Goal: Task Accomplishment & Management: Manage account settings

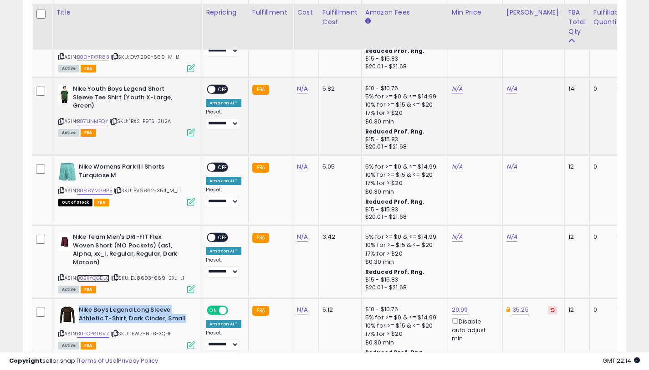
scroll to position [2104, 0]
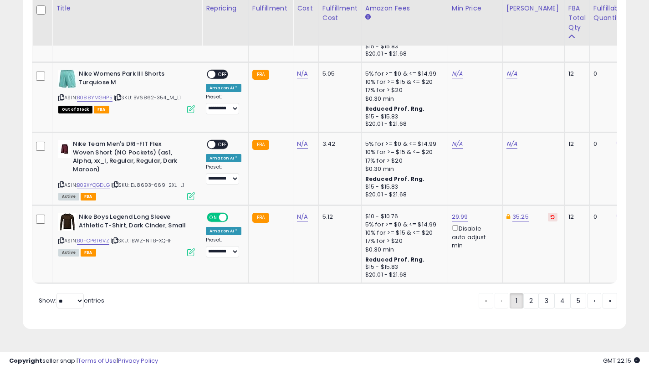
click at [510, 141] on link "N/A" at bounding box center [511, 143] width 11 height 9
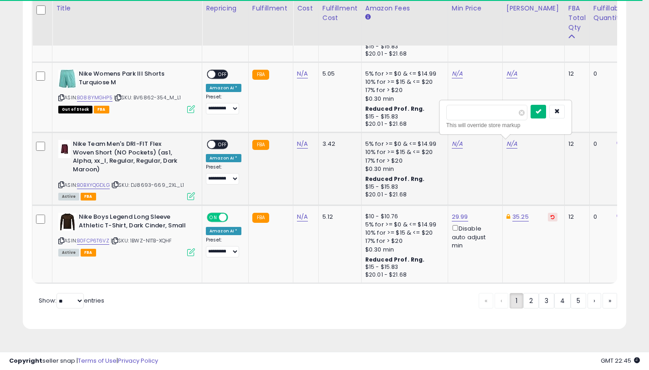
type input "*****"
click at [541, 114] on icon "submit" at bounding box center [538, 110] width 5 height 5
click at [453, 143] on link "N/A" at bounding box center [457, 143] width 11 height 9
type input "*****"
click at [486, 110] on icon "submit" at bounding box center [483, 110] width 5 height 5
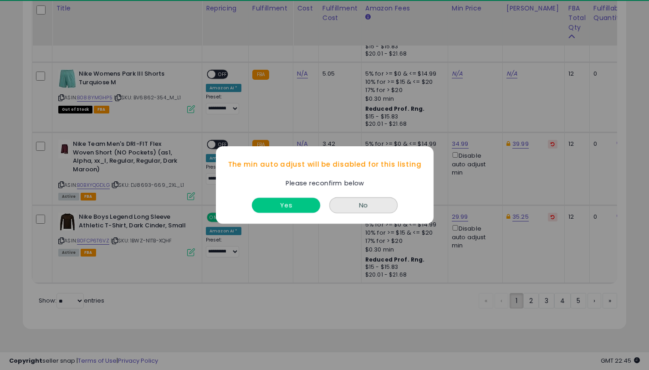
click at [270, 209] on button "Yes" at bounding box center [286, 205] width 68 height 15
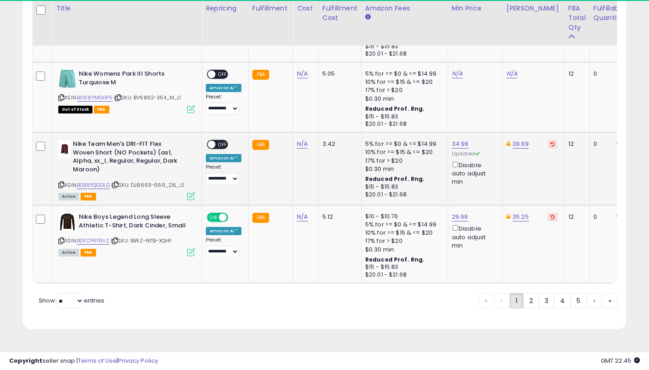
click at [220, 145] on span "OFF" at bounding box center [222, 145] width 15 height 8
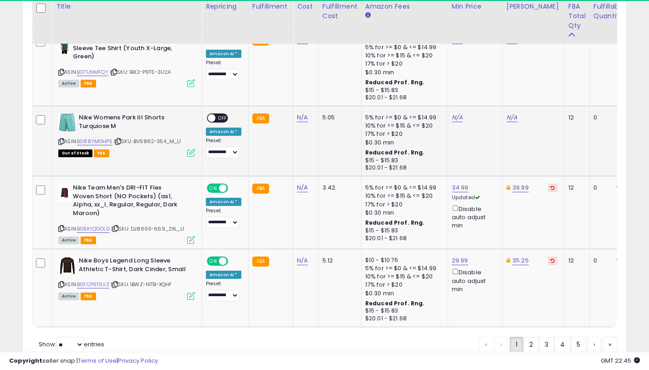
scroll to position [2047, 0]
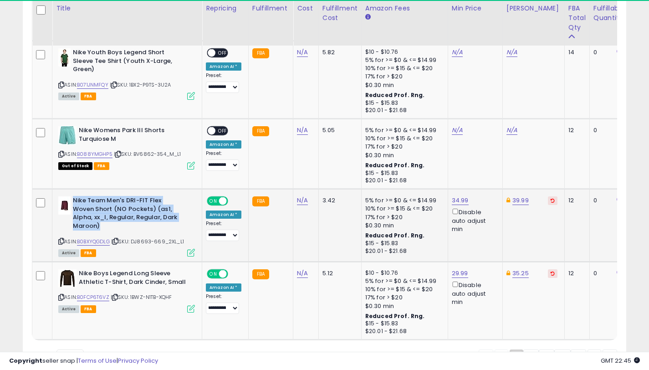
drag, startPoint x: 108, startPoint y: 228, endPoint x: 74, endPoint y: 202, distance: 42.5
click at [74, 202] on b "Nike Team Men's DRI-FIT Flex Woven Short (NO Pockets) (as1, Alpha, xx_l, Regula…" at bounding box center [128, 214] width 111 height 36
copy b "Nike Team Men's DRI-FIT Flex Woven Short (NO Pockets) (as1, Alpha, xx_l, Regula…"
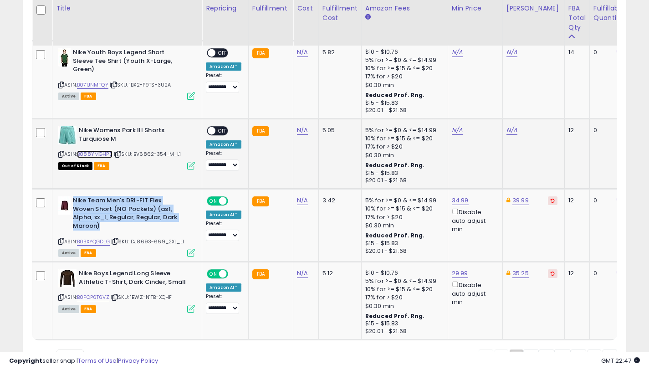
click at [110, 153] on link "B088YMGHP5" at bounding box center [95, 154] width 36 height 8
click at [506, 133] on link "N/A" at bounding box center [511, 130] width 11 height 9
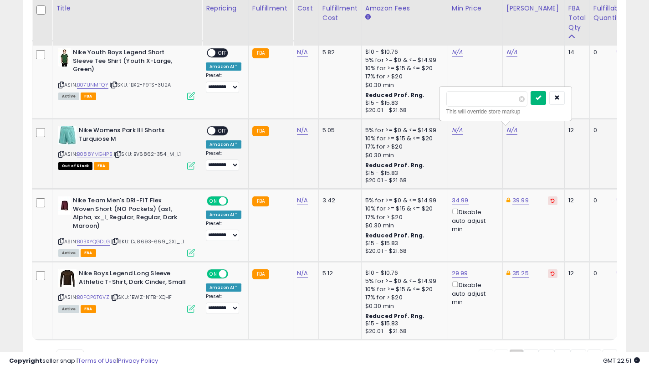
type input "*****"
click at [541, 97] on icon "submit" at bounding box center [538, 97] width 5 height 5
click at [452, 131] on link "N/A" at bounding box center [457, 130] width 11 height 9
type input "*****"
click at [484, 98] on button "submit" at bounding box center [483, 98] width 15 height 14
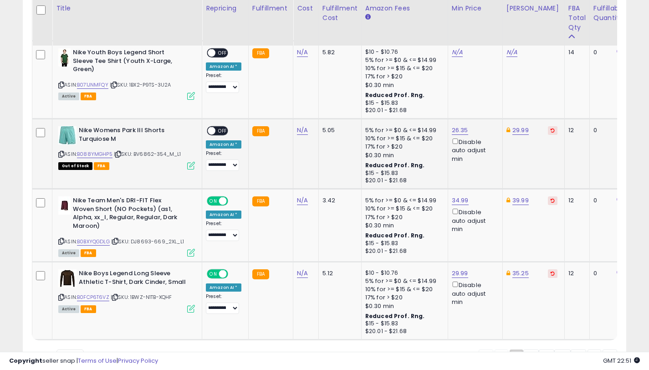
click at [215, 128] on div "ON OFF" at bounding box center [207, 131] width 21 height 8
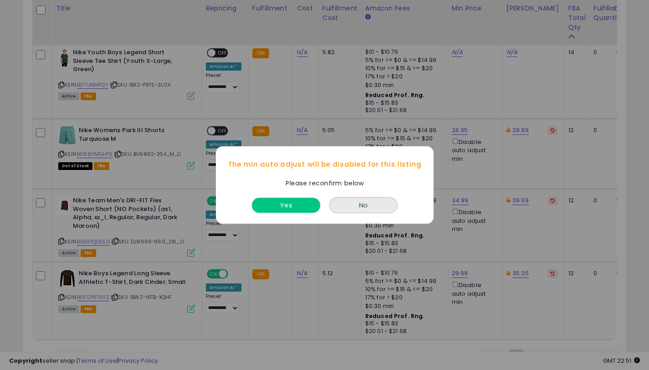
click at [301, 204] on button "Yes" at bounding box center [286, 205] width 68 height 15
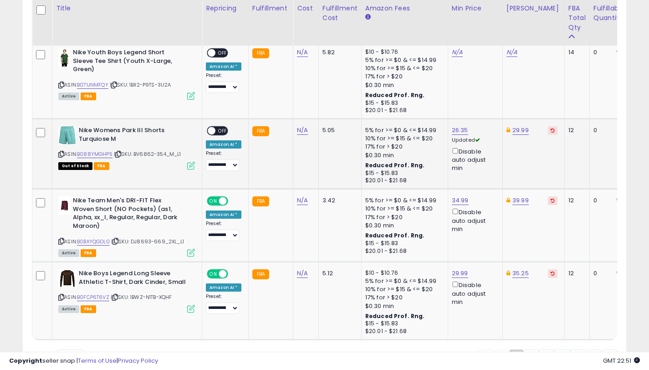
click at [217, 132] on span "OFF" at bounding box center [222, 131] width 15 height 8
click at [104, 240] on link "B0BXYQGDLG" at bounding box center [93, 242] width 33 height 8
click at [111, 155] on link "B088YMGHP5" at bounding box center [95, 154] width 36 height 8
drag, startPoint x: 118, startPoint y: 140, endPoint x: 80, endPoint y: 133, distance: 38.5
click at [80, 133] on b "Nike Womens Park III Shorts Turquiose M" at bounding box center [134, 135] width 111 height 19
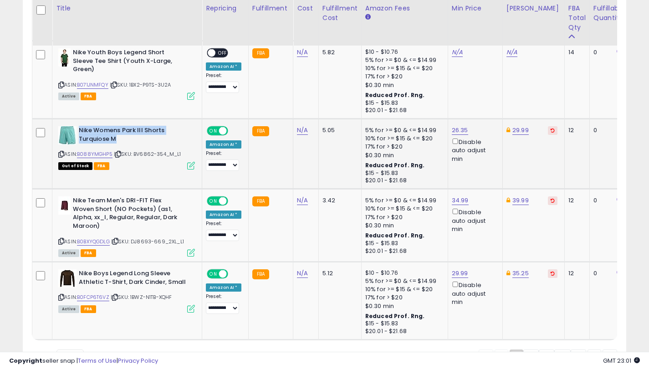
copy b "Nike Womens Park III Shorts Turquiose M"
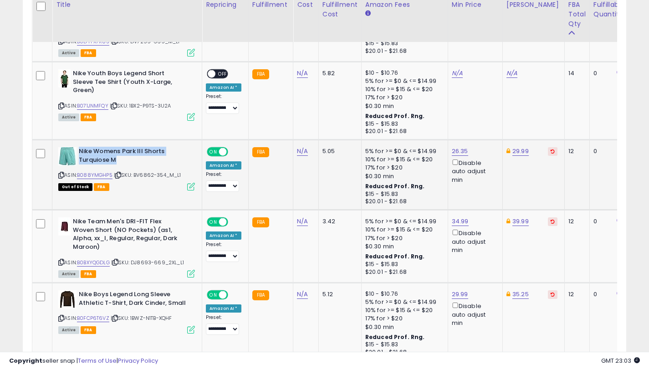
scroll to position [2010, 0]
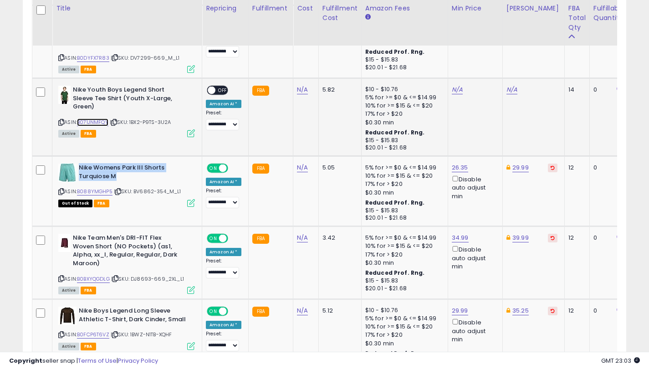
click at [105, 123] on link "B071JNMFQY" at bounding box center [92, 122] width 31 height 8
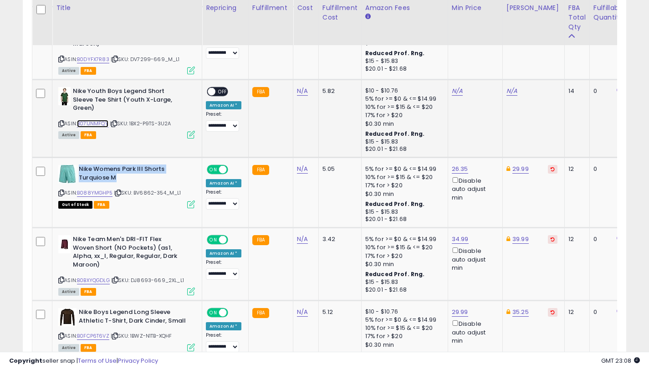
scroll to position [2008, 0]
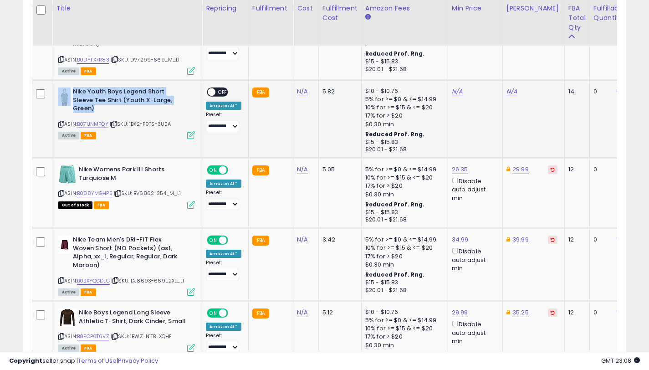
drag, startPoint x: 96, startPoint y: 107, endPoint x: 72, endPoint y: 94, distance: 26.5
click at [73, 94] on b "Nike Youth Boys Legend Short Sleeve Tee Shirt (Youth X-Large, Green)" at bounding box center [128, 101] width 111 height 28
copy div "Nike Youth Boys Legend Short Sleeve Tee Shirt (Youth X-Large, Green)"
click at [507, 92] on link "N/A" at bounding box center [511, 91] width 11 height 9
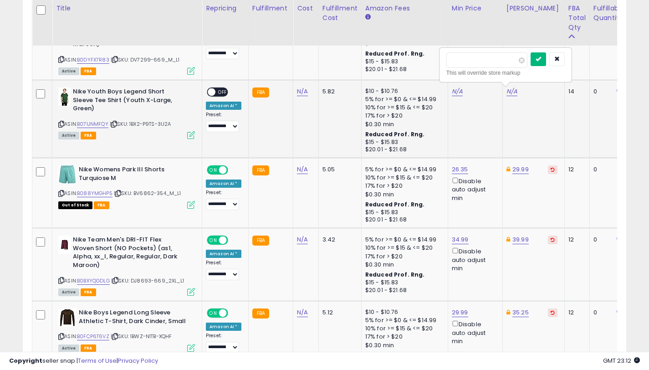
type input "*****"
click at [541, 59] on icon "submit" at bounding box center [538, 58] width 5 height 5
click at [454, 90] on link "N/A" at bounding box center [457, 91] width 11 height 9
type input "*****"
click at [486, 60] on icon "submit" at bounding box center [483, 58] width 5 height 5
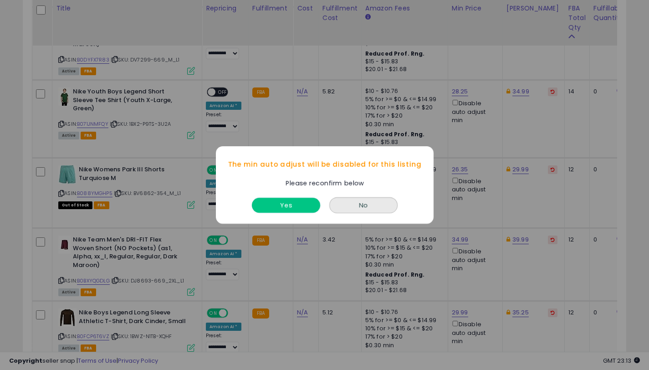
click at [276, 208] on button "Yes" at bounding box center [286, 205] width 68 height 15
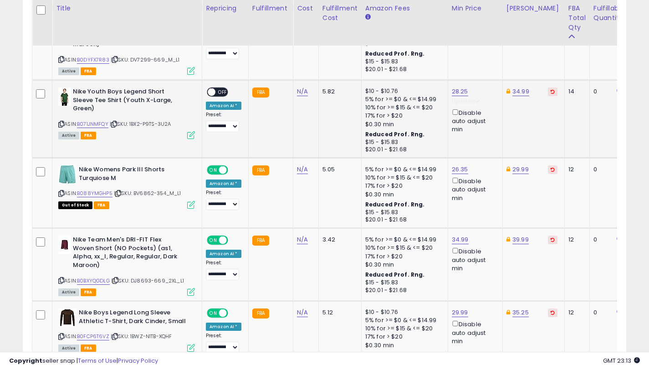
click at [215, 92] on span "OFF" at bounding box center [222, 92] width 15 height 8
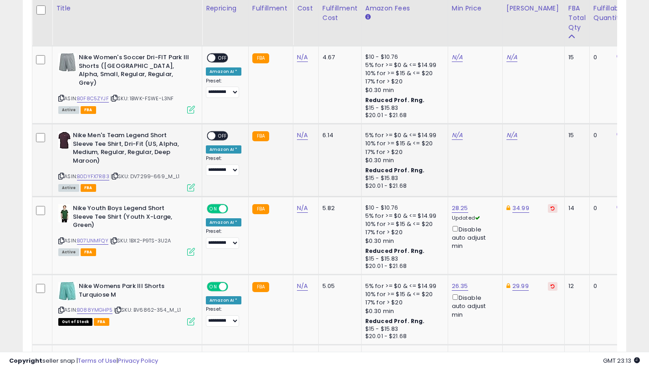
scroll to position [1890, 0]
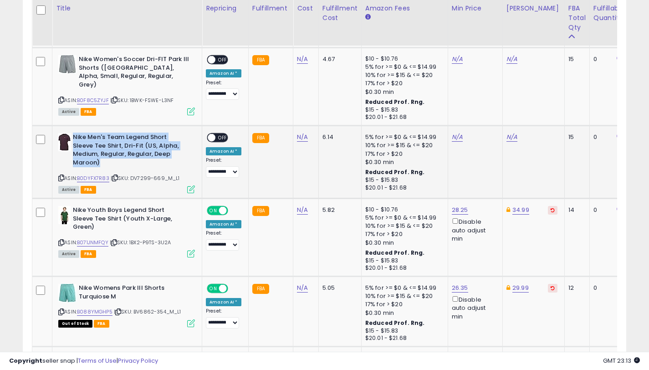
drag, startPoint x: 103, startPoint y: 160, endPoint x: 75, endPoint y: 136, distance: 37.1
click at [75, 136] on b "Nike Men's Team Legend Short Sleeve Tee Shirt, Dri-Fit (US, Alpha, Medium, Regu…" at bounding box center [128, 151] width 111 height 36
copy b "Nike Men's Team Legend Short Sleeve Tee Shirt, Dri-Fit (US, Alpha, Medium, Regu…"
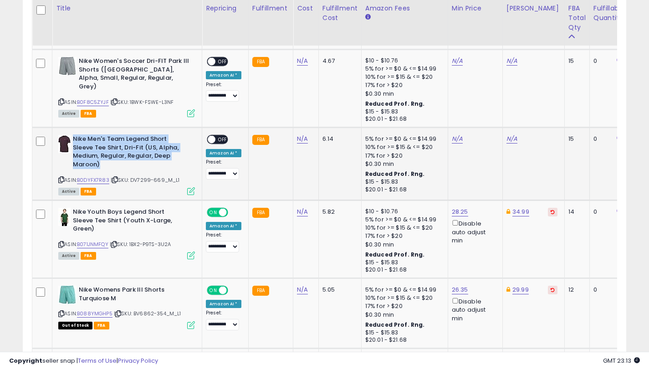
scroll to position [1886, 0]
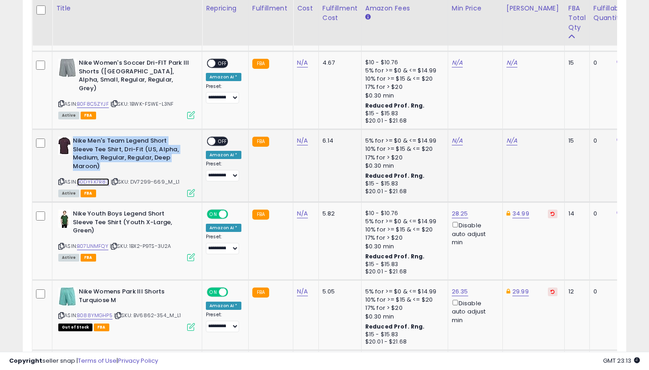
click at [103, 183] on link "B0DYFX7R83" at bounding box center [93, 182] width 32 height 8
click at [508, 142] on link "N/A" at bounding box center [511, 140] width 11 height 9
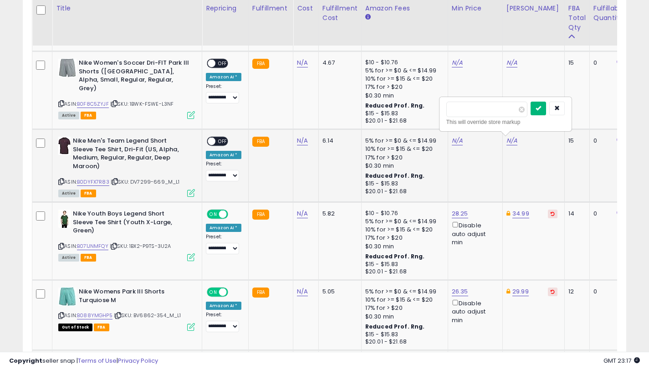
type input "*****"
click at [541, 110] on icon "submit" at bounding box center [538, 107] width 5 height 5
click at [456, 142] on link "N/A" at bounding box center [457, 140] width 11 height 9
type input "*****"
click at [486, 109] on icon "submit" at bounding box center [483, 107] width 5 height 5
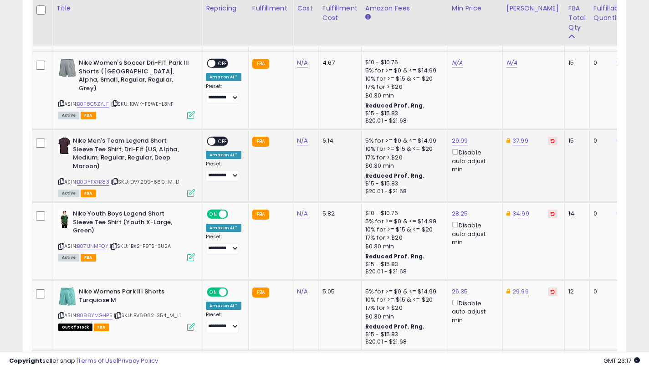
click at [219, 144] on span "OFF" at bounding box center [222, 142] width 15 height 8
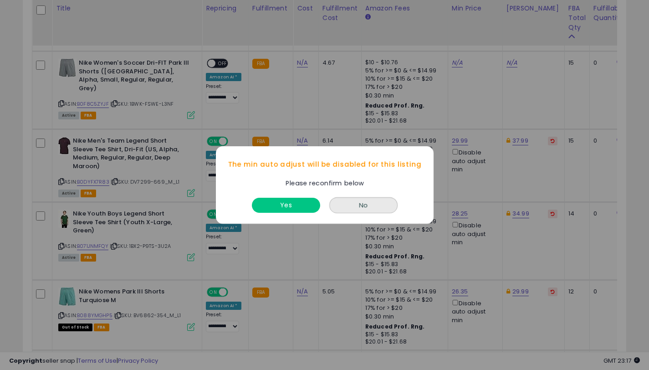
click at [294, 213] on div "Yes" at bounding box center [286, 203] width 73 height 24
drag, startPoint x: 292, startPoint y: 204, endPoint x: 299, endPoint y: 195, distance: 11.3
click at [292, 204] on button "Yes" at bounding box center [286, 205] width 68 height 15
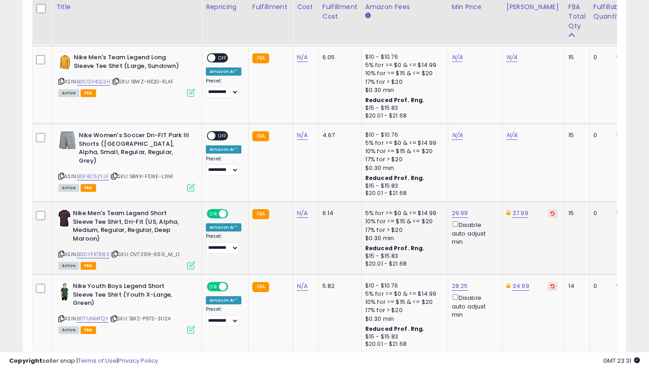
scroll to position [1812, 0]
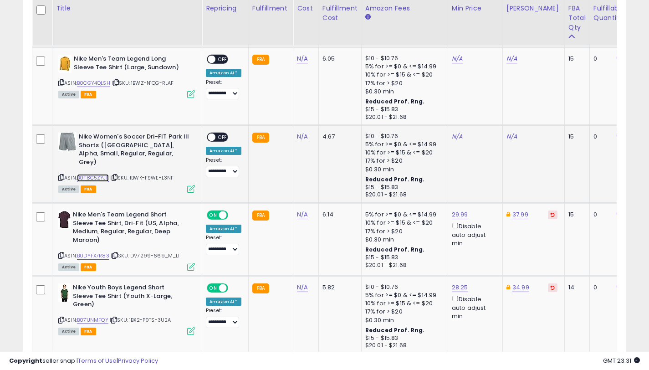
click at [91, 174] on link "B0F8C5ZYJF" at bounding box center [93, 178] width 32 height 8
click at [506, 137] on link "N/A" at bounding box center [511, 136] width 11 height 9
type input "*****"
click at [541, 102] on icon "submit" at bounding box center [538, 103] width 5 height 5
click at [452, 136] on link "N/A" at bounding box center [457, 136] width 11 height 9
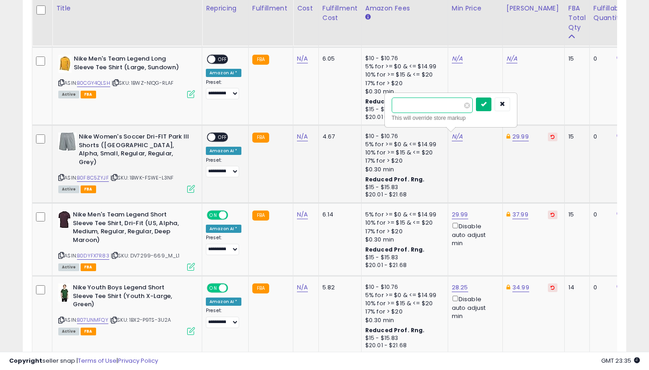
type input "*****"
click at [485, 106] on button "submit" at bounding box center [483, 104] width 15 height 14
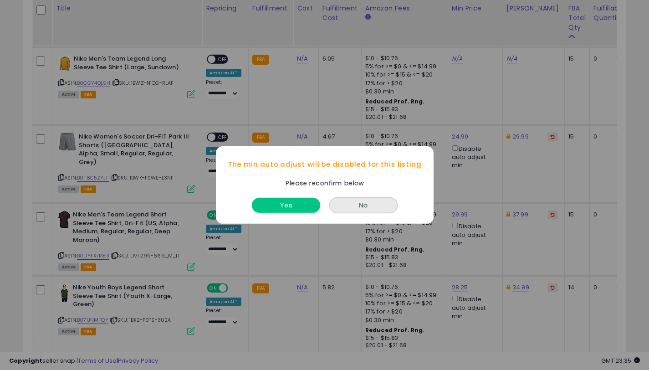
click at [279, 209] on button "Yes" at bounding box center [286, 205] width 68 height 15
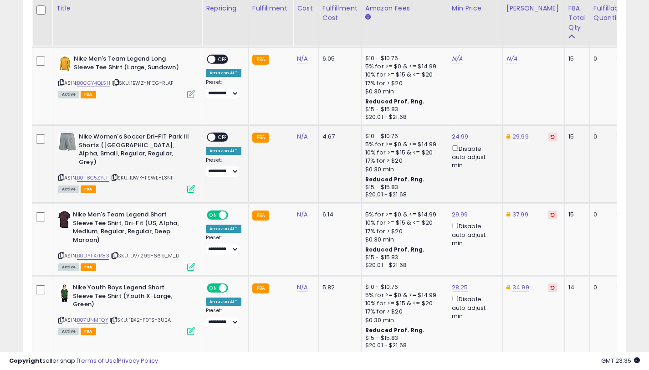
click at [217, 137] on span "OFF" at bounding box center [222, 137] width 15 height 8
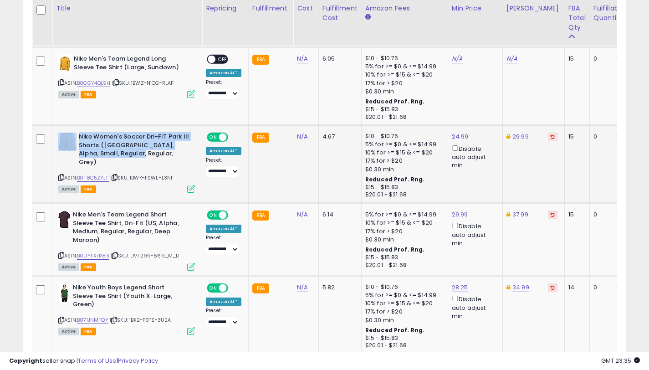
drag, startPoint x: 129, startPoint y: 157, endPoint x: 77, endPoint y: 137, distance: 55.5
click at [78, 137] on div "Nike Women's Soccer Dri-FIT Park III Shorts ([GEOGRAPHIC_DATA], Alpha, Small, R…" at bounding box center [126, 151] width 137 height 36
copy div "Nike Women's Soccer Dri-FIT Park III Shorts ([GEOGRAPHIC_DATA], Alpha, Small, R…"
click at [94, 174] on link "B0F8C5ZYJF" at bounding box center [93, 178] width 32 height 8
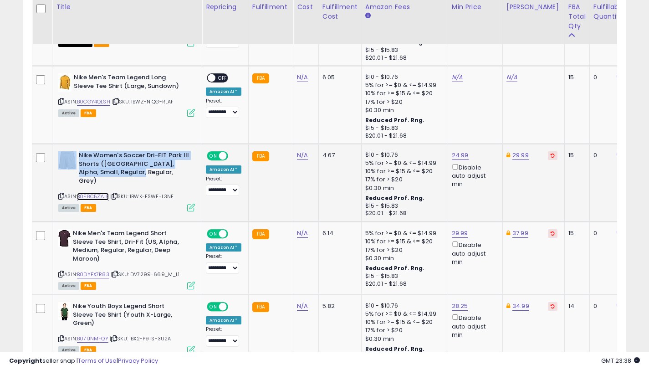
scroll to position [1699, 0]
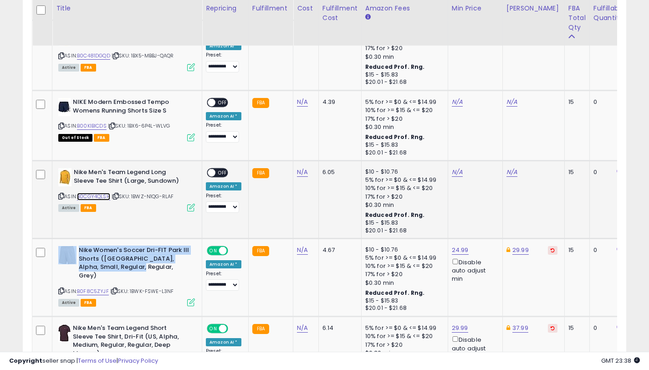
click at [106, 197] on link "B0CGY4QLSH" at bounding box center [93, 197] width 33 height 8
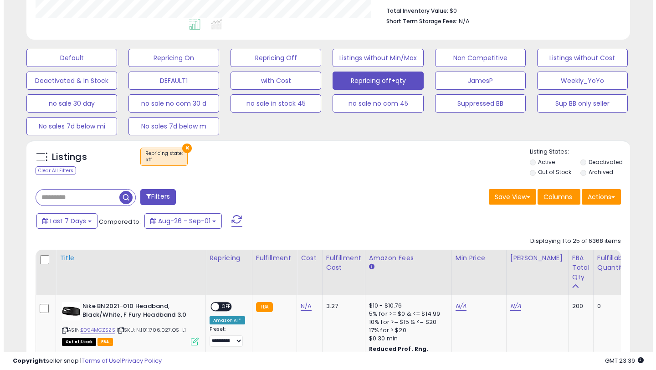
scroll to position [243, 0]
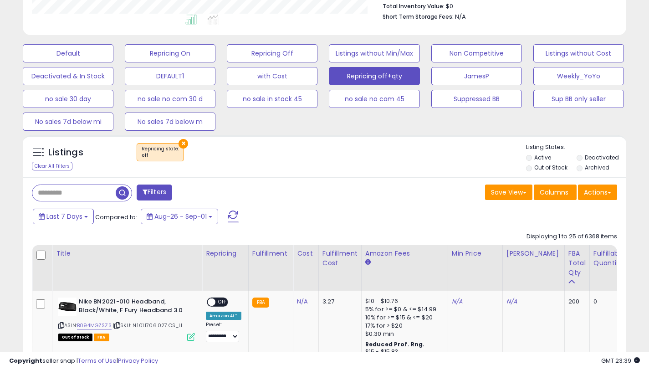
click at [93, 192] on input "text" at bounding box center [73, 193] width 83 height 16
paste input "**********"
type input "**********"
click at [210, 194] on button "Filters" at bounding box center [212, 192] width 36 height 16
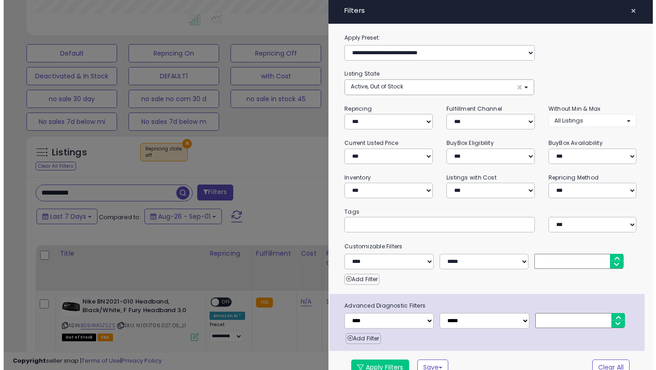
scroll to position [187, 353]
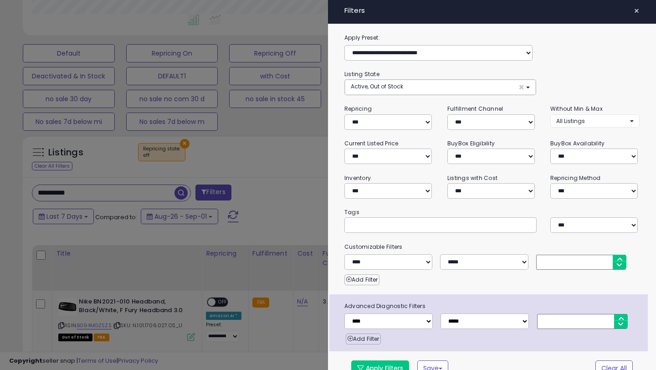
click at [282, 219] on div at bounding box center [328, 185] width 656 height 370
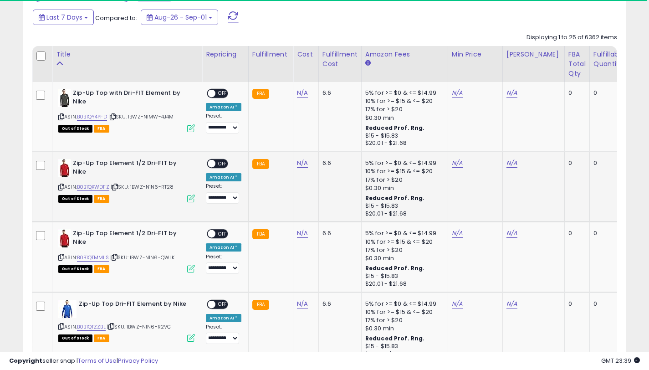
scroll to position [414, 0]
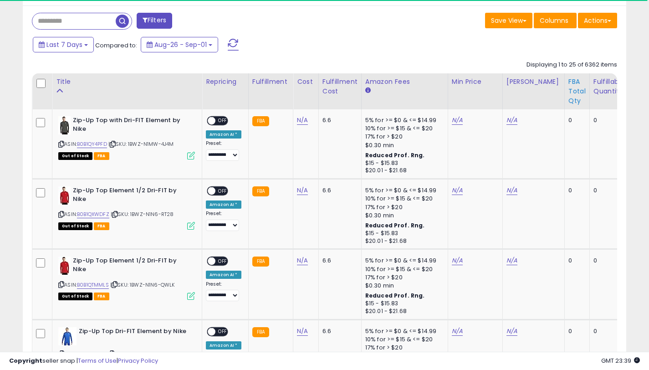
click at [568, 85] on div "FBA Total Qty" at bounding box center [576, 91] width 17 height 29
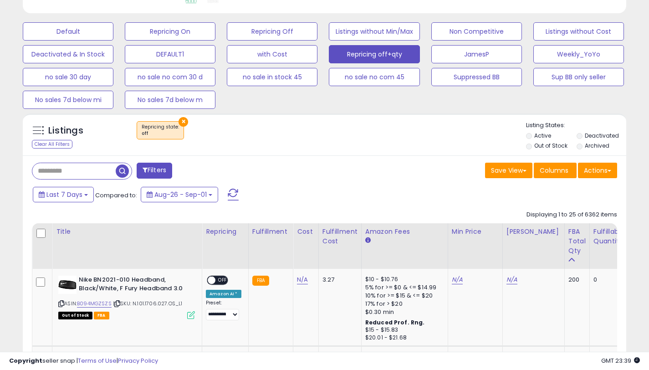
scroll to position [253, 0]
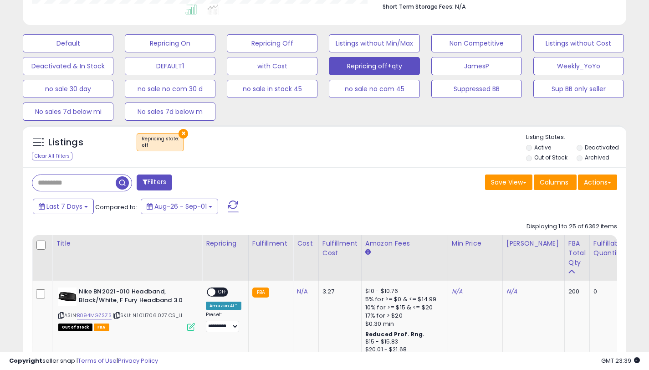
click at [182, 131] on button "×" at bounding box center [184, 134] width 10 height 10
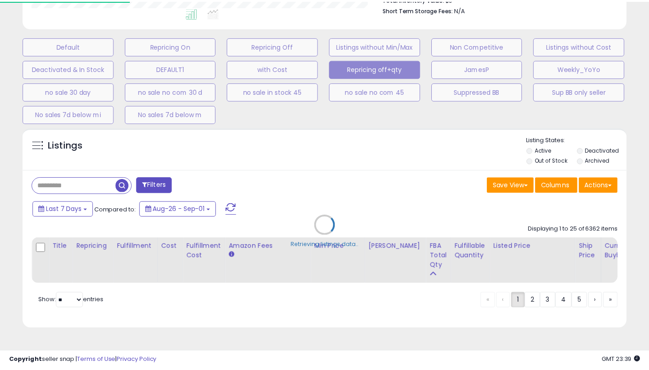
scroll to position [187, 353]
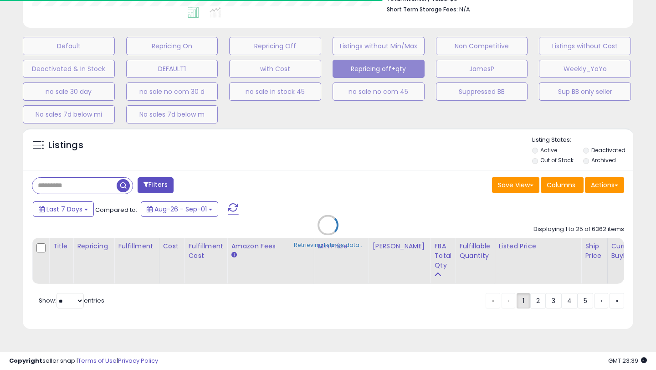
click at [89, 184] on div "Retrieving listings data.." at bounding box center [328, 231] width 624 height 217
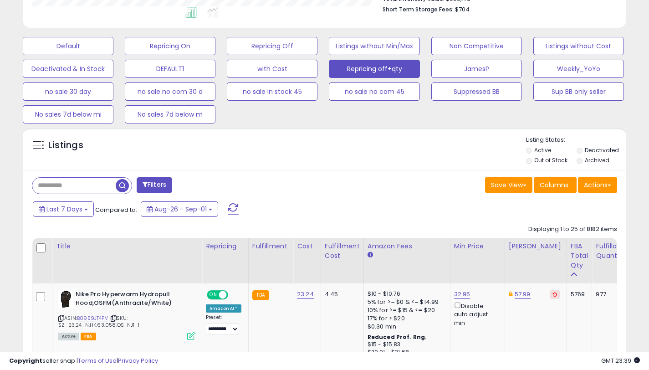
scroll to position [455243, 455080]
click at [85, 181] on input "text" at bounding box center [73, 186] width 83 height 16
paste input "**********"
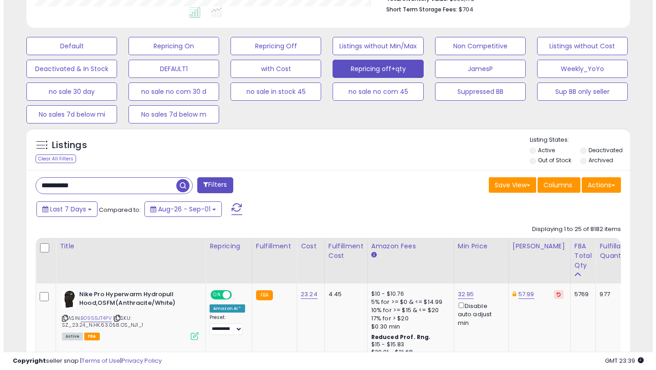
scroll to position [187, 349]
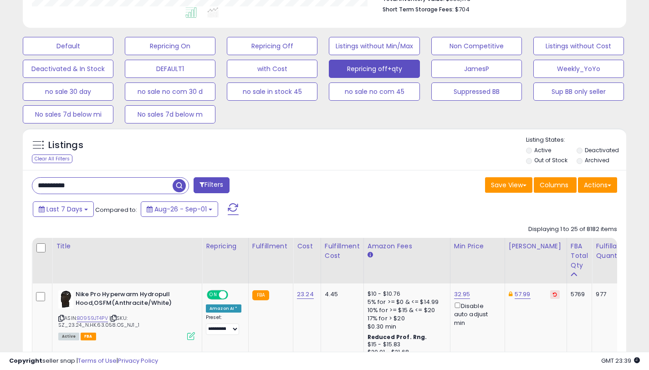
type input "**********"
click at [204, 187] on button "Filters" at bounding box center [212, 185] width 36 height 16
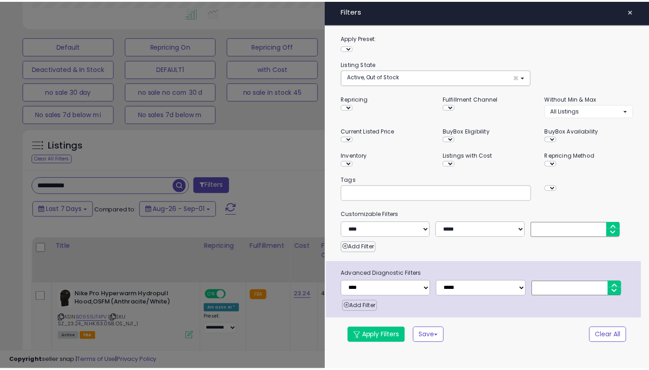
scroll to position [187, 353]
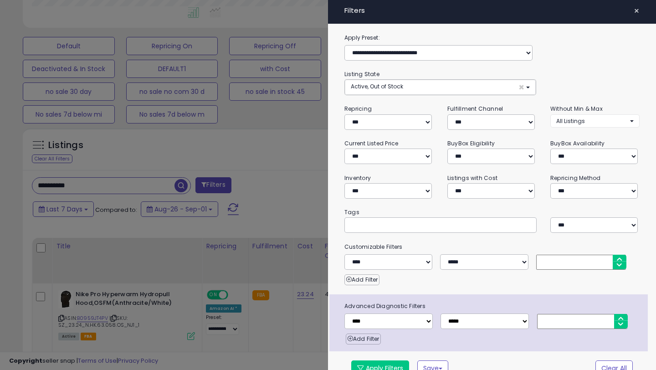
click at [297, 145] on div at bounding box center [328, 185] width 656 height 370
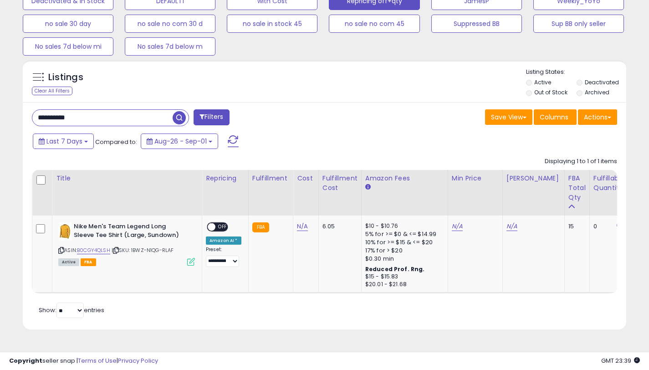
scroll to position [318, 0]
click at [511, 225] on link "N/A" at bounding box center [511, 225] width 11 height 9
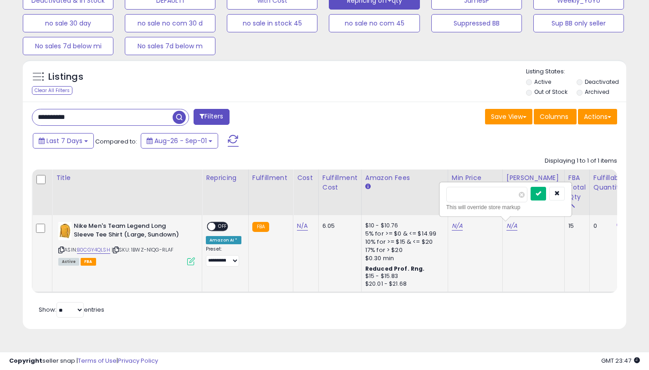
type input "*****"
click at [540, 193] on button "submit" at bounding box center [538, 194] width 15 height 14
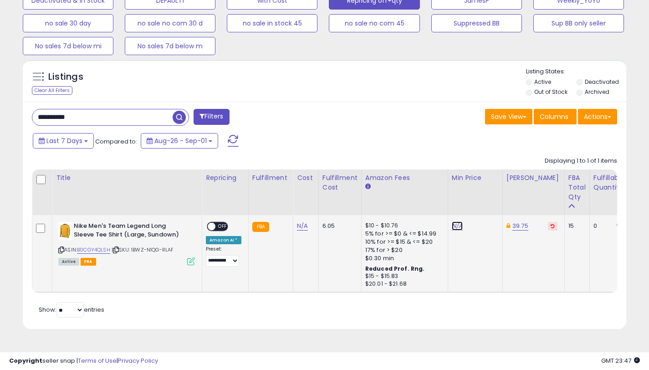
click at [455, 228] on link "N/A" at bounding box center [457, 225] width 11 height 9
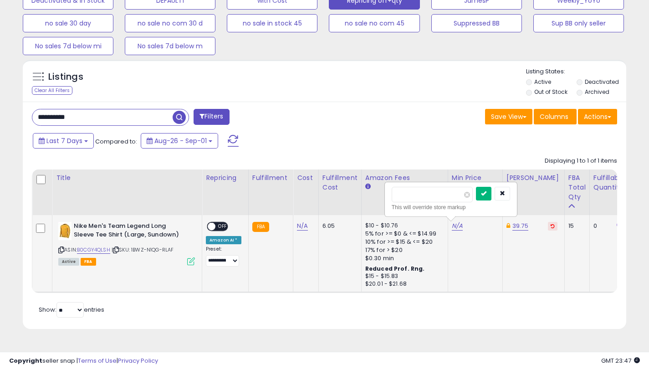
type input "*****"
click at [491, 193] on button "submit" at bounding box center [483, 194] width 15 height 14
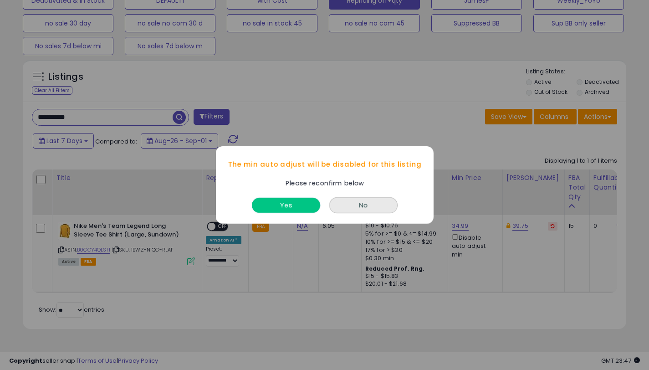
click at [295, 204] on button "Yes" at bounding box center [286, 205] width 68 height 15
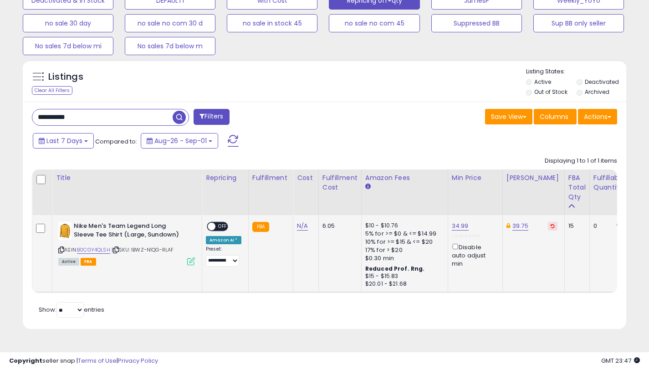
click at [210, 226] on span at bounding box center [212, 227] width 8 height 8
click at [216, 225] on span "OFF" at bounding box center [222, 227] width 15 height 8
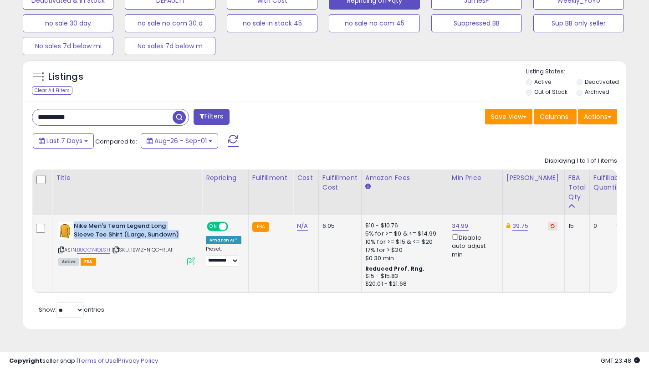
drag, startPoint x: 180, startPoint y: 235, endPoint x: 74, endPoint y: 225, distance: 106.6
click at [74, 225] on b "Nike Men's Team Legend Long Sleeve Tee Shirt (Large, Sundown)" at bounding box center [129, 231] width 111 height 19
copy b "Nike Men's Team Legend Long Sleeve Tee Shirt (Large, Sundown)"
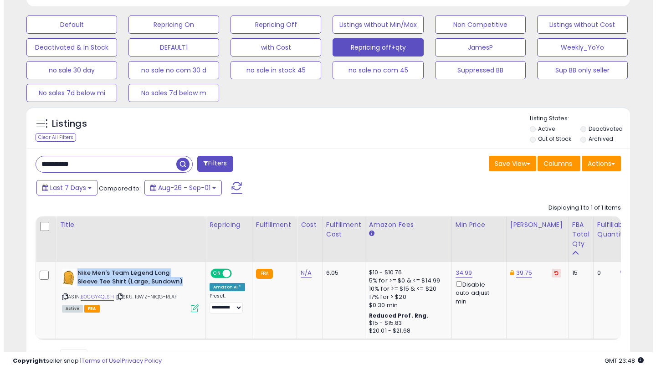
scroll to position [213, 0]
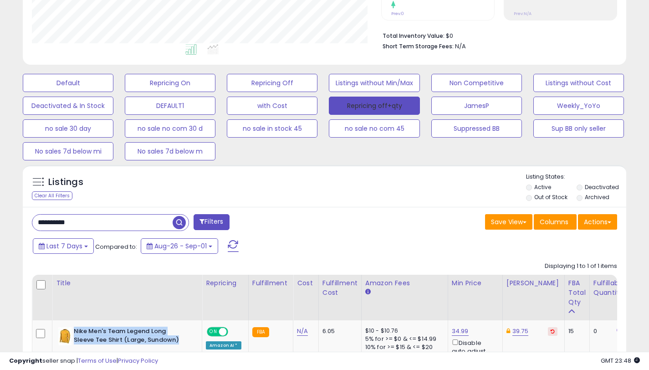
click at [383, 103] on button "Repricing off+qty" at bounding box center [374, 106] width 91 height 18
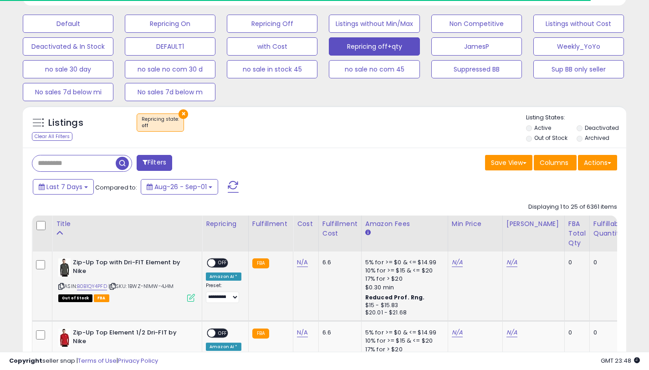
scroll to position [322, 0]
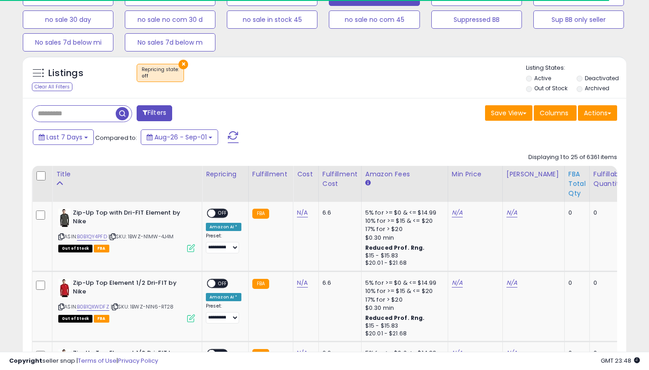
click at [568, 190] on div "FBA Total Qty" at bounding box center [576, 183] width 17 height 29
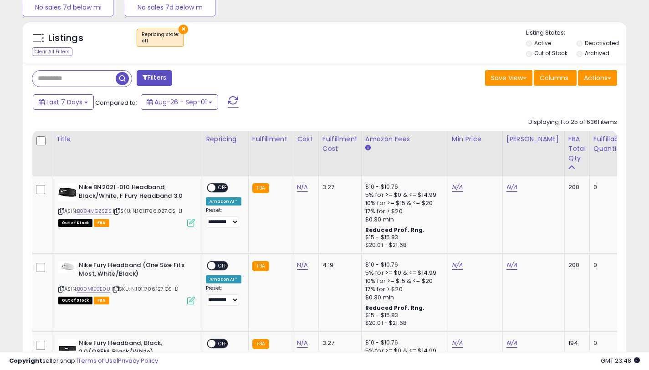
scroll to position [479, 0]
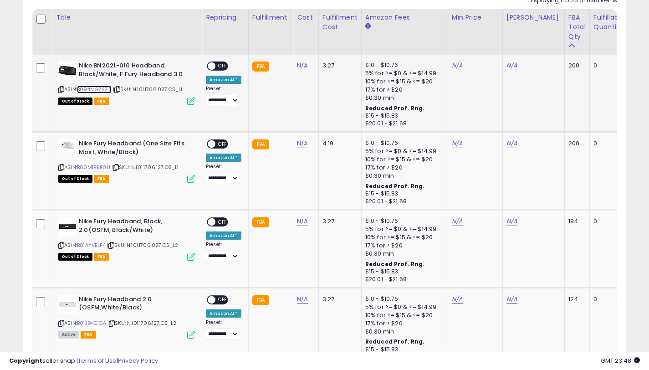
click at [102, 89] on link "B094MGZSZS" at bounding box center [94, 90] width 35 height 8
click at [506, 66] on link "N/A" at bounding box center [511, 65] width 11 height 9
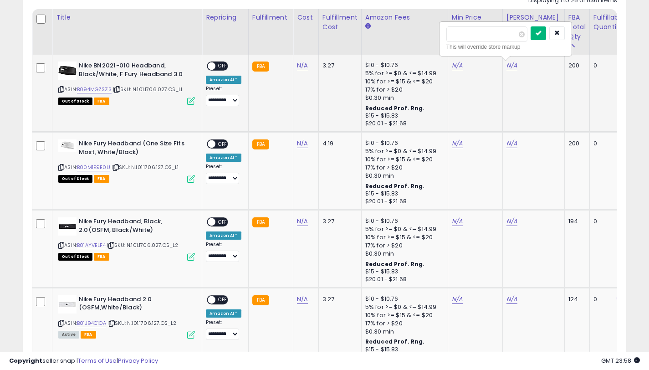
type input "*****"
click at [541, 35] on icon "submit" at bounding box center [538, 32] width 5 height 5
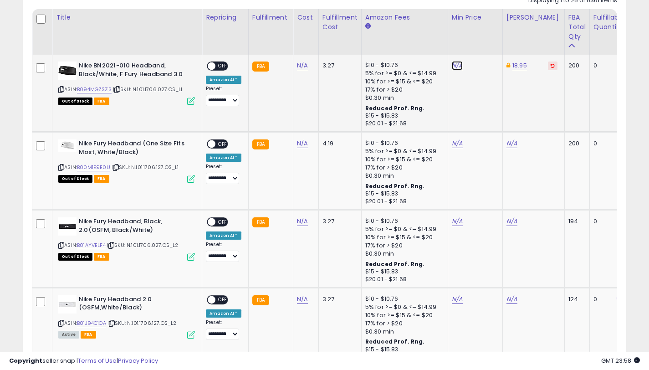
click at [452, 68] on link "N/A" at bounding box center [457, 65] width 11 height 9
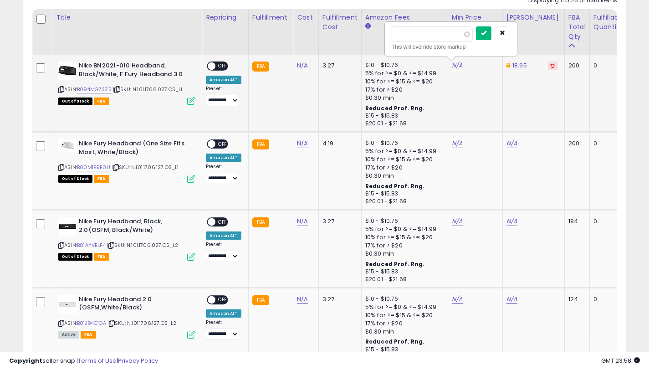
type input "*****"
click at [486, 31] on icon "submit" at bounding box center [483, 32] width 5 height 5
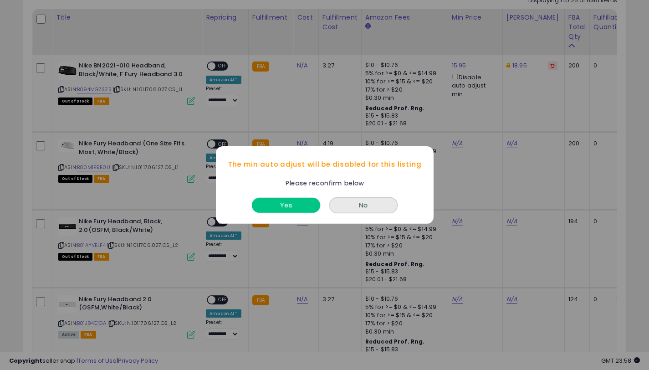
click at [303, 203] on button "Yes" at bounding box center [286, 205] width 68 height 15
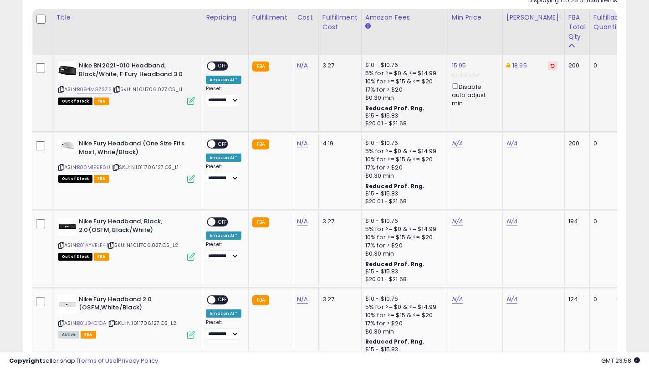
click at [213, 64] on span at bounding box center [212, 66] width 8 height 8
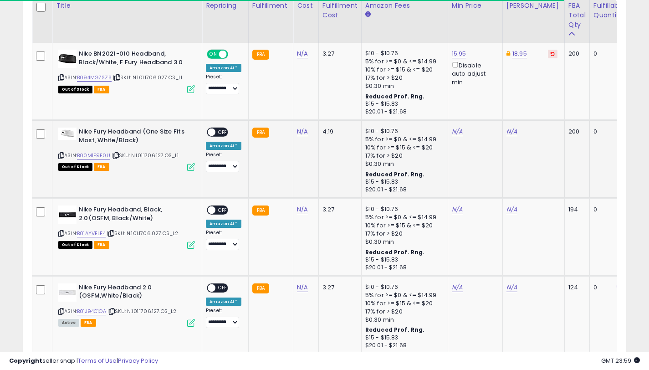
scroll to position [482, 0]
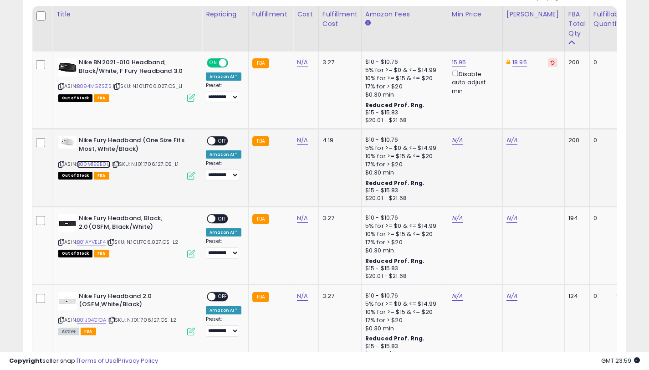
click at [97, 166] on link "B00M1E9E0U" at bounding box center [93, 164] width 33 height 8
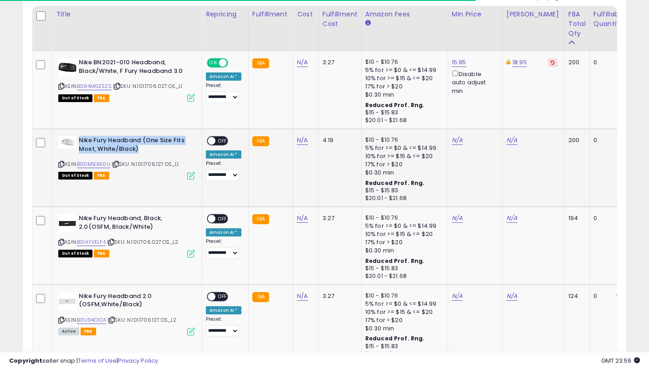
drag, startPoint x: 143, startPoint y: 151, endPoint x: 78, endPoint y: 138, distance: 66.5
click at [78, 138] on div "Nike Fury Headband (One Size Fits Most, White/Black)" at bounding box center [126, 145] width 137 height 19
copy b "Nike Fury Headband (One Size Fits Most, White/Black)"
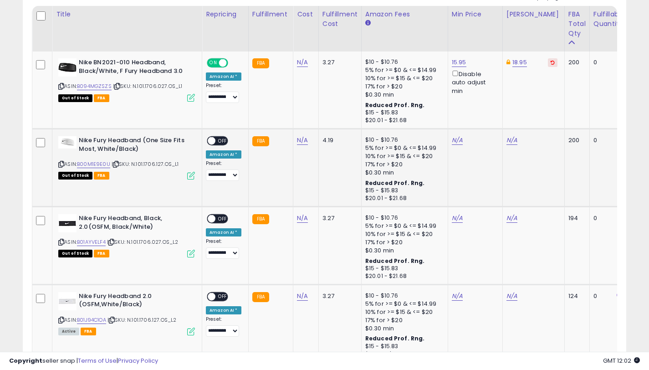
click at [514, 142] on div "N/A" at bounding box center [531, 140] width 51 height 8
click at [509, 140] on link "N/A" at bounding box center [511, 140] width 11 height 9
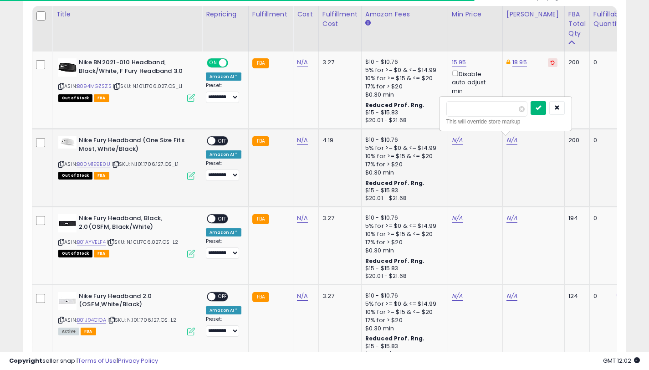
type input "*****"
click at [541, 109] on icon "submit" at bounding box center [538, 107] width 5 height 5
click at [455, 143] on td "N/A" at bounding box center [475, 168] width 55 height 78
click at [455, 141] on link "N/A" at bounding box center [457, 140] width 11 height 9
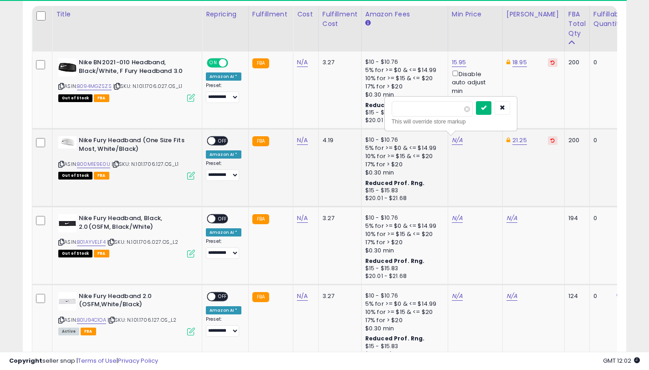
type input "*****"
click at [485, 107] on icon "submit" at bounding box center [483, 107] width 5 height 5
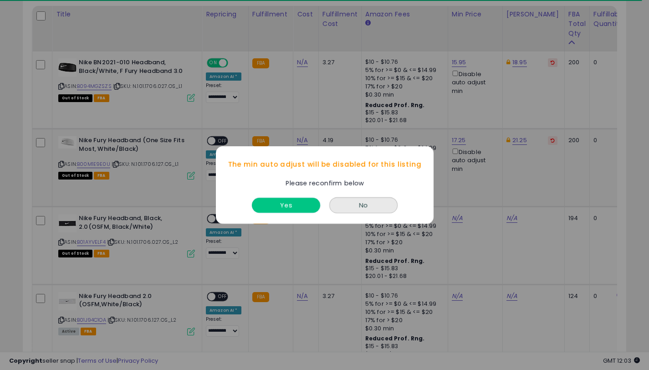
drag, startPoint x: 277, startPoint y: 203, endPoint x: 221, endPoint y: 152, distance: 75.8
click at [276, 202] on button "Yes" at bounding box center [286, 205] width 68 height 15
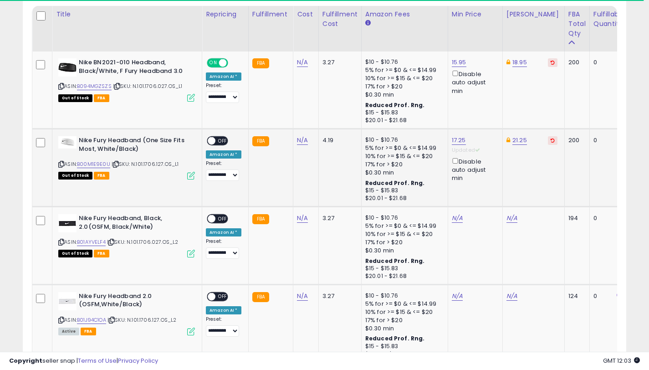
click at [218, 142] on span "OFF" at bounding box center [222, 141] width 15 height 8
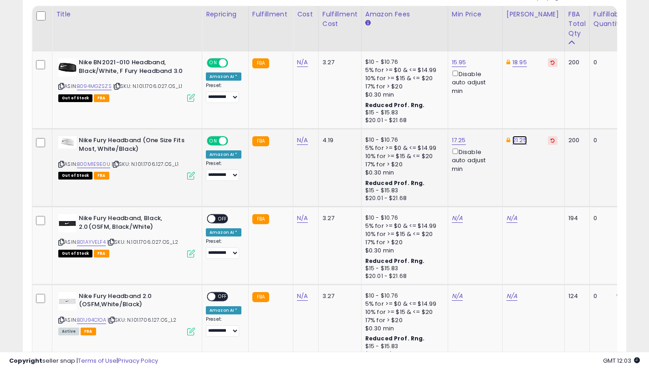
click at [514, 143] on link "21.25" at bounding box center [519, 140] width 15 height 9
click at [532, 111] on span at bounding box center [529, 109] width 6 height 6
type input "*****"
click at [548, 105] on icon "submit" at bounding box center [545, 107] width 5 height 5
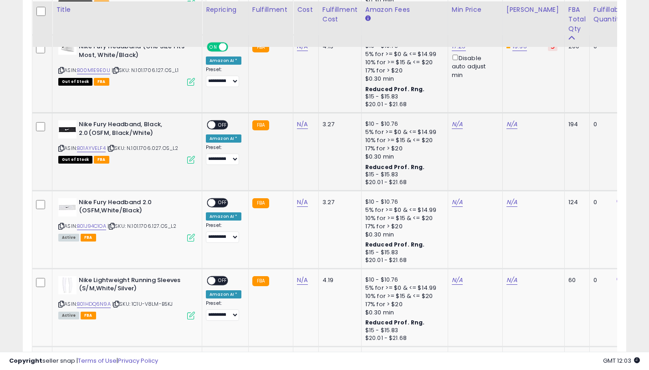
scroll to position [577, 0]
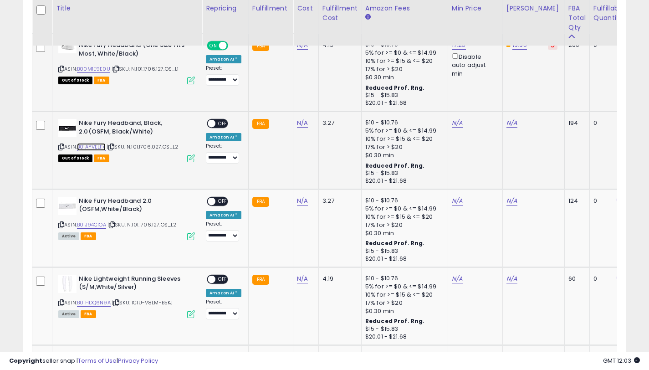
click at [93, 149] on link "B01AYVELF4" at bounding box center [91, 147] width 29 height 8
drag, startPoint x: 155, startPoint y: 132, endPoint x: 78, endPoint y: 121, distance: 77.7
click at [79, 121] on b "Nike Fury Headband, Black, 2.0(OSFM, Black/White)" at bounding box center [134, 128] width 111 height 19
copy div "Nike Fury Headband, Black, 2.0(OSFM, Black/White)"
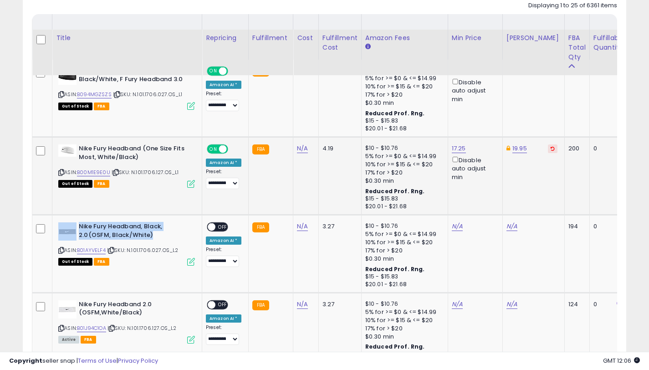
scroll to position [554, 0]
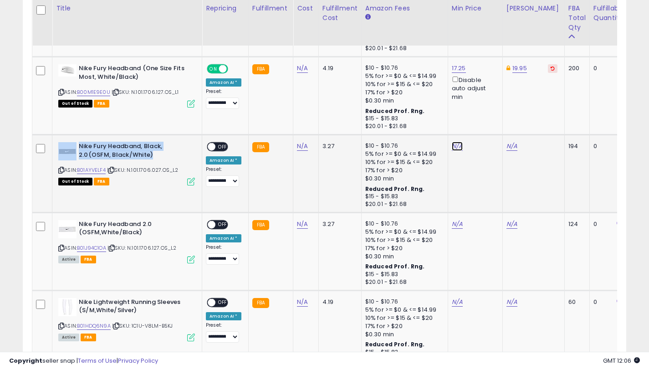
click at [452, 145] on link "N/A" at bounding box center [457, 146] width 11 height 9
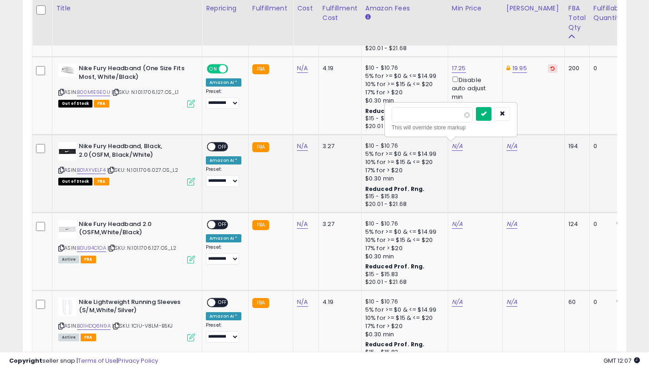
type input "*****"
click at [486, 112] on icon "submit" at bounding box center [483, 113] width 5 height 5
click at [506, 147] on link "17.36" at bounding box center [513, 146] width 14 height 9
type input "*****"
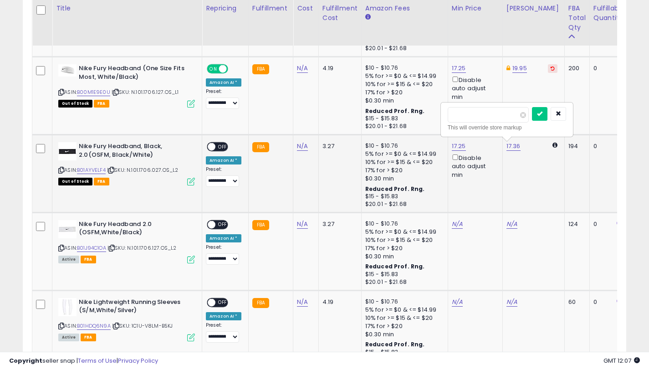
drag, startPoint x: 526, startPoint y: 115, endPoint x: 490, endPoint y: 118, distance: 36.1
click at [525, 115] on span at bounding box center [523, 115] width 6 height 6
type input "*****"
click at [542, 114] on icon "submit" at bounding box center [539, 113] width 5 height 5
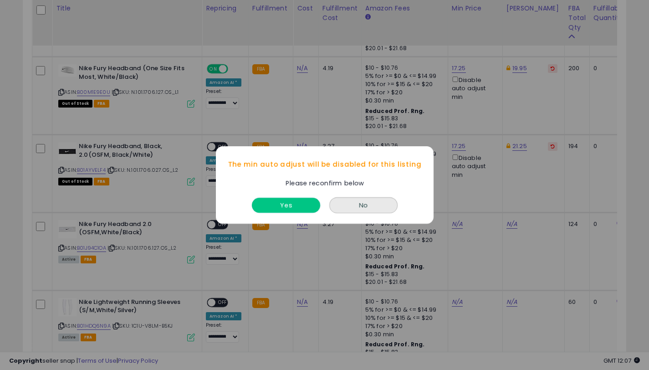
click at [267, 204] on button "Yes" at bounding box center [286, 205] width 68 height 15
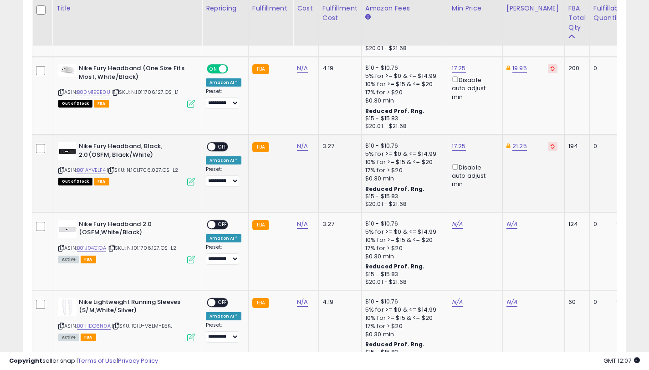
click at [212, 143] on span at bounding box center [212, 147] width 8 height 8
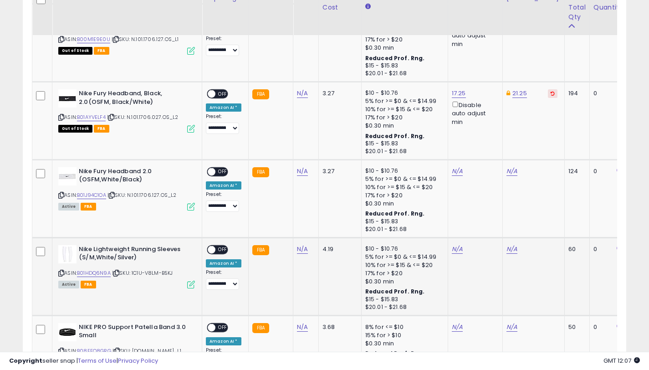
scroll to position [661, 0]
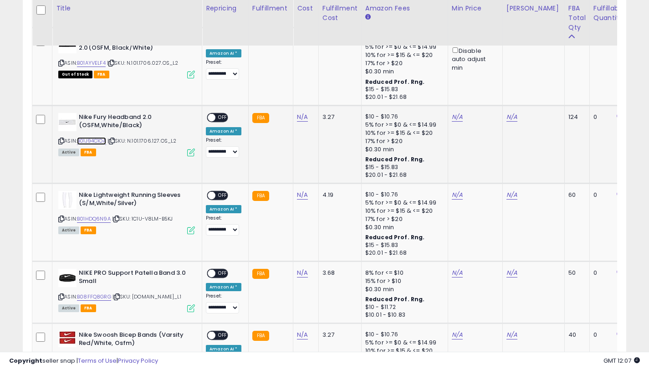
click at [106, 141] on link "B01J94C1OA" at bounding box center [91, 141] width 29 height 8
drag, startPoint x: 118, startPoint y: 122, endPoint x: 80, endPoint y: 117, distance: 39.1
click at [80, 117] on b "Nike Fury Headband 2.0 (OSFM,White/Black)" at bounding box center [134, 122] width 111 height 19
copy b "Nike Fury Headband 2.0 (OSFM,White/Black)"
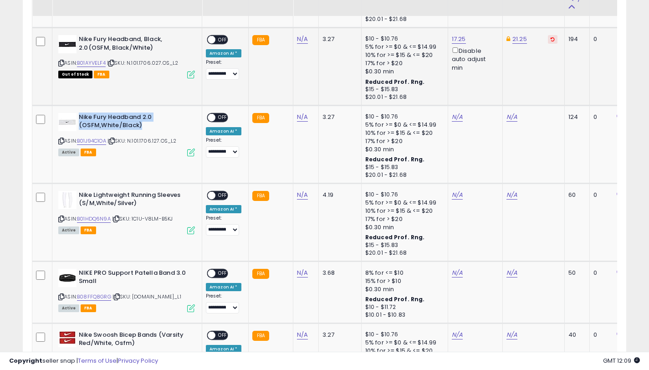
scroll to position [572, 0]
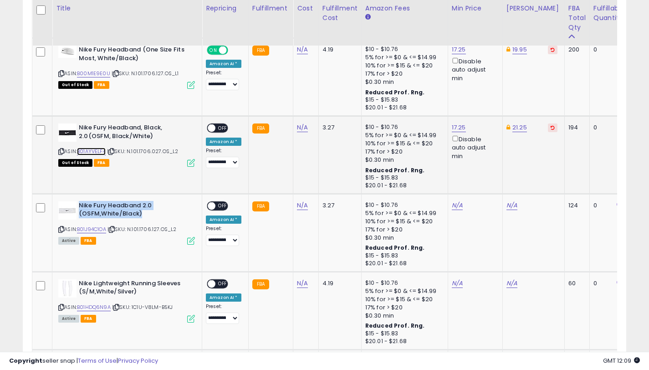
click at [85, 152] on link "B01AYVELF4" at bounding box center [91, 152] width 29 height 8
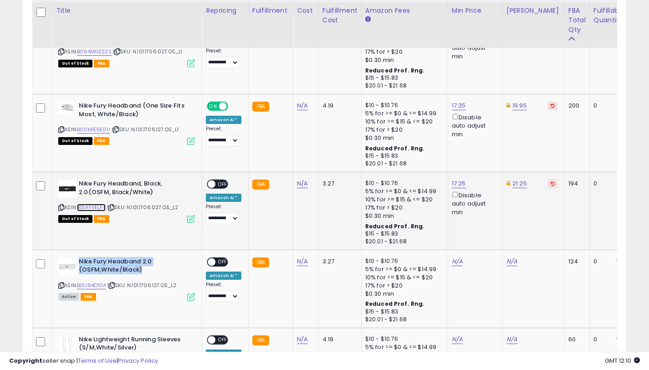
scroll to position [592, 0]
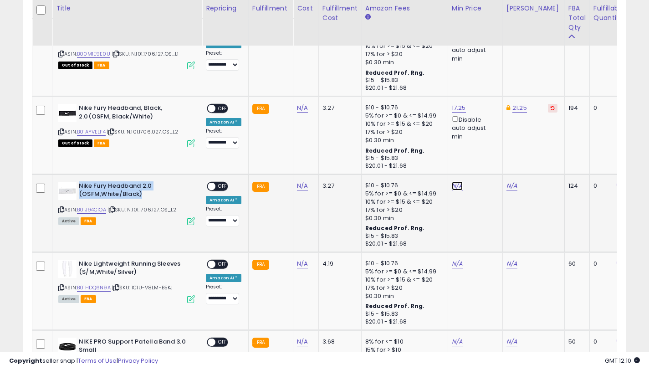
click at [452, 187] on link "N/A" at bounding box center [457, 185] width 11 height 9
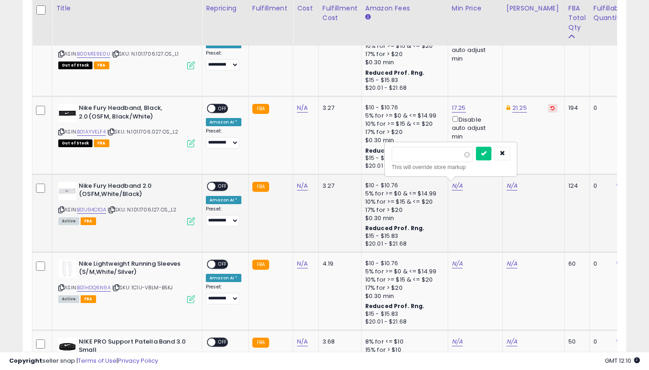
type input "*****"
click at [486, 155] on icon "submit" at bounding box center [483, 152] width 5 height 5
click at [508, 186] on link "19.99" at bounding box center [513, 185] width 15 height 9
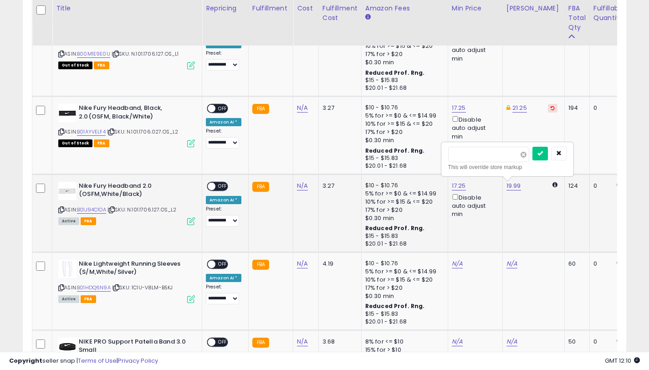
click at [526, 154] on span at bounding box center [524, 155] width 6 height 6
type input "*****"
click at [543, 150] on icon "submit" at bounding box center [539, 152] width 5 height 5
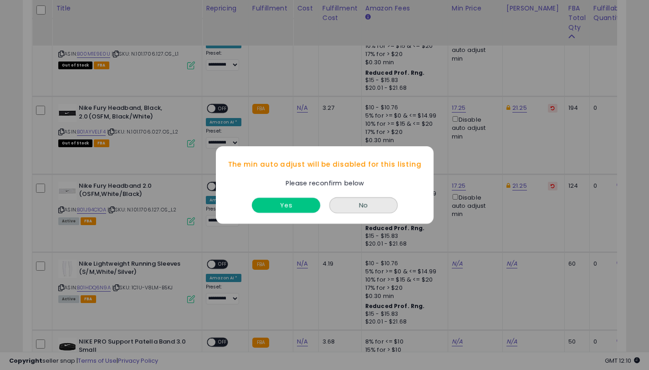
click at [297, 204] on button "Yes" at bounding box center [286, 205] width 68 height 15
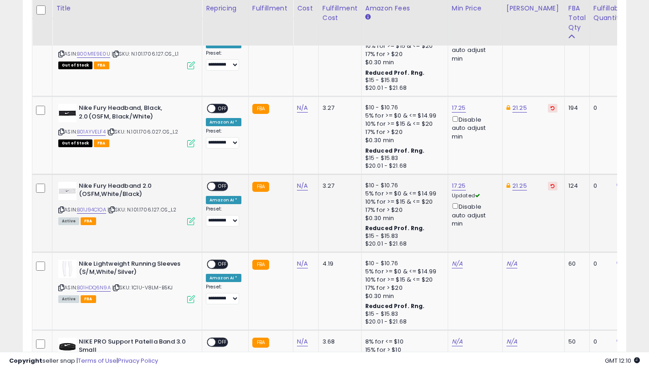
click at [212, 186] on span at bounding box center [212, 187] width 8 height 8
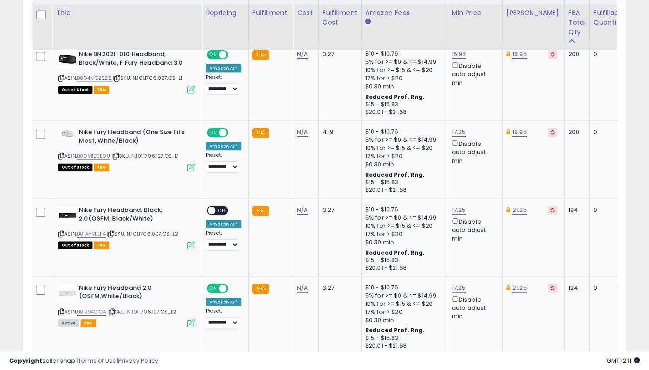
scroll to position [495, 0]
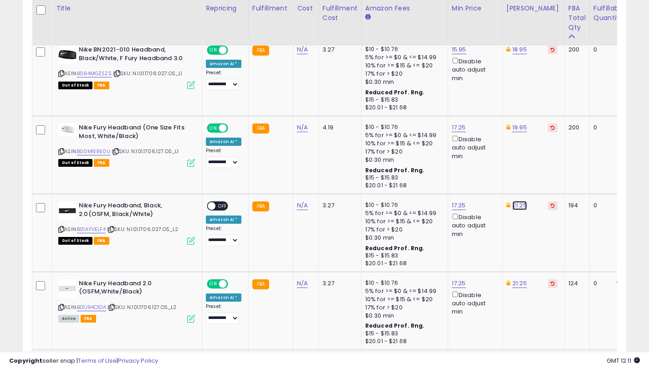
click at [513, 207] on link "21.25" at bounding box center [519, 205] width 15 height 9
drag, startPoint x: 486, startPoint y: 178, endPoint x: 438, endPoint y: 173, distance: 48.6
type input "*****"
click at [548, 174] on icon "submit" at bounding box center [545, 172] width 5 height 5
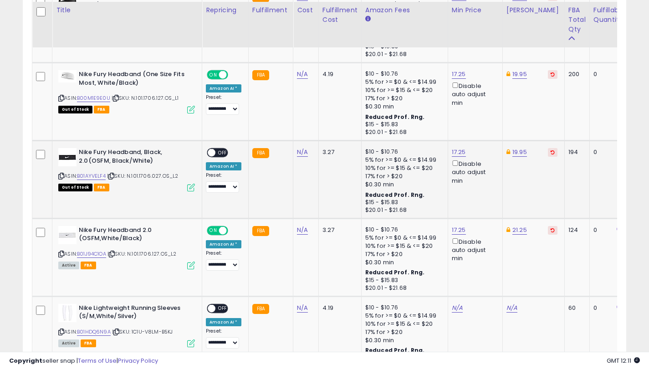
scroll to position [550, 0]
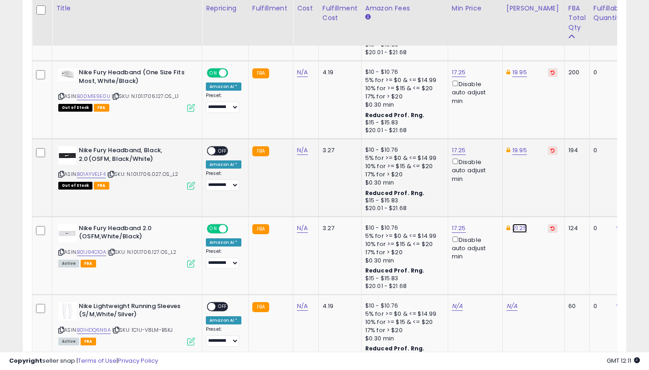
click at [512, 228] on link "21.25" at bounding box center [519, 228] width 15 height 9
click at [532, 198] on span at bounding box center [529, 197] width 6 height 6
type input "*****"
click at [548, 197] on icon "submit" at bounding box center [545, 195] width 5 height 5
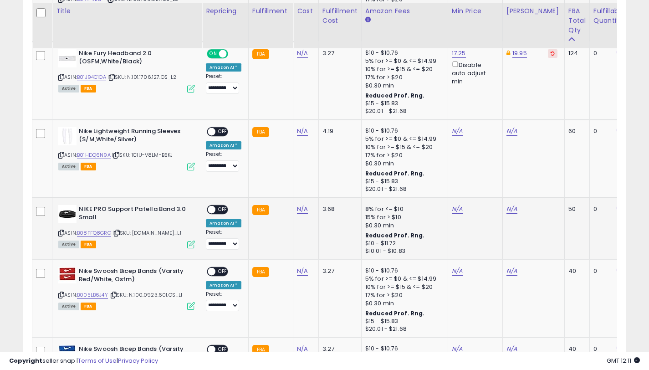
scroll to position [727, 0]
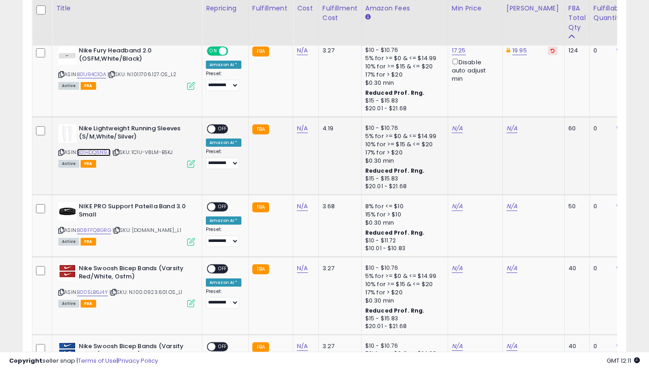
click at [106, 151] on link "B01HDQ6N9A" at bounding box center [94, 152] width 34 height 8
click at [456, 128] on link "N/A" at bounding box center [457, 128] width 11 height 9
type input "*****"
click at [486, 95] on icon "submit" at bounding box center [483, 95] width 5 height 5
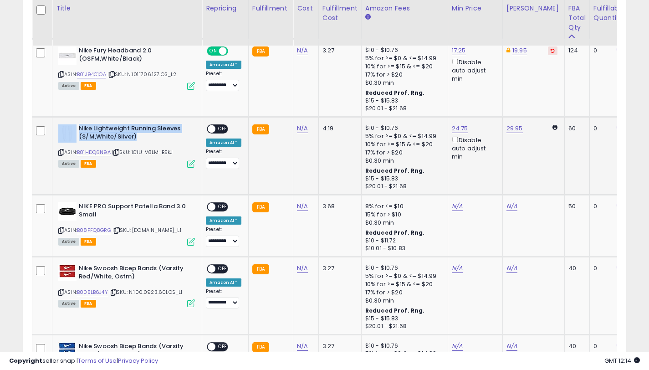
drag, startPoint x: 137, startPoint y: 134, endPoint x: 78, endPoint y: 128, distance: 58.6
click at [79, 128] on b "Nike Lightweight Running Sleeves (S/M,White/Silver)" at bounding box center [134, 133] width 111 height 19
copy div "Nike Lightweight Running Sleeves (S/M,White/Silver)"
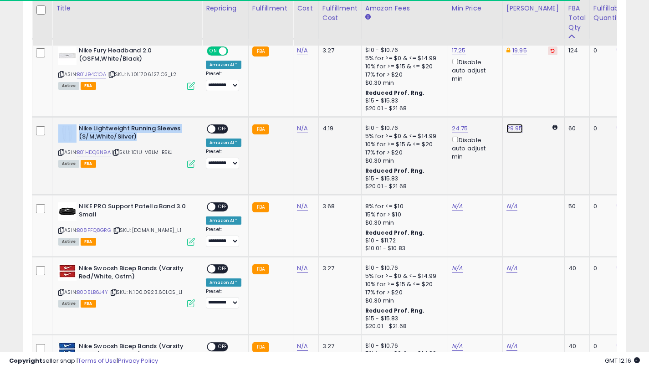
click at [508, 127] on link "29.95" at bounding box center [514, 128] width 16 height 9
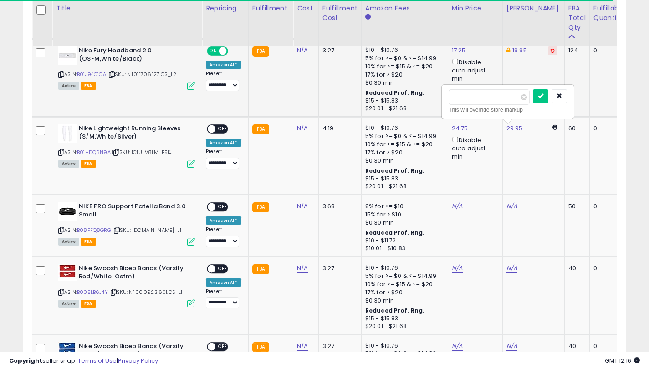
drag, startPoint x: 465, startPoint y: 98, endPoint x: 440, endPoint y: 98, distance: 24.6
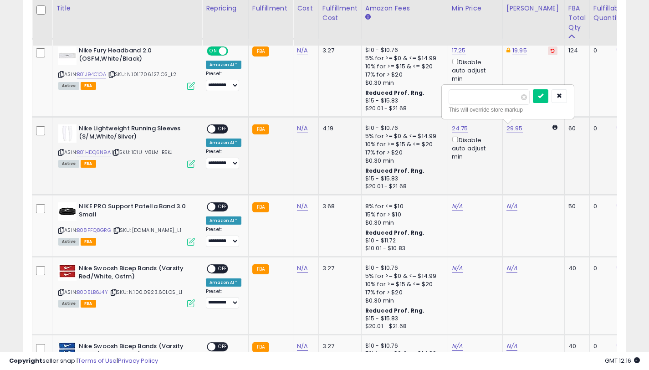
type input "*****"
click at [554, 96] on div at bounding box center [550, 97] width 34 height 16
click at [548, 96] on button "submit" at bounding box center [540, 96] width 15 height 14
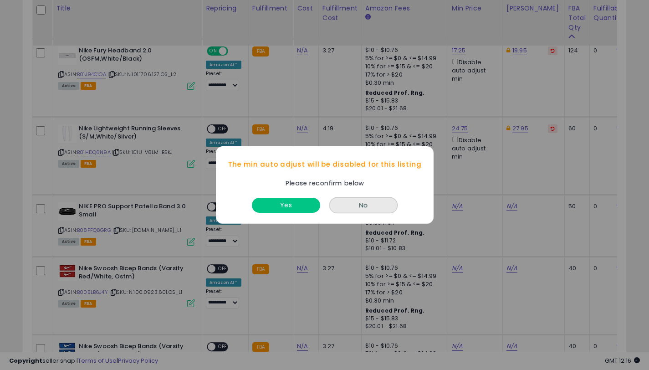
click at [381, 204] on button "No" at bounding box center [363, 205] width 68 height 16
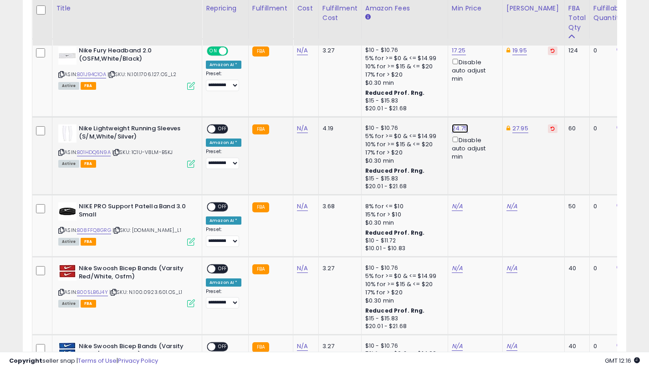
click at [458, 128] on link "24.75" at bounding box center [460, 128] width 16 height 9
click at [406, 98] on input "*****" at bounding box center [434, 96] width 81 height 15
drag, startPoint x: 421, startPoint y: 100, endPoint x: 436, endPoint y: 143, distance: 44.9
click at [409, 98] on input "*****" at bounding box center [434, 96] width 81 height 15
type input "*****"
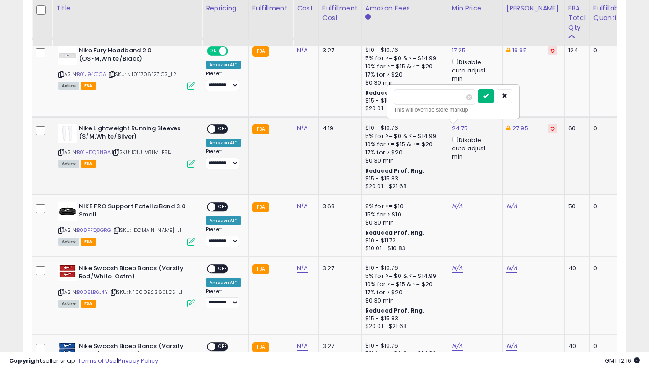
click at [489, 95] on icon "submit" at bounding box center [485, 95] width 5 height 5
click at [453, 128] on link "23.99" at bounding box center [460, 128] width 16 height 9
type input "*****"
click at [489, 96] on icon "submit" at bounding box center [485, 95] width 5 height 5
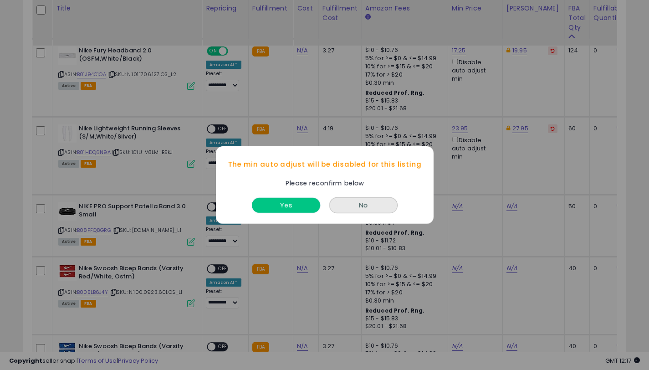
click at [276, 206] on button "Yes" at bounding box center [286, 205] width 68 height 15
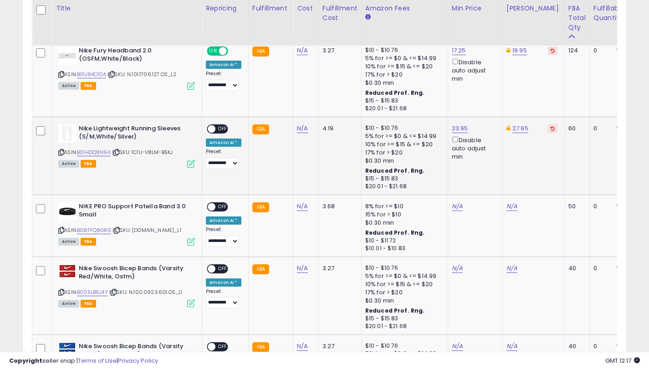
click at [215, 126] on div "ON OFF" at bounding box center [207, 129] width 21 height 8
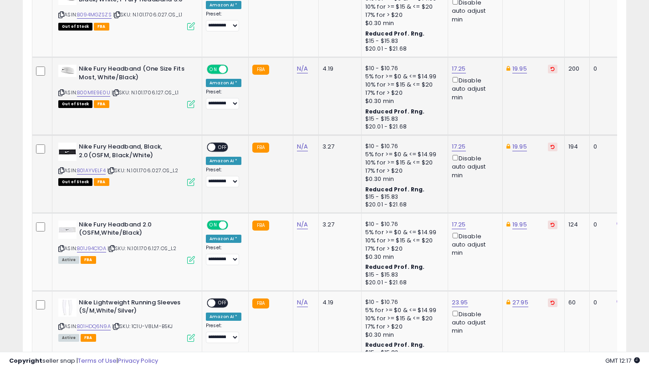
scroll to position [482, 0]
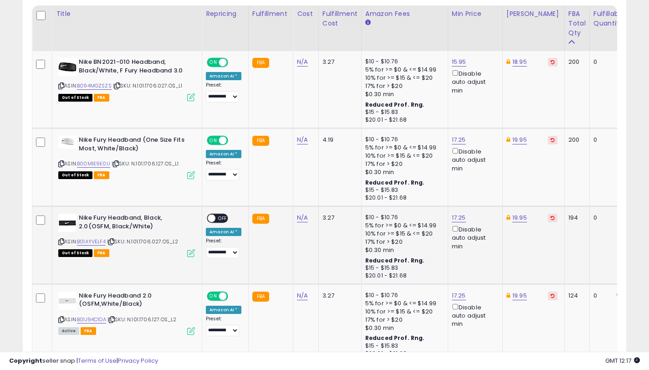
click at [221, 215] on span "OFF" at bounding box center [222, 219] width 15 height 8
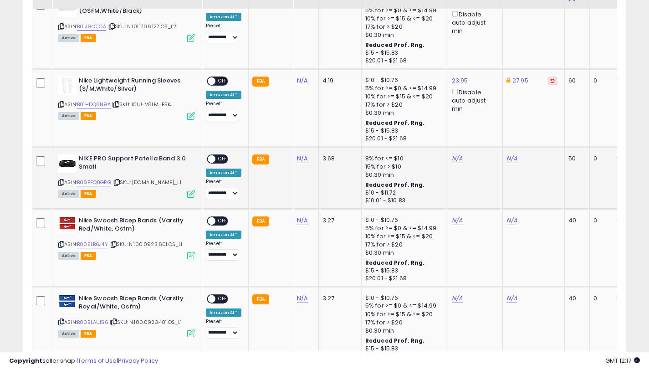
scroll to position [783, 0]
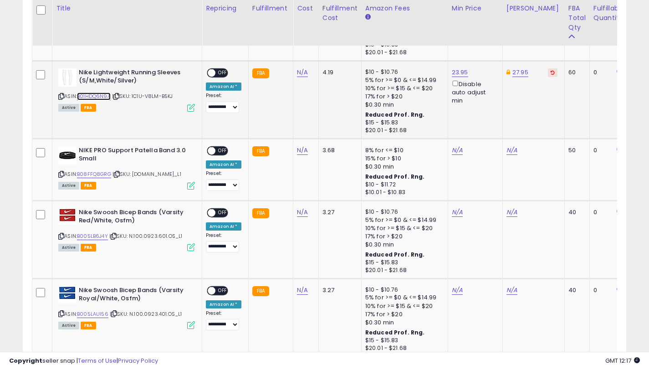
click at [105, 98] on link "B01HDQ6N9A" at bounding box center [94, 96] width 34 height 8
click at [107, 175] on link "B08FFQ8GRG" at bounding box center [94, 174] width 34 height 8
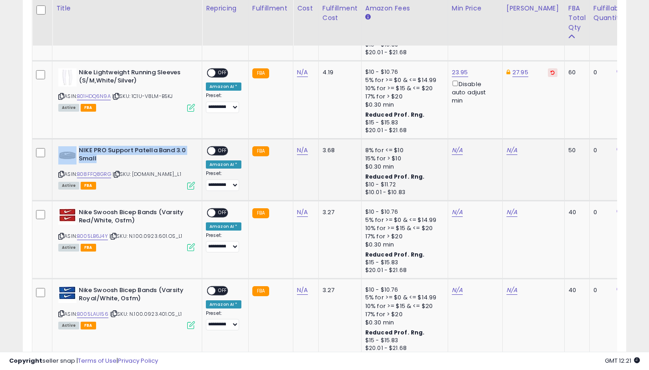
drag, startPoint x: 107, startPoint y: 159, endPoint x: 77, endPoint y: 152, distance: 30.2
click at [77, 152] on div "NIKE PRO Support Patella Band 3.0 Small" at bounding box center [126, 155] width 137 height 19
click at [219, 77] on div "ON OFF" at bounding box center [217, 73] width 21 height 10
click at [219, 74] on span "OFF" at bounding box center [222, 73] width 15 height 8
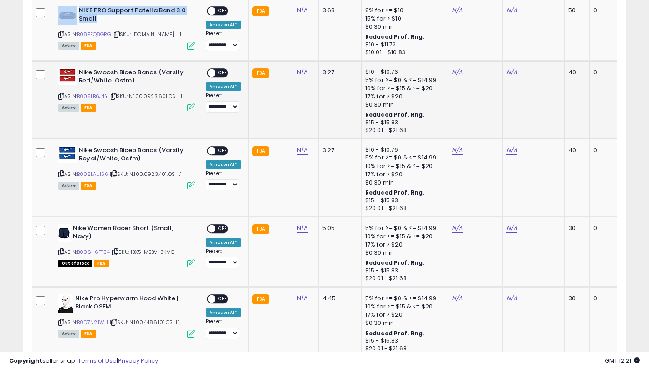
scroll to position [821, 0]
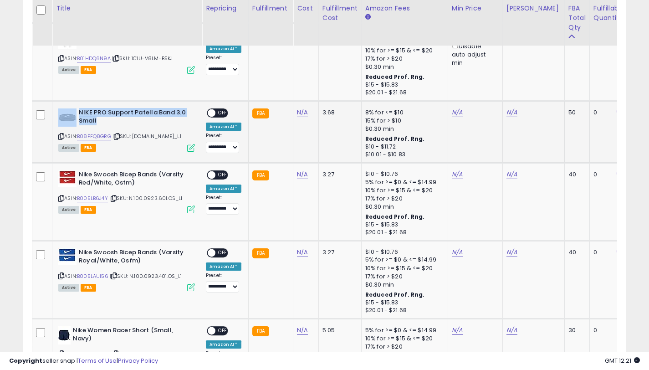
click at [101, 123] on b "NIKE PRO Support Patella Band 3.0 Small" at bounding box center [134, 117] width 111 height 19
drag, startPoint x: 93, startPoint y: 118, endPoint x: 80, endPoint y: 111, distance: 14.7
click at [80, 111] on b "NIKE PRO Support Patella Band 3.0 Small" at bounding box center [134, 117] width 111 height 19
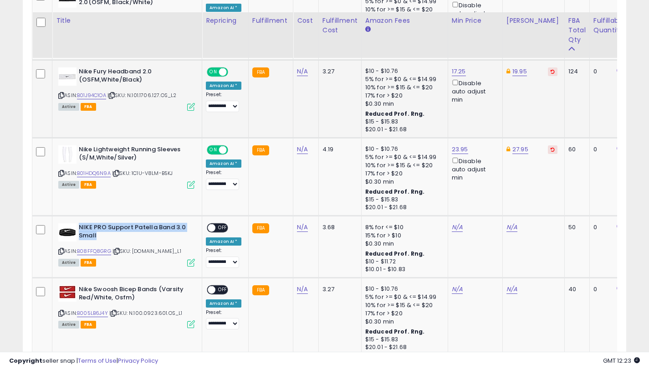
scroll to position [787, 0]
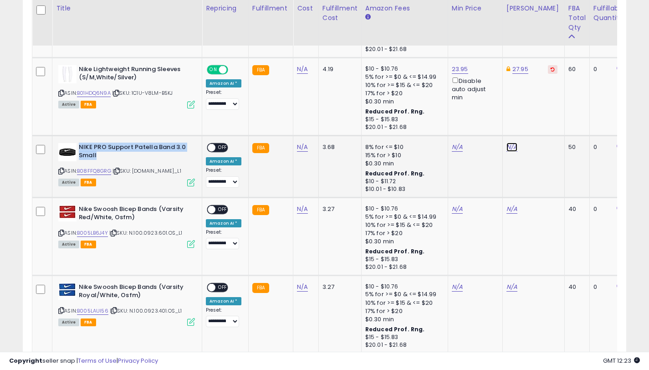
click at [511, 149] on link "N/A" at bounding box center [511, 147] width 11 height 9
type input "*****"
click at [539, 112] on button "submit" at bounding box center [538, 115] width 15 height 14
click at [453, 148] on link "N/A" at bounding box center [457, 147] width 11 height 9
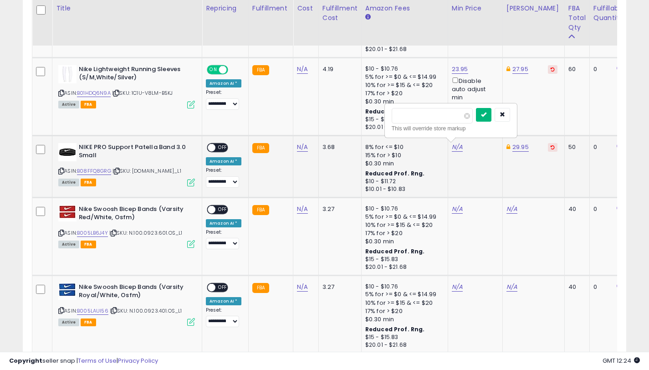
type input "*****"
click at [491, 119] on button "submit" at bounding box center [483, 115] width 15 height 14
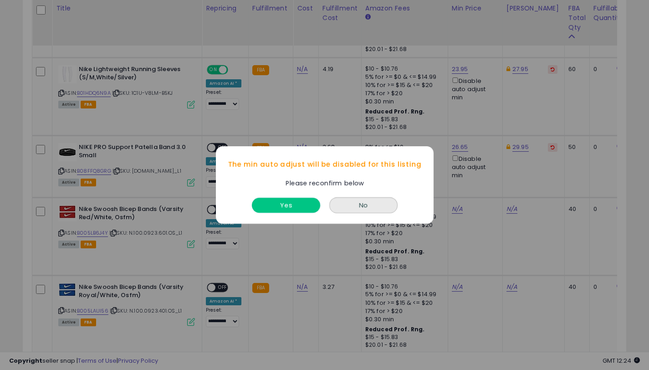
click at [297, 207] on button "Yes" at bounding box center [286, 205] width 68 height 15
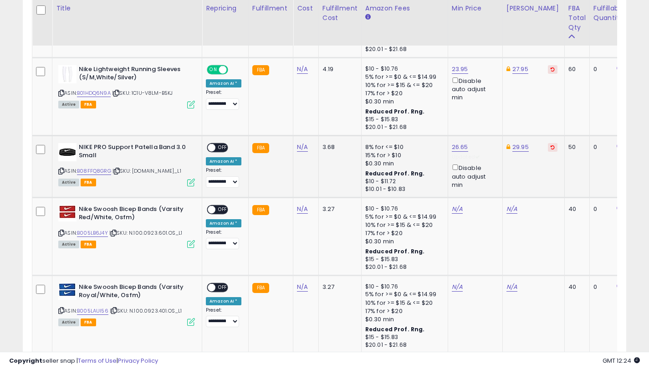
click at [216, 146] on span "OFF" at bounding box center [222, 147] width 15 height 8
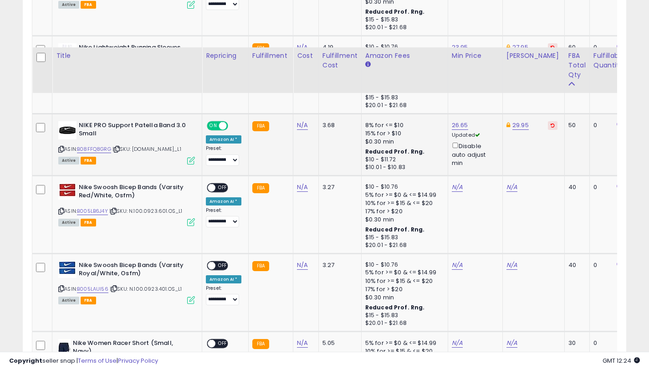
scroll to position [857, 0]
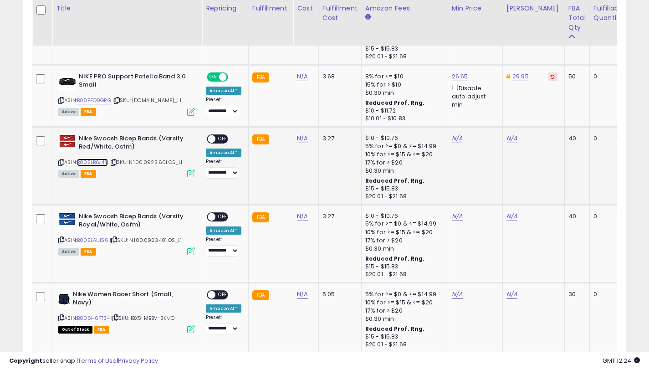
click at [100, 162] on link "B005LB6J4Y" at bounding box center [92, 162] width 31 height 8
drag, startPoint x: 130, startPoint y: 148, endPoint x: 80, endPoint y: 137, distance: 51.3
click at [80, 137] on b "Nike Swoosh Bicep Bands (Varsity Red/White, Osfm)" at bounding box center [134, 143] width 111 height 19
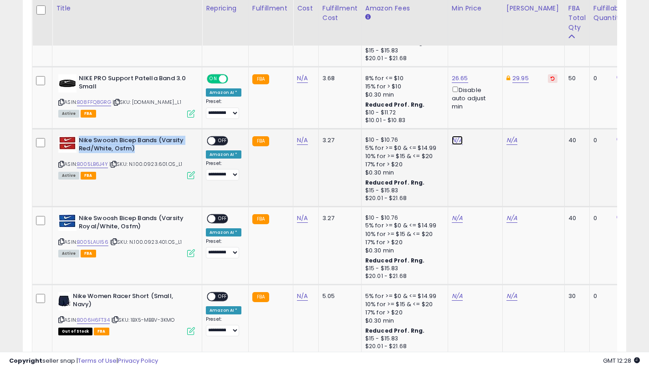
click at [452, 141] on link "N/A" at bounding box center [457, 140] width 11 height 9
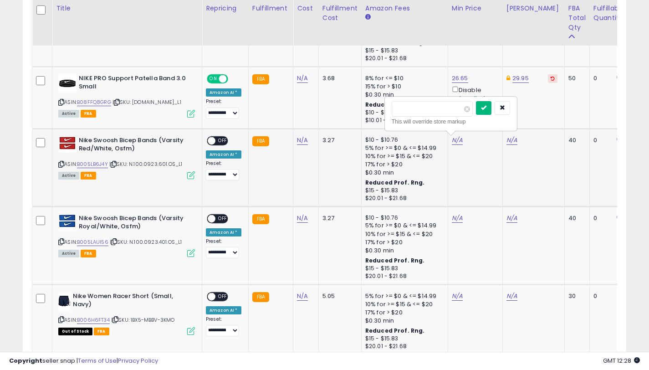
type input "*****"
drag, startPoint x: 492, startPoint y: 108, endPoint x: 506, endPoint y: 139, distance: 34.3
click at [491, 108] on button "submit" at bounding box center [483, 108] width 15 height 14
click at [506, 140] on link "15.26" at bounding box center [513, 140] width 15 height 9
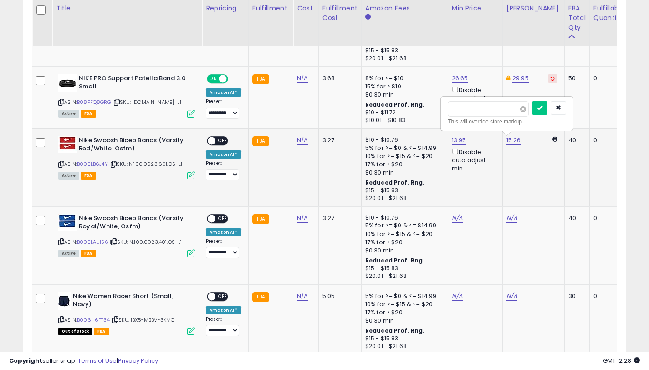
click at [526, 107] on span at bounding box center [523, 109] width 6 height 6
drag, startPoint x: 482, startPoint y: 110, endPoint x: 448, endPoint y: 108, distance: 34.6
click at [448, 108] on input "*****" at bounding box center [488, 108] width 81 height 15
type input "*****"
click at [542, 108] on icon "submit" at bounding box center [539, 107] width 5 height 5
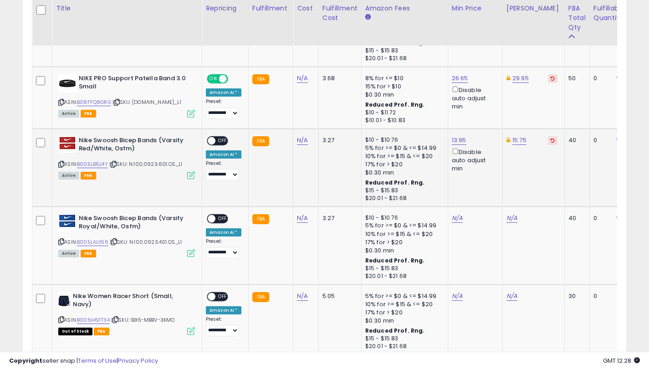
click at [551, 139] on icon at bounding box center [553, 140] width 4 height 5
click at [509, 143] on link "15.26" at bounding box center [513, 140] width 15 height 9
type input "*****"
click at [542, 108] on icon "submit" at bounding box center [539, 107] width 5 height 5
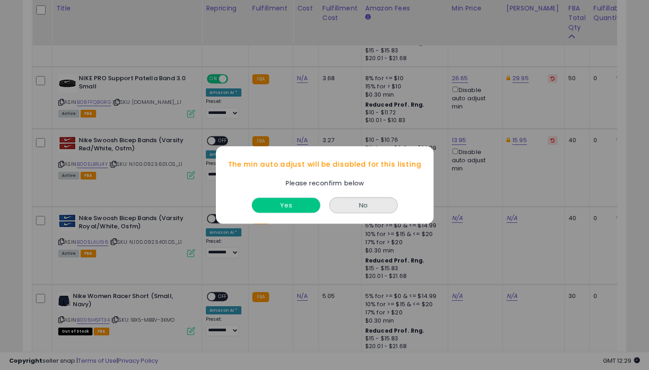
click at [302, 204] on button "Yes" at bounding box center [286, 205] width 68 height 15
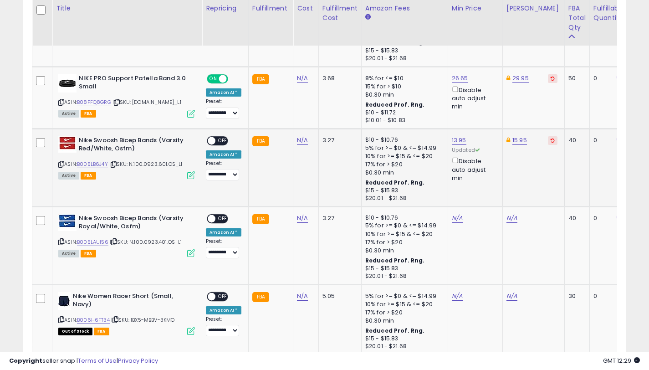
click at [211, 137] on span at bounding box center [212, 141] width 8 height 8
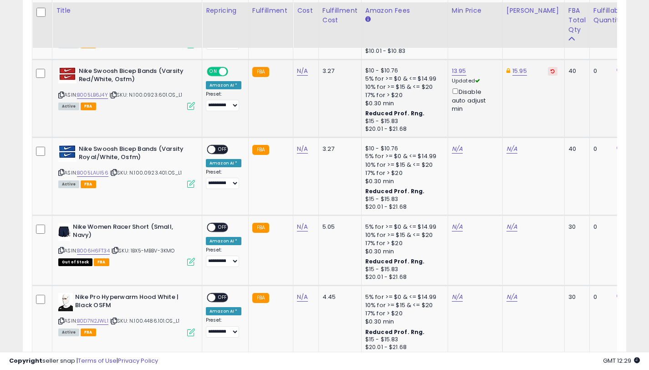
scroll to position [927, 0]
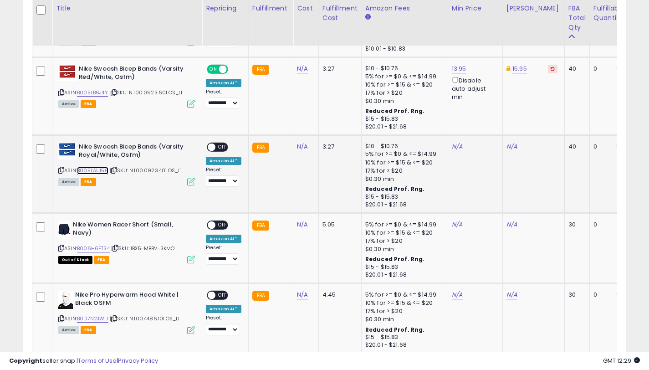
click at [104, 173] on link "B005LAUI56" at bounding box center [92, 171] width 31 height 8
click at [453, 148] on link "N/A" at bounding box center [457, 146] width 11 height 9
type input "*****"
click at [481, 118] on button "submit" at bounding box center [483, 114] width 15 height 14
click at [506, 147] on link "14.19" at bounding box center [512, 146] width 13 height 9
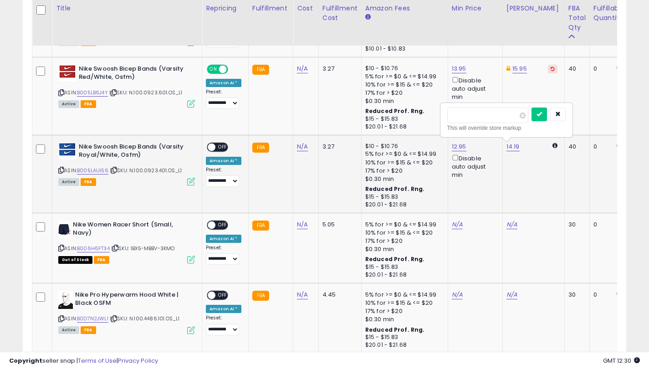
drag, startPoint x: 472, startPoint y: 113, endPoint x: 463, endPoint y: 113, distance: 9.1
click at [463, 113] on input "*****" at bounding box center [487, 114] width 81 height 15
type input "*****"
click at [540, 111] on button "submit" at bounding box center [538, 114] width 15 height 14
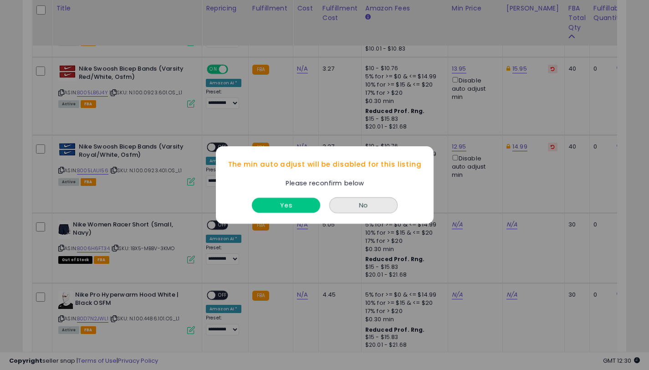
click at [298, 200] on button "Yes" at bounding box center [286, 205] width 68 height 15
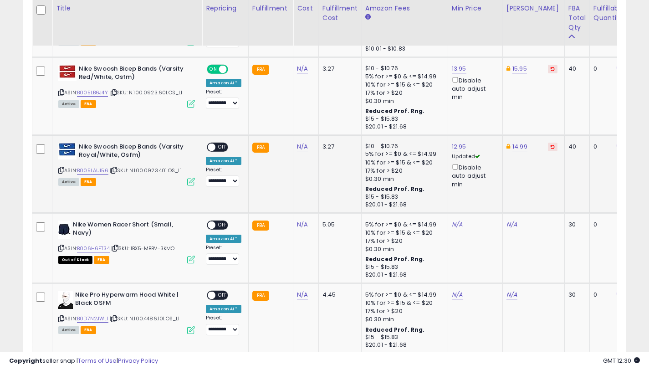
click at [219, 147] on span "OFF" at bounding box center [222, 147] width 15 height 8
drag, startPoint x: 138, startPoint y: 153, endPoint x: 57, endPoint y: 145, distance: 81.1
click at [57, 145] on div "Nike Swoosh Bicep Bands (Varsity Royal/White, Osfm) ASIN: B005LAUI56 | SKU: N.1…" at bounding box center [125, 164] width 139 height 42
drag, startPoint x: 140, startPoint y: 154, endPoint x: 80, endPoint y: 145, distance: 61.3
click at [80, 145] on b "Nike Swoosh Bicep Bands (Varsity Royal/White, Osfm)" at bounding box center [134, 152] width 111 height 19
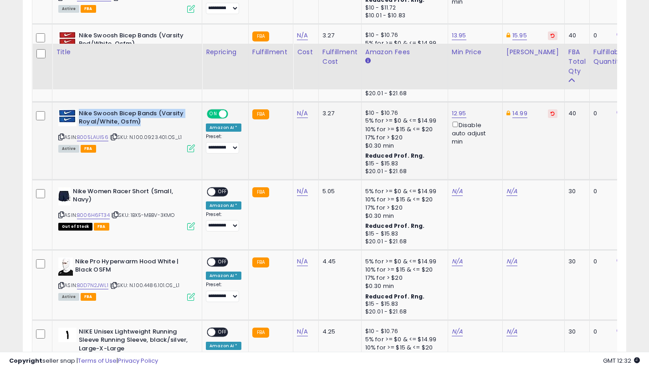
scroll to position [1005, 0]
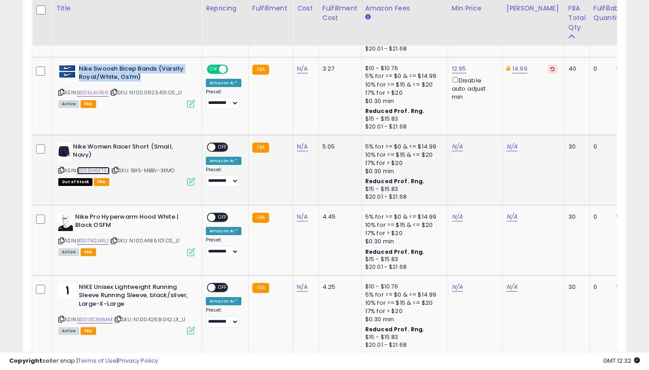
click at [108, 173] on link "B006H6FT34" at bounding box center [93, 171] width 33 height 8
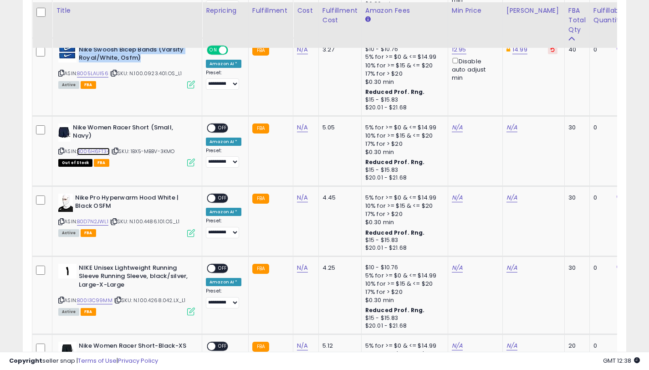
scroll to position [1026, 0]
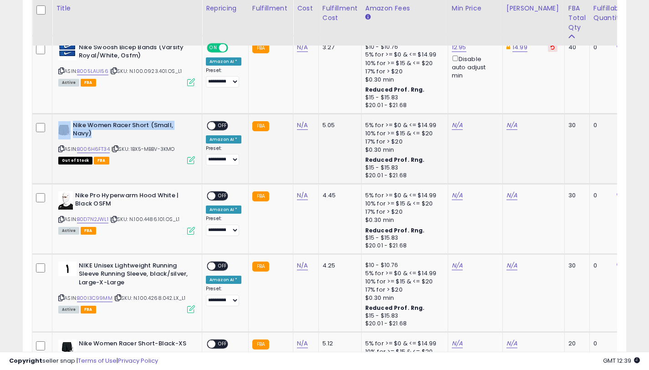
drag, startPoint x: 97, startPoint y: 137, endPoint x: 72, endPoint y: 128, distance: 26.5
click at [73, 128] on b "Nike Women Racer Short (Small, Navy)" at bounding box center [128, 130] width 111 height 19
click at [506, 126] on link "N/A" at bounding box center [511, 125] width 11 height 9
type input "*****"
click at [542, 98] on button "submit" at bounding box center [538, 93] width 15 height 14
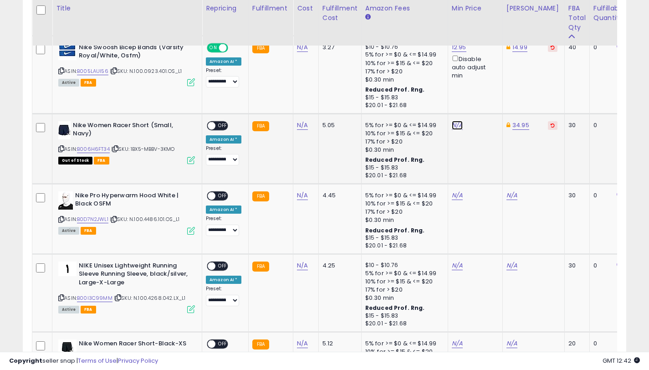
click at [452, 126] on link "N/A" at bounding box center [457, 125] width 11 height 9
type input "*****"
click at [486, 96] on button "submit" at bounding box center [483, 93] width 15 height 14
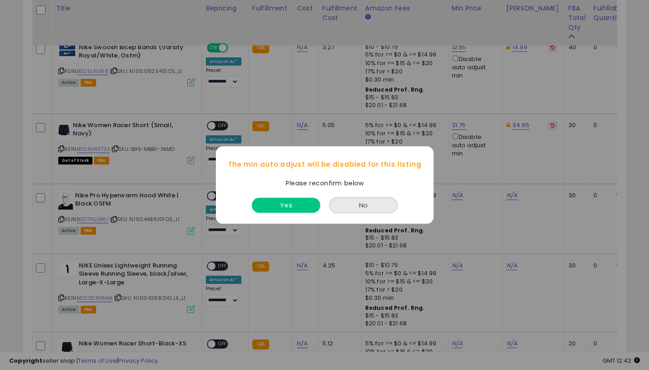
click at [294, 201] on button "Yes" at bounding box center [286, 205] width 68 height 15
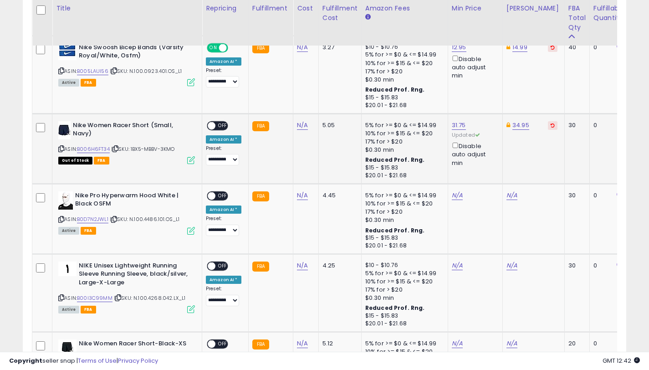
click at [218, 126] on span "OFF" at bounding box center [222, 126] width 15 height 8
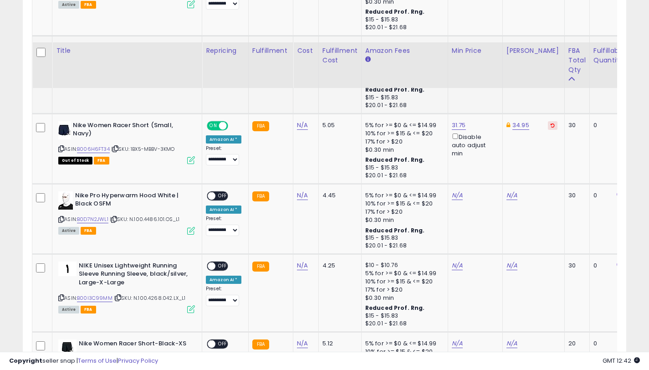
scroll to position [1109, 0]
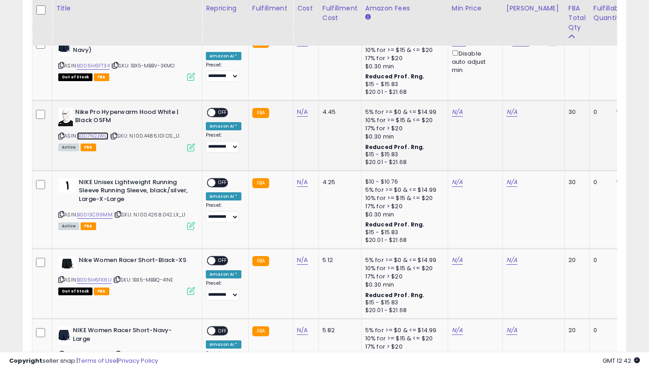
click at [102, 136] on link "B0D7N2JWL1" at bounding box center [92, 136] width 31 height 8
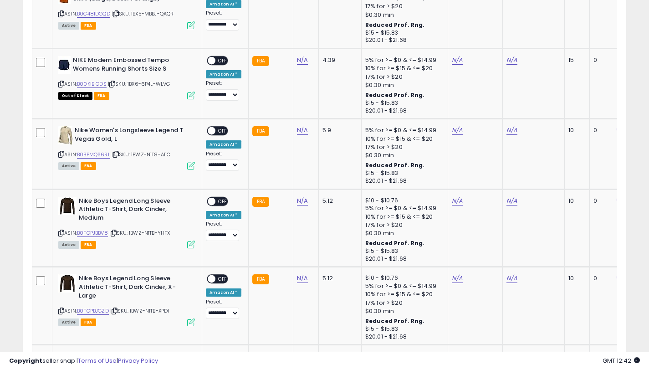
scroll to position [1660, 0]
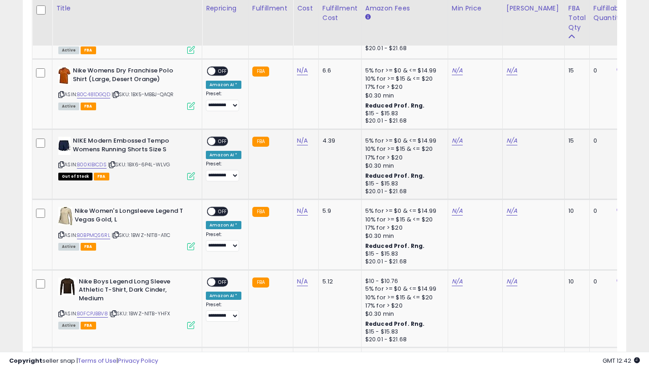
click at [62, 164] on icon at bounding box center [61, 164] width 6 height 5
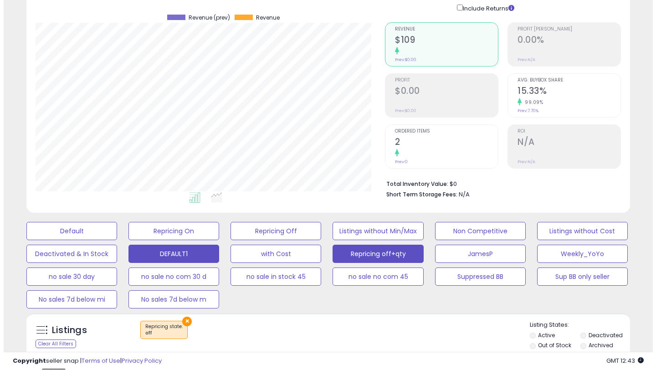
scroll to position [111, 0]
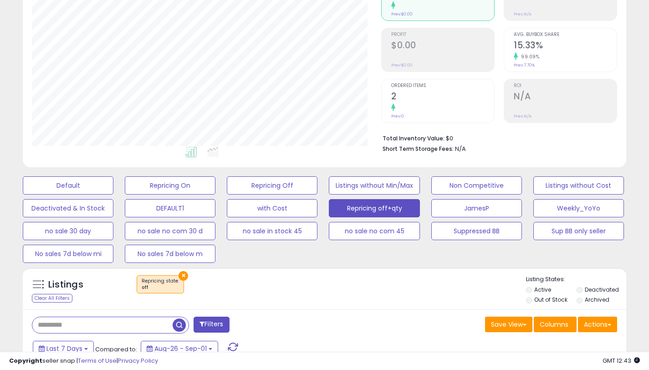
click at [101, 325] on input "text" at bounding box center [102, 325] width 140 height 16
paste input "**********"
type input "**********"
click at [220, 324] on button "Filters" at bounding box center [212, 325] width 36 height 16
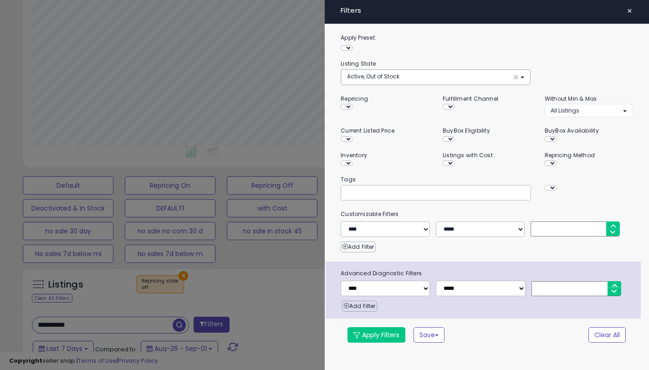
scroll to position [187, 353]
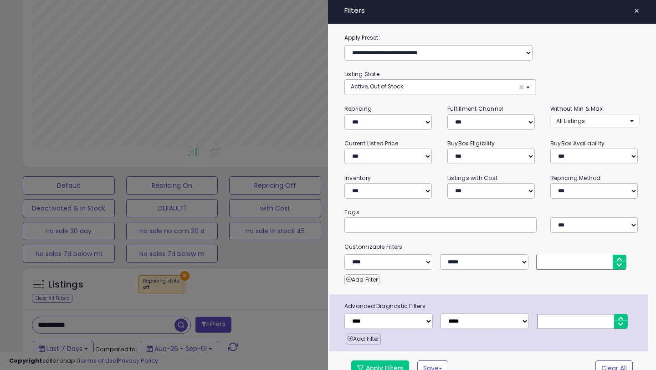
click at [259, 296] on div at bounding box center [328, 185] width 656 height 370
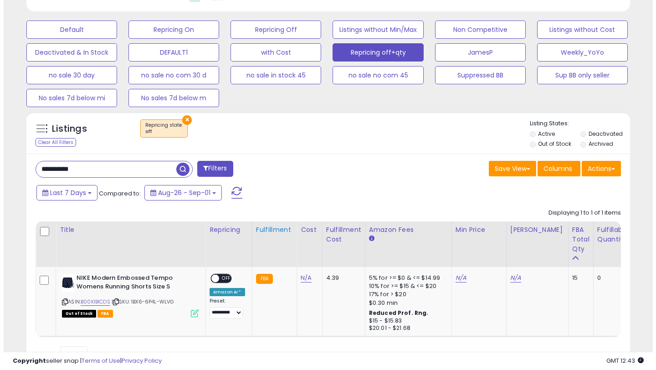
scroll to position [311, 0]
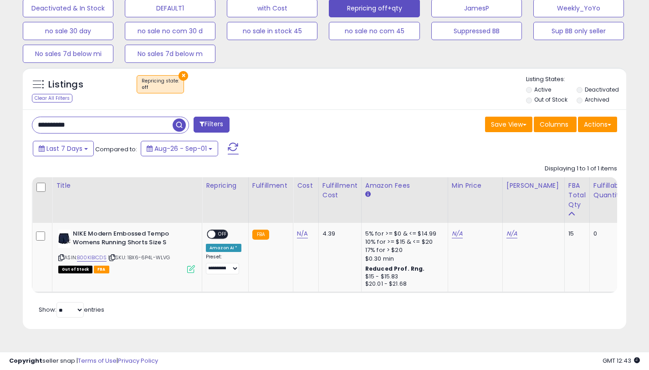
drag, startPoint x: 131, startPoint y: 121, endPoint x: 9, endPoint y: 121, distance: 121.6
click at [9, 121] on div "**********" at bounding box center [325, 34] width 640 height 612
click at [262, 133] on div "Filters" at bounding box center [175, 126] width 300 height 18
click at [213, 125] on button "Filters" at bounding box center [212, 125] width 36 height 16
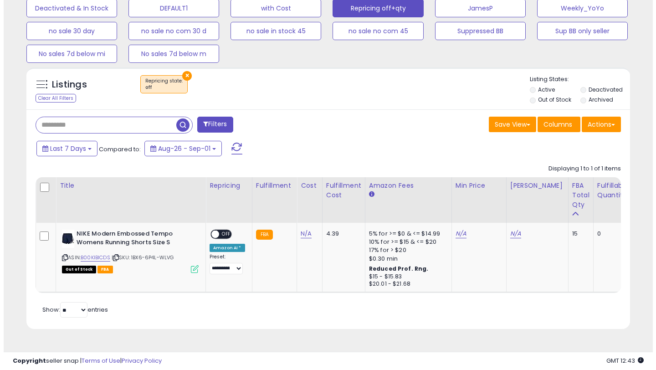
scroll to position [187, 353]
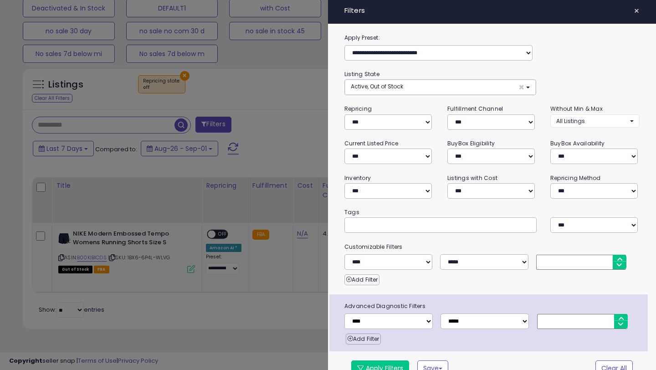
click at [292, 139] on div at bounding box center [328, 185] width 656 height 370
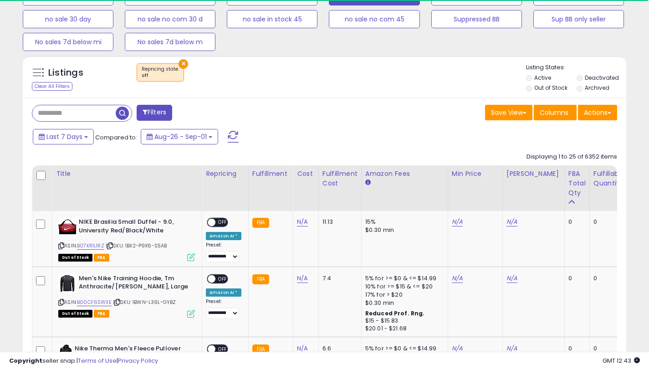
scroll to position [372, 0]
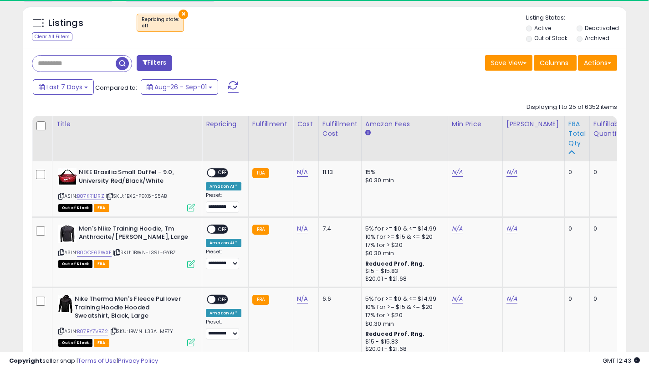
click at [568, 130] on div "FBA Total Qty" at bounding box center [576, 133] width 17 height 29
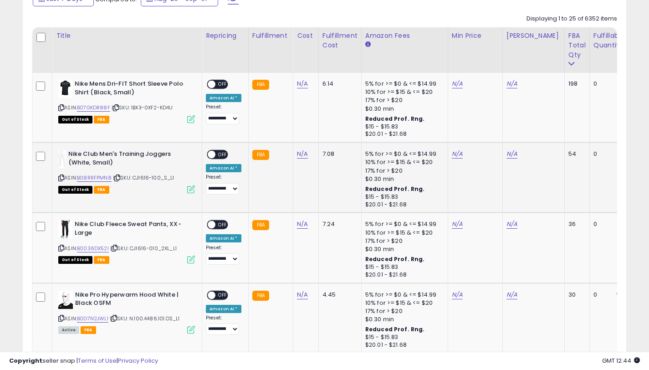
scroll to position [441, 0]
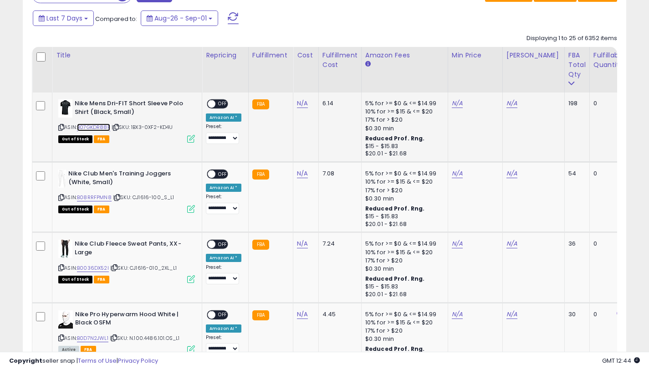
click at [96, 128] on link "B07GKDR88F" at bounding box center [93, 127] width 33 height 8
drag, startPoint x: 138, startPoint y: 113, endPoint x: 76, endPoint y: 102, distance: 62.6
click at [76, 102] on b "Nike Mens Dri-FIT Short Sleeve Polo Shirt (Black, Small)" at bounding box center [130, 108] width 111 height 19
click at [516, 104] on div "N/A" at bounding box center [531, 103] width 51 height 8
click at [506, 105] on link "N/A" at bounding box center [511, 103] width 11 height 9
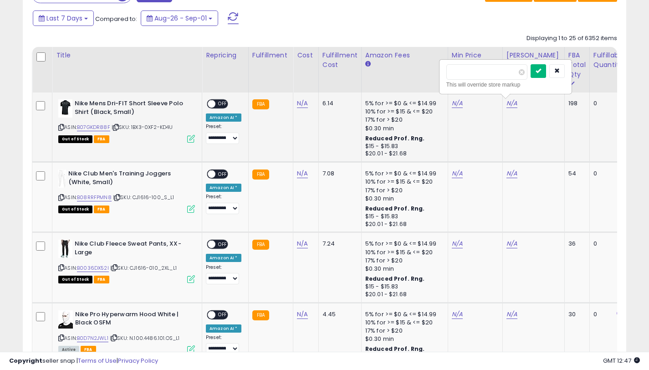
type input "*****"
click at [544, 76] on button "submit" at bounding box center [538, 71] width 15 height 14
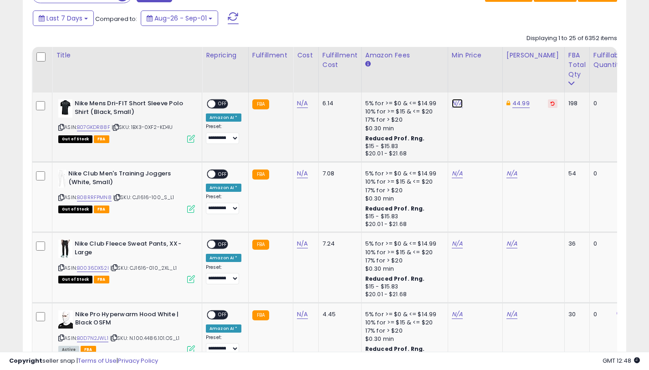
click at [454, 105] on link "N/A" at bounding box center [457, 103] width 11 height 9
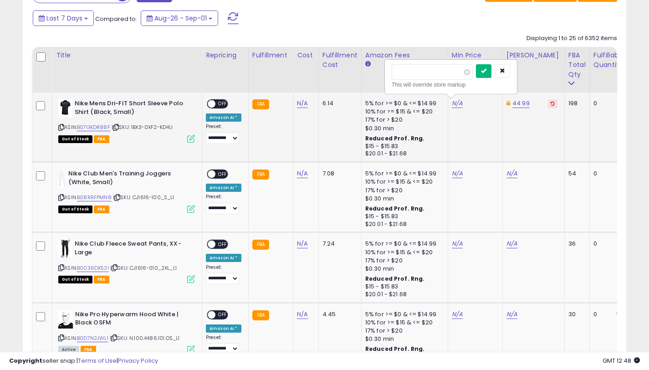
type input "*****"
click at [491, 68] on button "submit" at bounding box center [483, 71] width 15 height 14
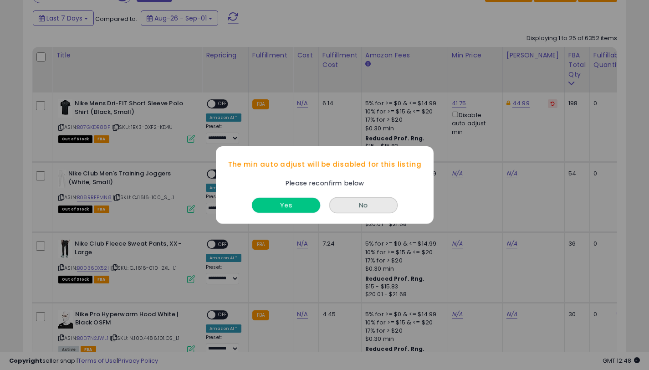
click at [296, 206] on button "Yes" at bounding box center [286, 205] width 68 height 15
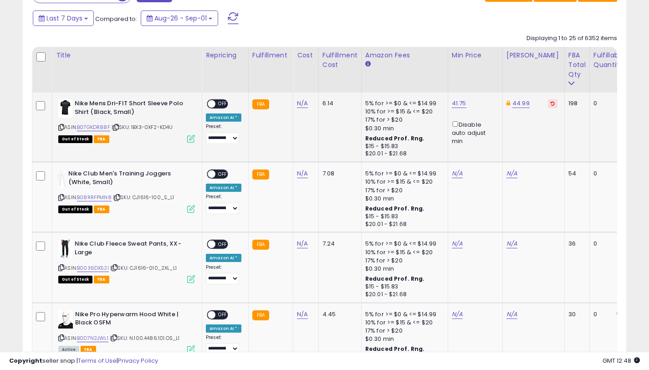
click at [220, 102] on span "OFF" at bounding box center [222, 104] width 15 height 8
click at [454, 103] on link "41.75" at bounding box center [459, 103] width 15 height 9
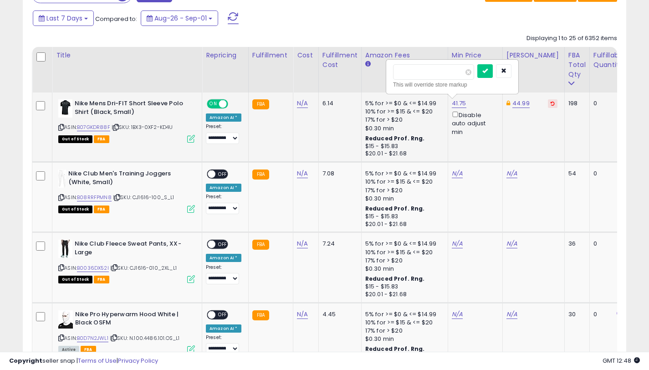
click at [412, 73] on input "*****" at bounding box center [433, 71] width 81 height 15
type input "*****"
click at [486, 72] on button "submit" at bounding box center [484, 71] width 15 height 14
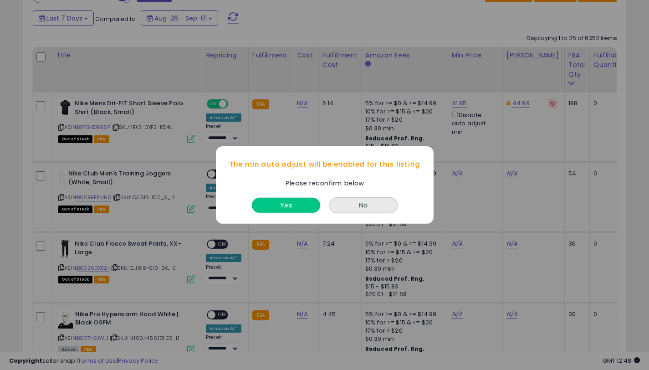
click at [309, 204] on button "Yes" at bounding box center [286, 205] width 68 height 15
click at [298, 197] on div "Yes" at bounding box center [286, 203] width 73 height 24
click at [297, 204] on button "Yes" at bounding box center [286, 205] width 68 height 15
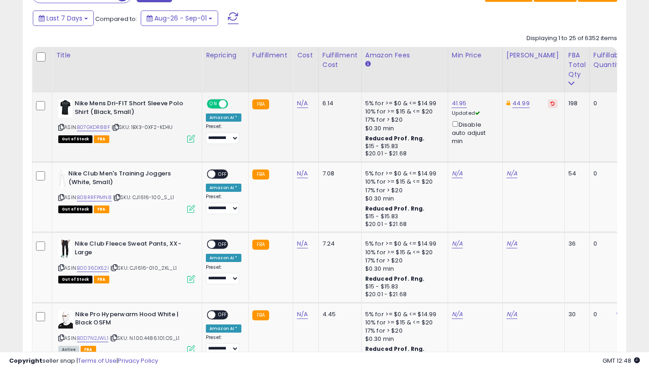
scroll to position [501, 0]
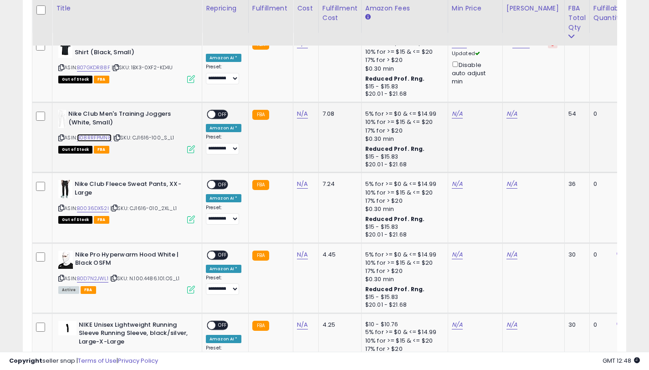
click at [104, 139] on link "B08RRFPMN8" at bounding box center [94, 138] width 35 height 8
drag, startPoint x: 115, startPoint y: 123, endPoint x: 69, endPoint y: 114, distance: 47.2
click at [69, 114] on b "Nike Club Men's Training Joggers (White, Small)" at bounding box center [123, 119] width 111 height 19
click at [506, 115] on link "N/A" at bounding box center [511, 113] width 11 height 9
type input "*****"
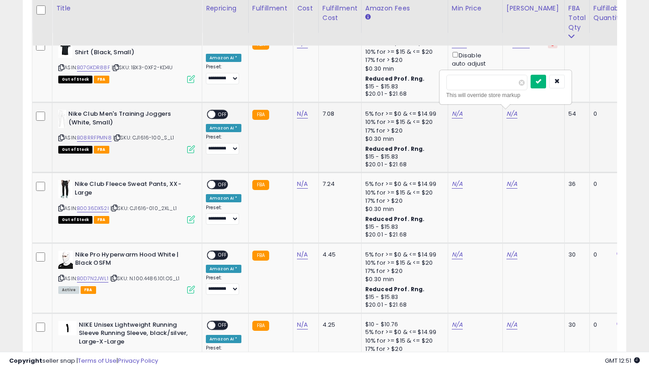
click at [541, 84] on icon "submit" at bounding box center [538, 80] width 5 height 5
click at [455, 114] on link "N/A" at bounding box center [457, 113] width 11 height 9
type input "*****"
click at [490, 84] on button "submit" at bounding box center [483, 82] width 15 height 14
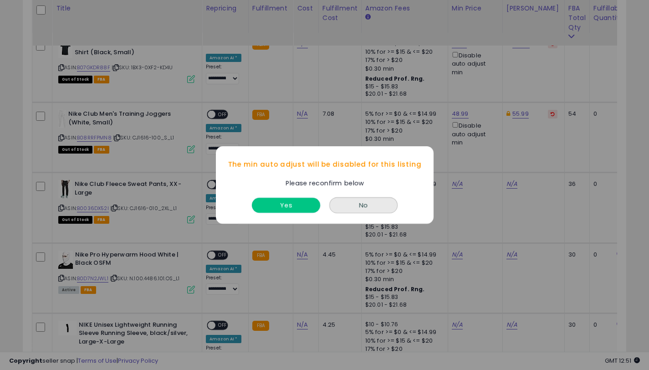
click at [301, 201] on button "Yes" at bounding box center [286, 205] width 68 height 15
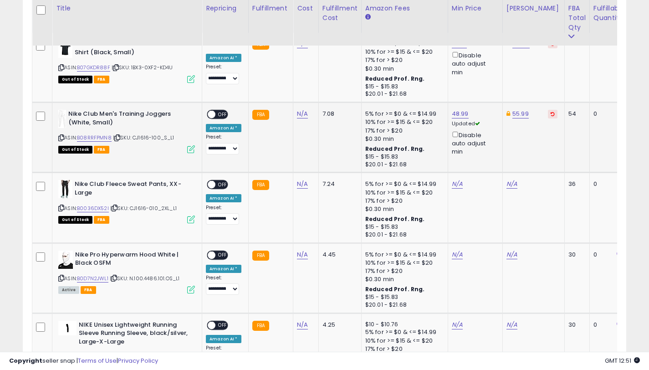
click at [211, 111] on span at bounding box center [212, 115] width 8 height 8
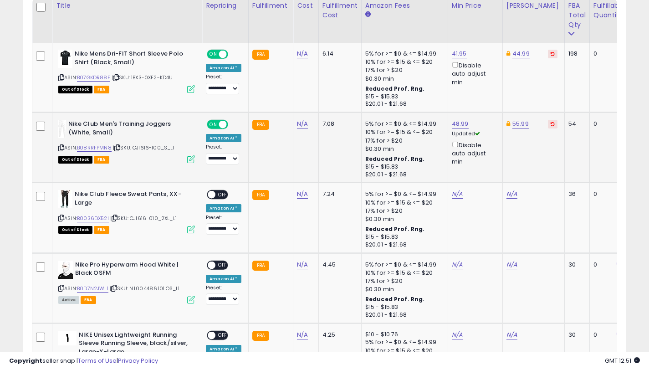
scroll to position [552, 0]
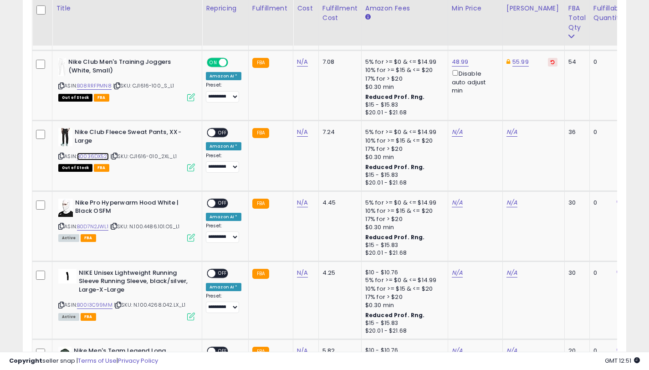
click at [106, 156] on link "B0036DX52I" at bounding box center [93, 157] width 32 height 8
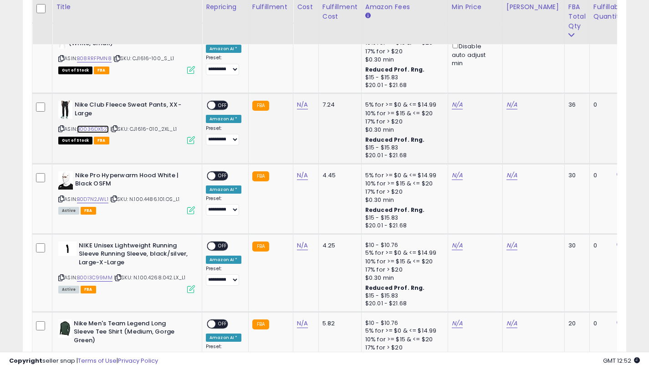
scroll to position [558, 0]
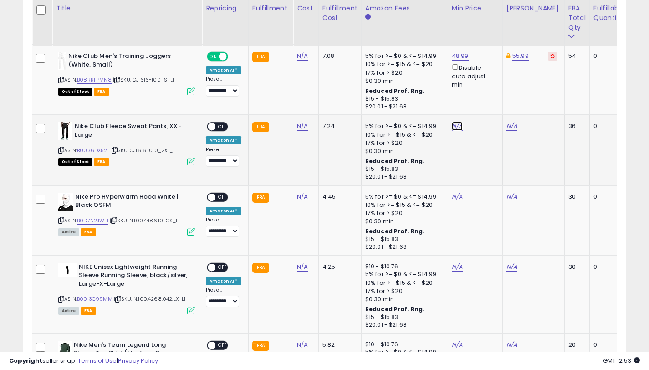
click at [452, 125] on link "N/A" at bounding box center [457, 126] width 11 height 9
type input "*****"
click at [486, 95] on icon "submit" at bounding box center [483, 93] width 5 height 5
drag, startPoint x: 92, startPoint y: 134, endPoint x: 77, endPoint y: 129, distance: 15.8
click at [77, 129] on b "Nike Club Fleece Sweat Pants, XX-Large" at bounding box center [130, 131] width 111 height 19
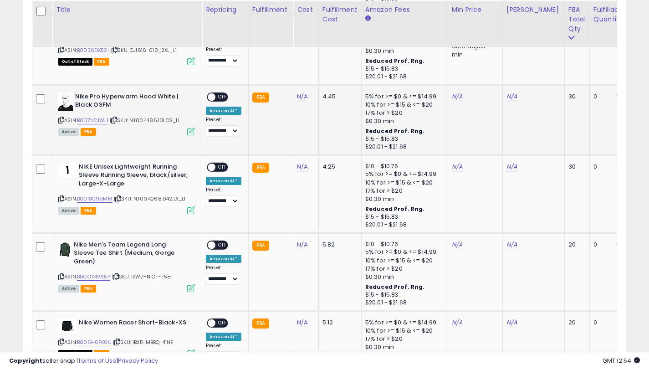
scroll to position [660, 0]
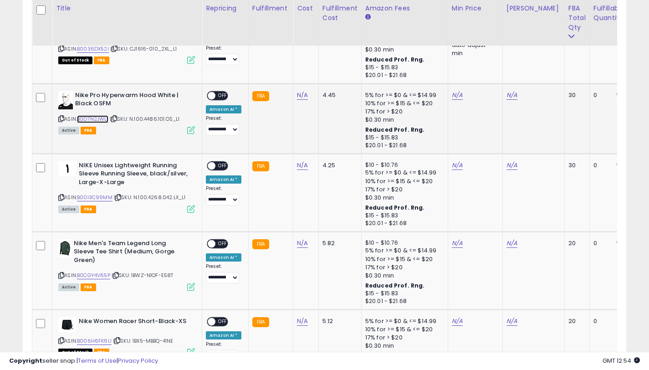
click at [97, 120] on link "B0D7N2JWL1" at bounding box center [92, 119] width 31 height 8
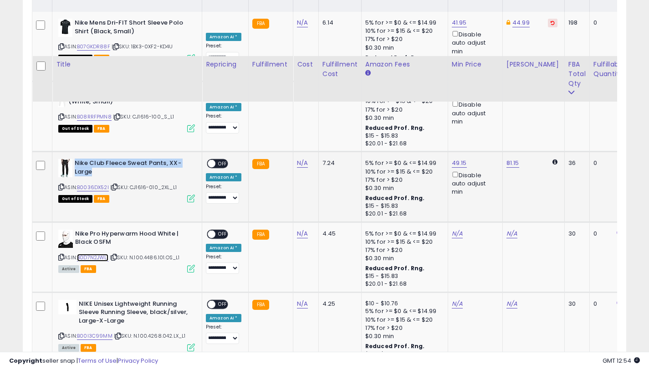
scroll to position [476, 0]
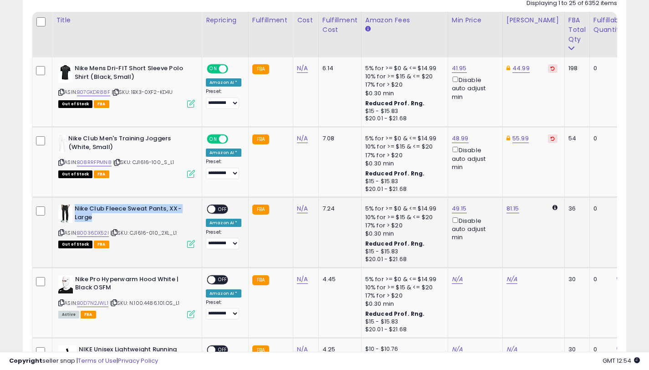
click at [219, 208] on span "OFF" at bounding box center [222, 209] width 15 height 8
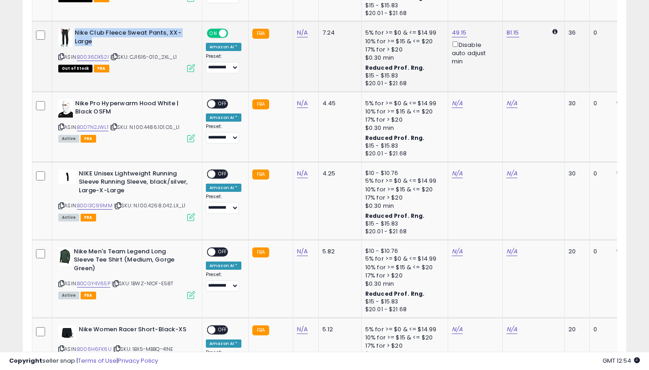
scroll to position [653, 0]
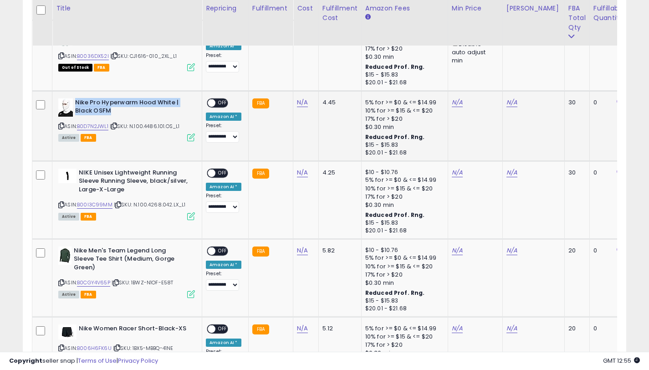
drag, startPoint x: 112, startPoint y: 109, endPoint x: 75, endPoint y: 104, distance: 37.2
click at [75, 104] on b "Nike Pro Hyperwarm Hood White | Black OSFM" at bounding box center [130, 107] width 111 height 19
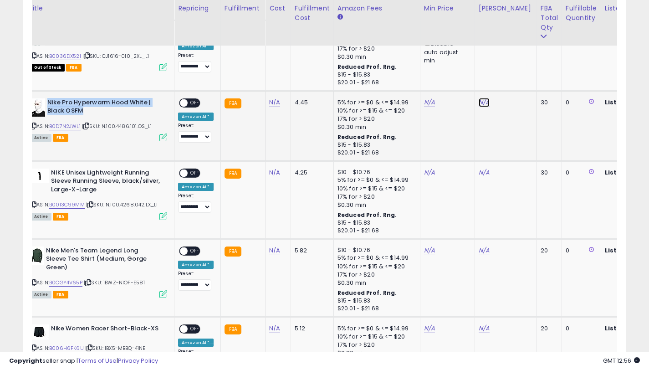
click at [485, 103] on link "N/A" at bounding box center [484, 102] width 11 height 9
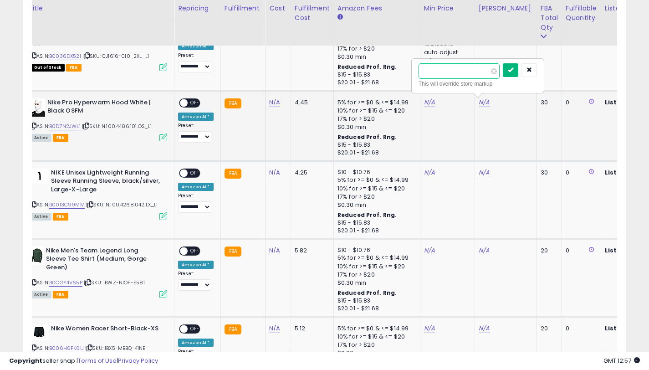
type input "*****"
click at [510, 70] on button "submit" at bounding box center [510, 70] width 15 height 14
click at [428, 103] on link "N/A" at bounding box center [429, 102] width 11 height 9
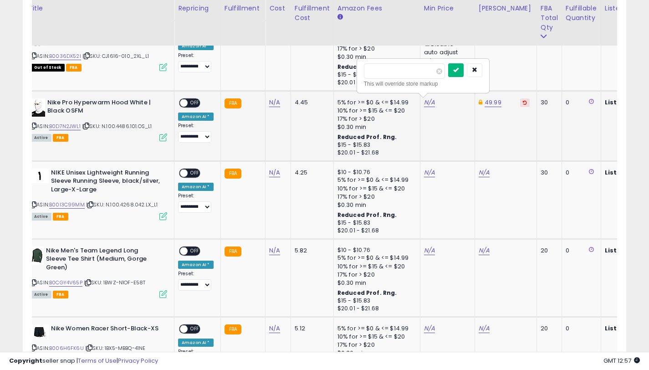
type input "*****"
click at [464, 72] on button "submit" at bounding box center [455, 70] width 15 height 14
click at [489, 102] on link "49.99" at bounding box center [493, 102] width 17 height 9
type input "*****"
click at [522, 69] on icon "submit" at bounding box center [518, 69] width 5 height 5
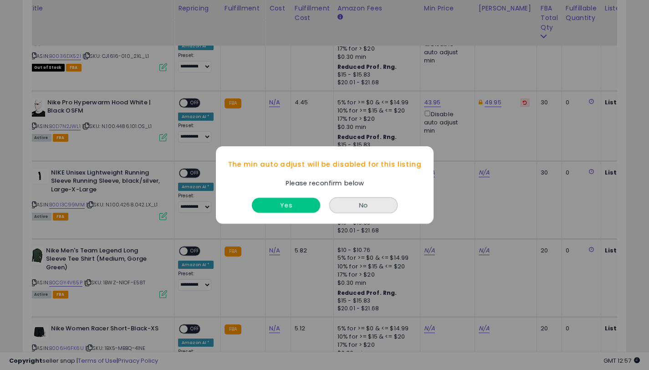
click at [303, 206] on button "Yes" at bounding box center [286, 205] width 68 height 15
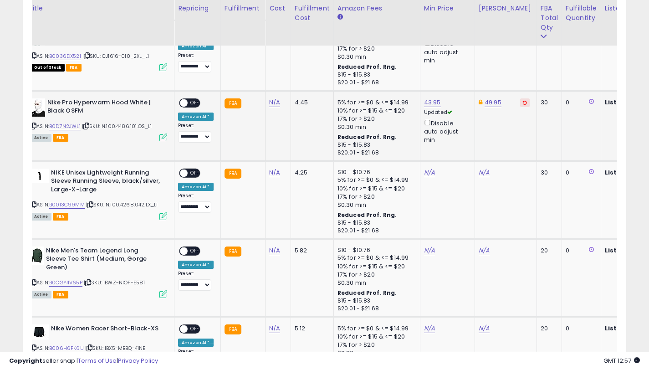
click at [189, 102] on span "OFF" at bounding box center [195, 103] width 15 height 8
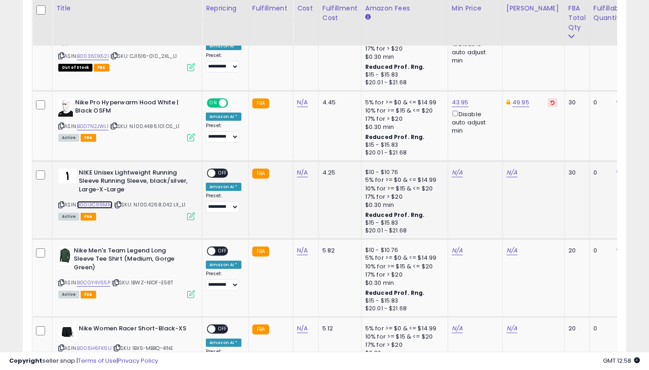
click at [101, 205] on link "B00I3C99MM" at bounding box center [95, 205] width 36 height 8
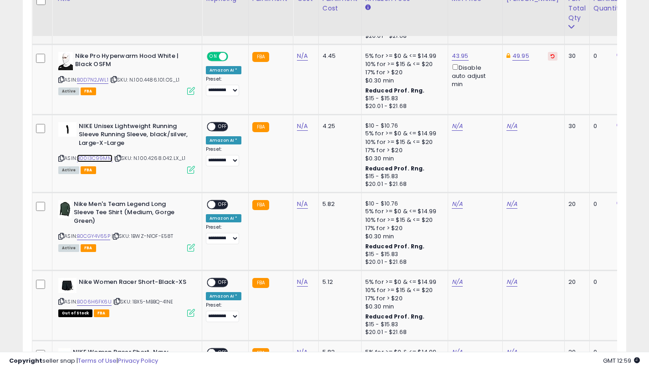
scroll to position [700, 0]
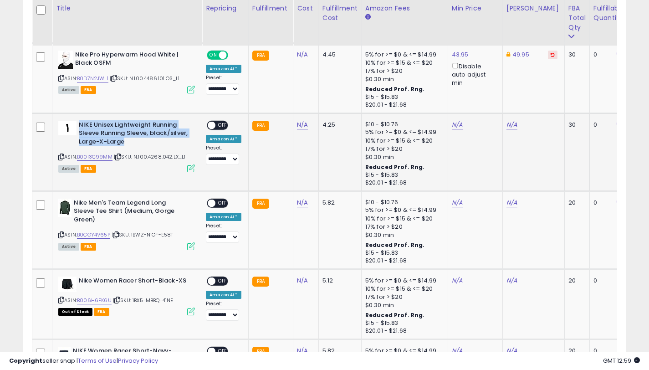
drag, startPoint x: 90, startPoint y: 135, endPoint x: 79, endPoint y: 125, distance: 14.8
click at [79, 125] on b "NIKE Unisex Lightweight Running Sleeve Running Sleeve, black/silver, Large-X-La…" at bounding box center [134, 135] width 111 height 28
click at [508, 123] on link "N/A" at bounding box center [511, 124] width 11 height 9
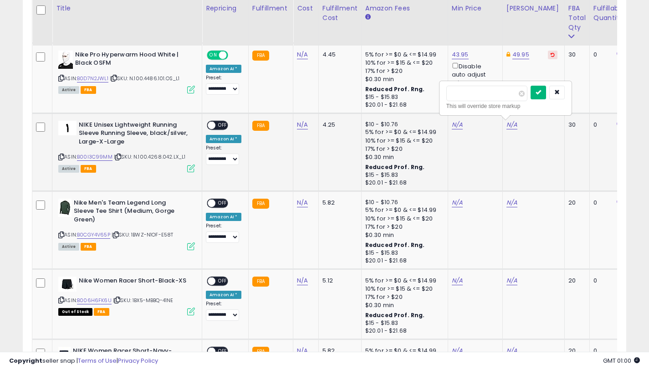
type input "*****"
drag, startPoint x: 549, startPoint y: 92, endPoint x: 437, endPoint y: 117, distance: 114.4
click at [546, 92] on button "submit" at bounding box center [538, 93] width 15 height 14
click at [456, 126] on link "N/A" at bounding box center [457, 124] width 11 height 9
type input "*****"
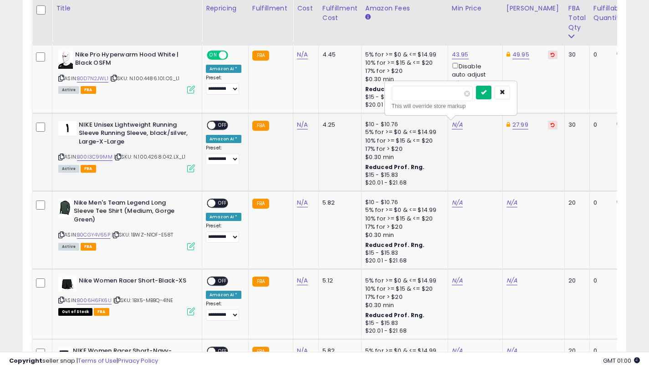
drag, startPoint x: 489, startPoint y: 87, endPoint x: 482, endPoint y: 109, distance: 22.5
click at [489, 87] on button "submit" at bounding box center [483, 93] width 15 height 14
click at [452, 139] on div "Disable auto adjust min" at bounding box center [474, 144] width 44 height 26
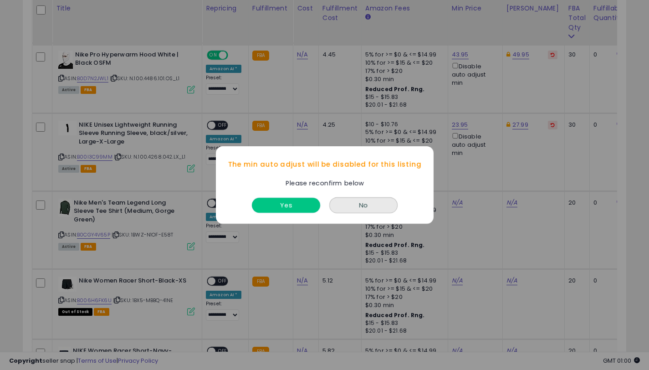
click at [290, 208] on button "Yes" at bounding box center [286, 205] width 68 height 15
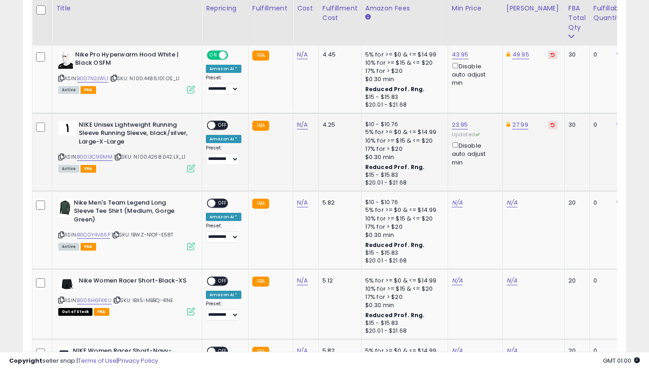
click at [217, 123] on span "OFF" at bounding box center [222, 125] width 15 height 8
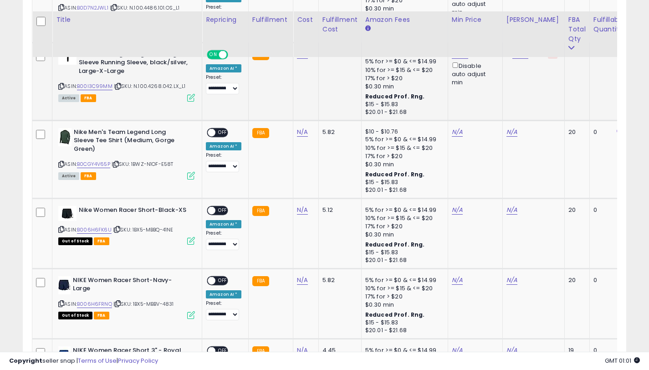
scroll to position [783, 0]
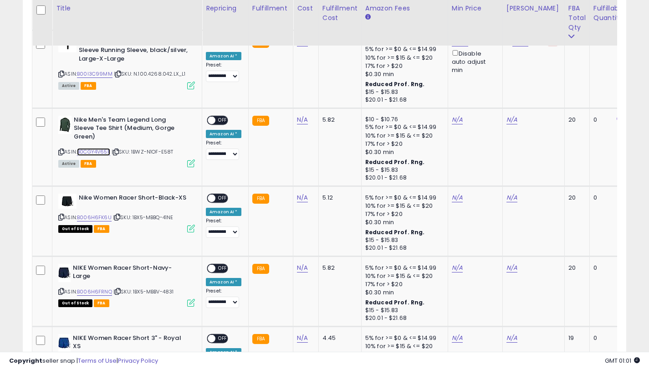
click at [104, 151] on link "B0CGY4V65P" at bounding box center [93, 152] width 33 height 8
drag, startPoint x: 93, startPoint y: 134, endPoint x: 74, endPoint y: 121, distance: 23.5
click at [74, 121] on b "Nike Men's Team Legend Long Sleeve Tee Shirt (Medium, Gorge Green)" at bounding box center [129, 130] width 111 height 28
click at [511, 118] on link "N/A" at bounding box center [511, 119] width 11 height 9
type input "*****"
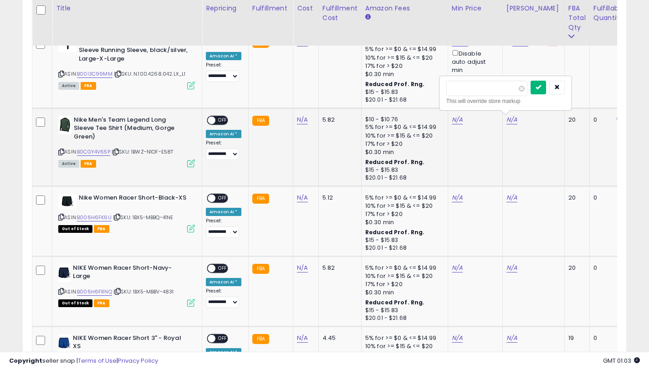
click at [543, 91] on button "submit" at bounding box center [538, 88] width 15 height 14
click at [452, 118] on link "N/A" at bounding box center [457, 119] width 11 height 9
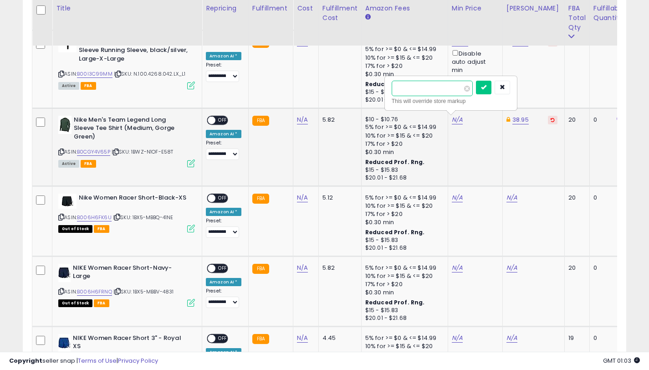
click at [400, 88] on input "****" at bounding box center [432, 88] width 81 height 15
type input "*****"
click at [491, 88] on button "submit" at bounding box center [483, 88] width 15 height 14
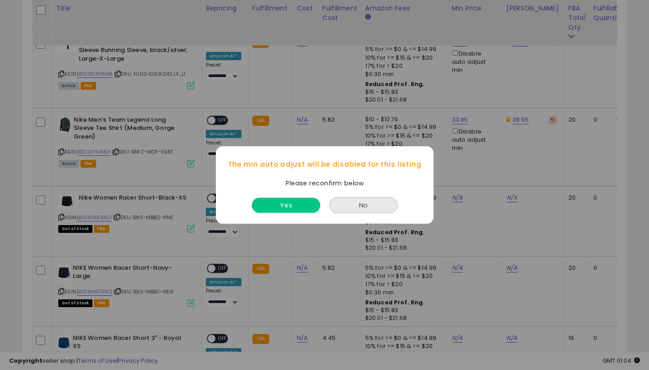
click at [287, 205] on button "Yes" at bounding box center [286, 205] width 68 height 15
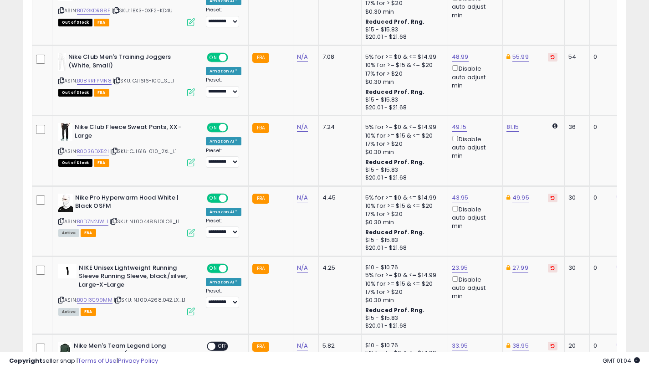
scroll to position [510, 0]
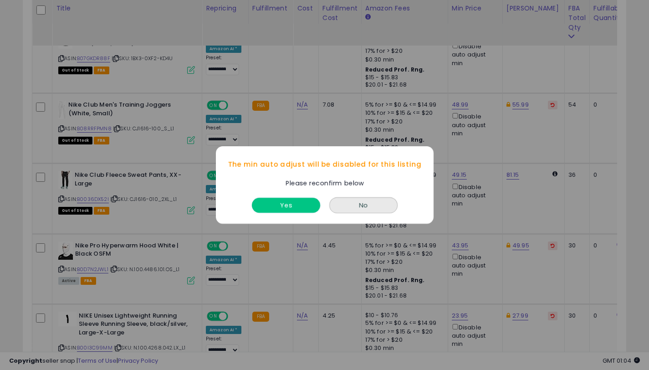
click at [300, 206] on button "Yes" at bounding box center [286, 205] width 68 height 15
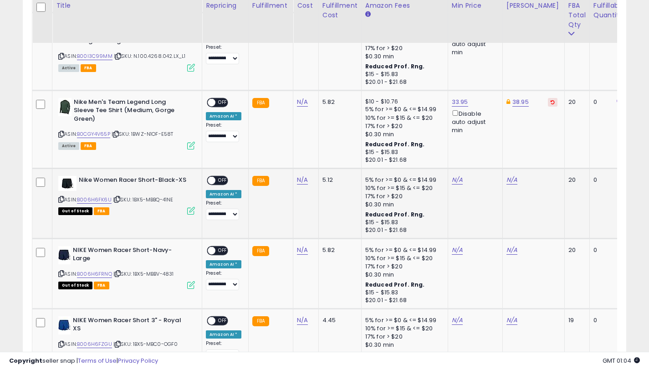
scroll to position [798, 0]
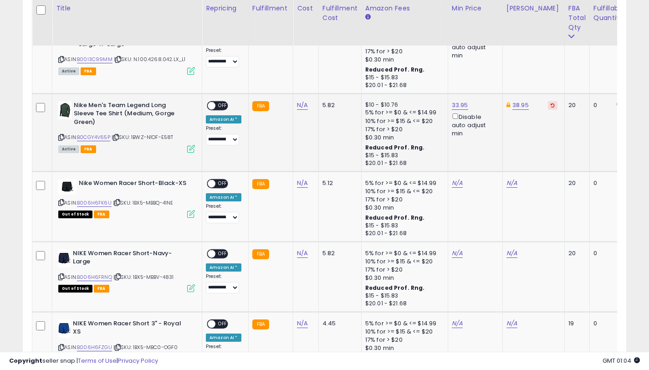
click at [220, 104] on span "OFF" at bounding box center [222, 106] width 15 height 8
click at [101, 204] on link "B006H6FK6U" at bounding box center [94, 203] width 35 height 8
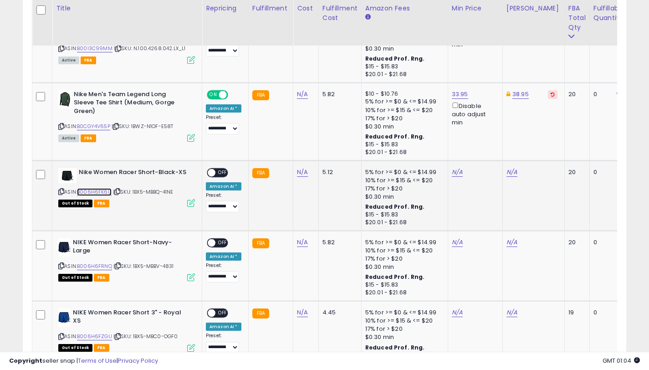
scroll to position [816, 0]
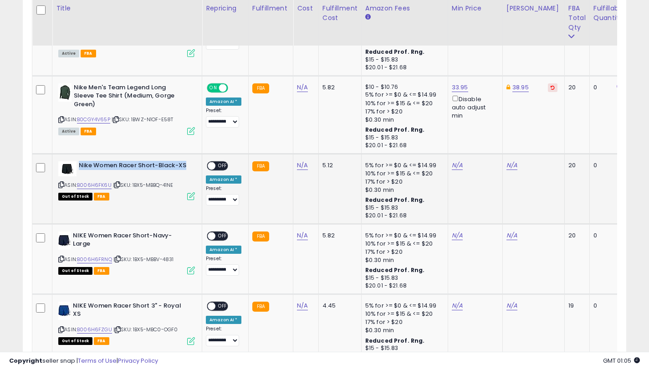
click at [186, 165] on div "Nike Women Racer Short-Black-XS" at bounding box center [126, 168] width 137 height 15
click at [452, 164] on link "N/A" at bounding box center [457, 165] width 11 height 9
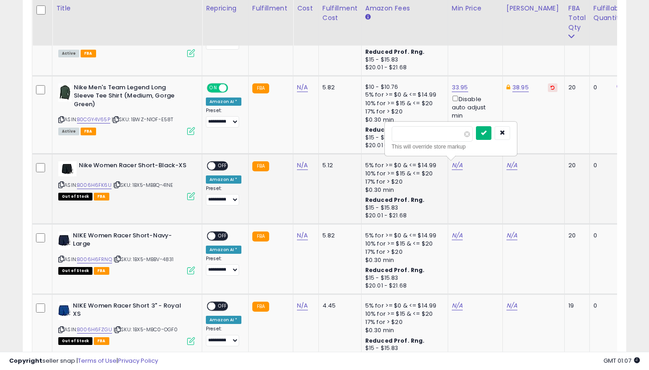
type input "*****"
click at [488, 137] on button "submit" at bounding box center [483, 133] width 15 height 14
click at [507, 166] on link "37.74" at bounding box center [514, 165] width 16 height 9
drag, startPoint x: 473, startPoint y: 131, endPoint x: 454, endPoint y: 132, distance: 19.1
click at [454, 132] on input "*****" at bounding box center [488, 133] width 81 height 15
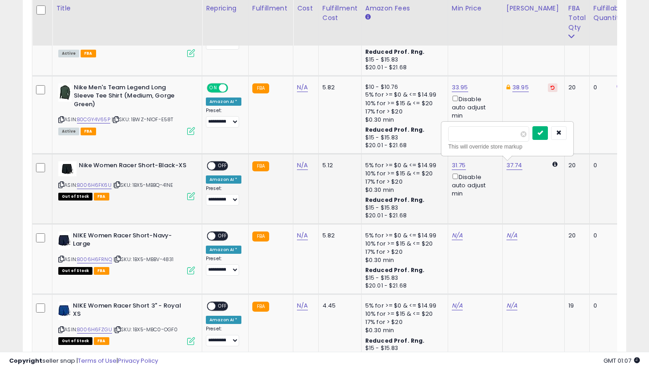
type input "*****"
click at [547, 136] on button "submit" at bounding box center [539, 133] width 15 height 14
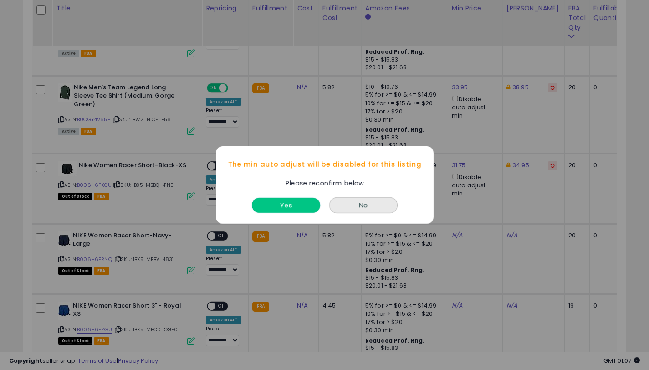
click at [283, 209] on button "Yes" at bounding box center [286, 205] width 68 height 15
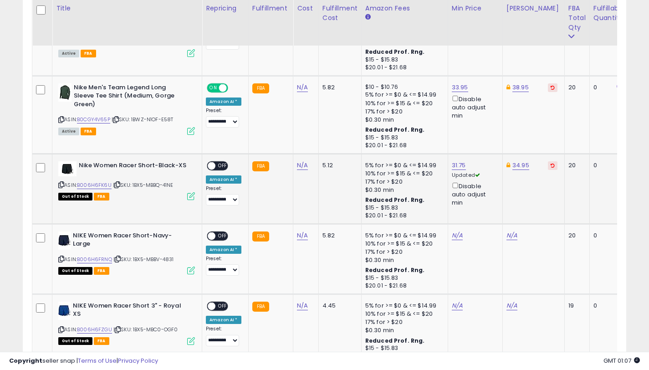
click at [215, 166] on span "OFF" at bounding box center [222, 166] width 15 height 8
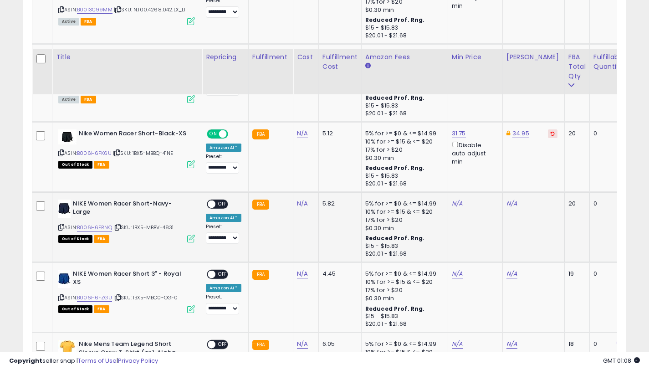
scroll to position [896, 0]
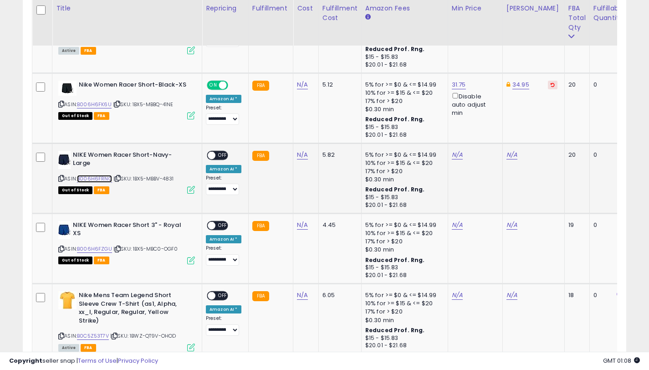
click at [107, 179] on link "B006H6FRNQ" at bounding box center [94, 179] width 35 height 8
click at [99, 178] on link "B006H6FRNQ" at bounding box center [94, 179] width 35 height 8
click at [452, 156] on link "N/A" at bounding box center [457, 154] width 11 height 9
type input "*****"
click at [488, 126] on button "submit" at bounding box center [483, 123] width 15 height 14
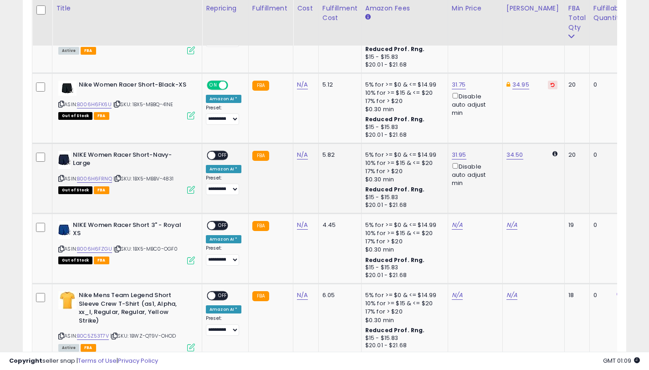
click at [62, 179] on icon at bounding box center [61, 178] width 6 height 5
click at [510, 155] on link "34.50" at bounding box center [514, 154] width 17 height 9
drag, startPoint x: 476, startPoint y: 125, endPoint x: 464, endPoint y: 124, distance: 11.8
click at [464, 124] on input "*****" at bounding box center [489, 123] width 81 height 15
type input "*****"
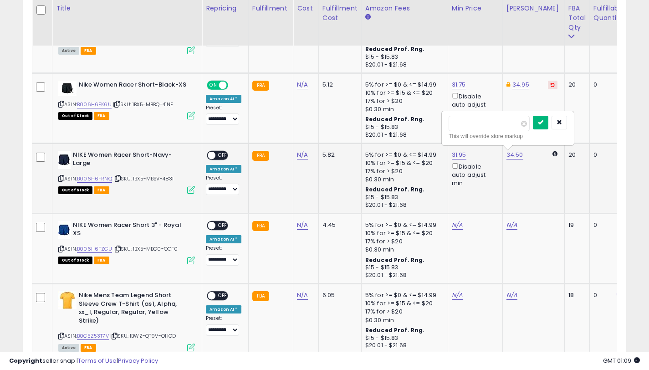
click at [547, 129] on button "submit" at bounding box center [540, 123] width 15 height 14
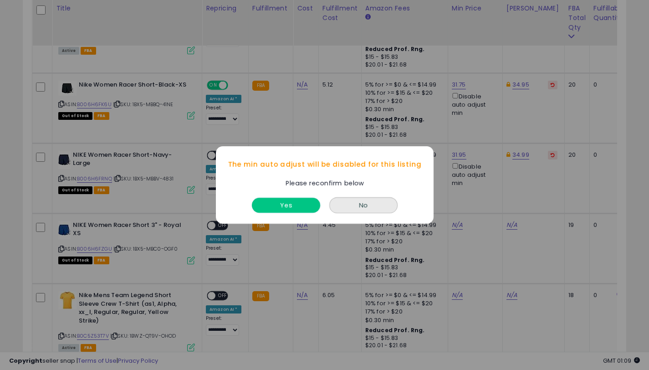
click at [291, 208] on button "Yes" at bounding box center [286, 205] width 68 height 15
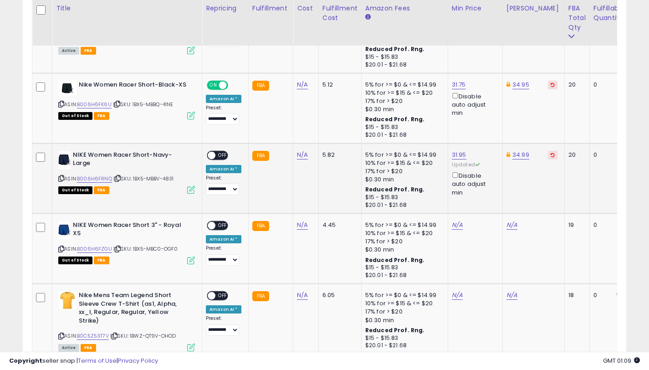
click at [215, 154] on span "OFF" at bounding box center [222, 155] width 15 height 8
click at [452, 223] on link "N/A" at bounding box center [457, 224] width 11 height 9
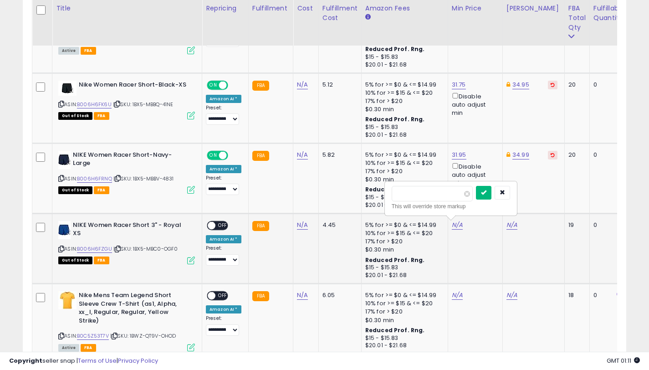
type input "*****"
click at [491, 194] on button "submit" at bounding box center [483, 193] width 15 height 14
click at [507, 224] on link "37.74" at bounding box center [514, 224] width 16 height 9
drag, startPoint x: 526, startPoint y: 193, endPoint x: 489, endPoint y: 194, distance: 37.8
click at [526, 193] on span at bounding box center [524, 194] width 6 height 6
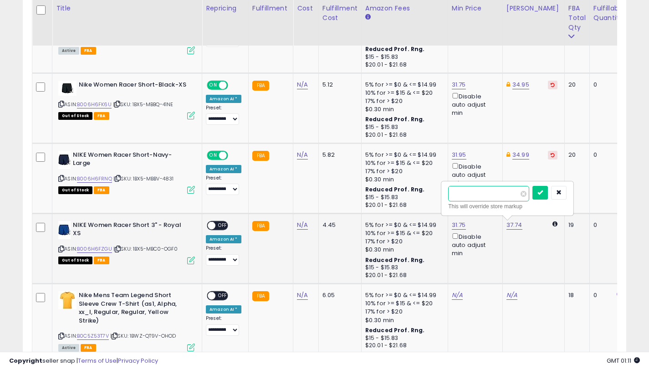
type input "*****"
click at [541, 192] on button "submit" at bounding box center [539, 193] width 15 height 14
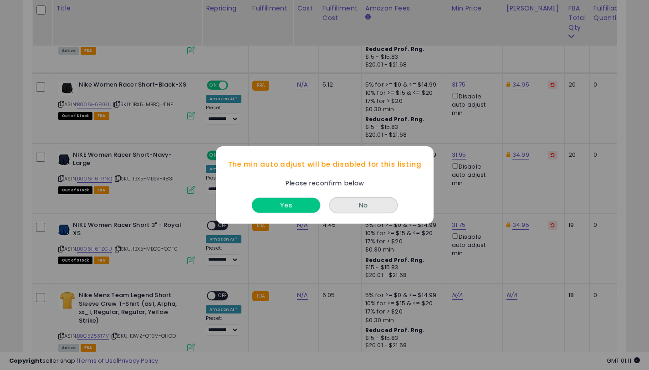
click at [289, 202] on button "Yes" at bounding box center [286, 205] width 68 height 15
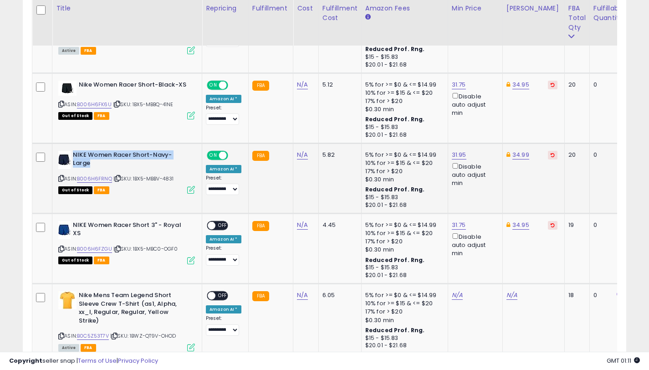
drag, startPoint x: 90, startPoint y: 164, endPoint x: 73, endPoint y: 153, distance: 20.0
click at [73, 153] on b "NIKE Women Racer Short-Navy-Large" at bounding box center [128, 160] width 111 height 19
click at [149, 193] on div "Out of Stock FBA" at bounding box center [126, 189] width 137 height 6
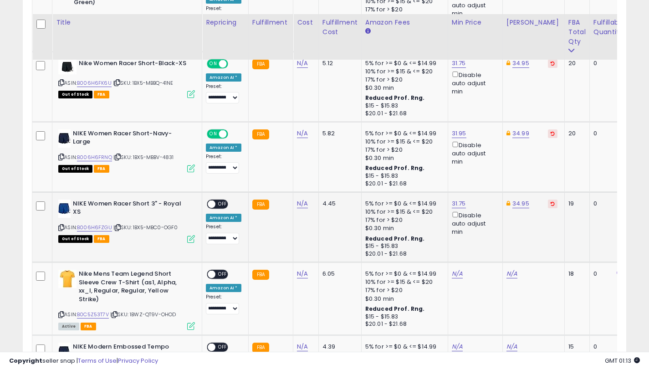
scroll to position [1022, 0]
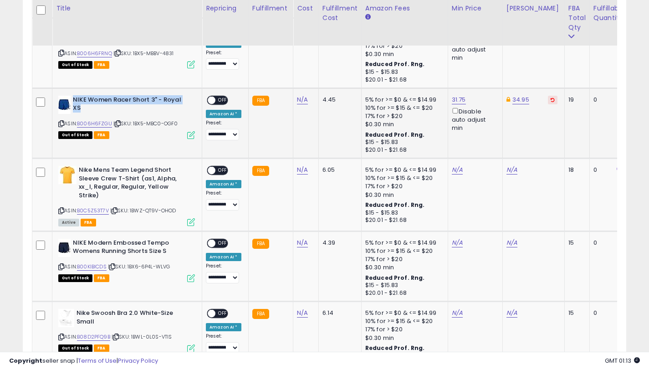
drag, startPoint x: 84, startPoint y: 109, endPoint x: 73, endPoint y: 101, distance: 13.7
click at [73, 101] on b "NIKE Women Racer Short 3" - Royal XS" at bounding box center [128, 105] width 111 height 19
click at [60, 124] on icon at bounding box center [61, 123] width 6 height 5
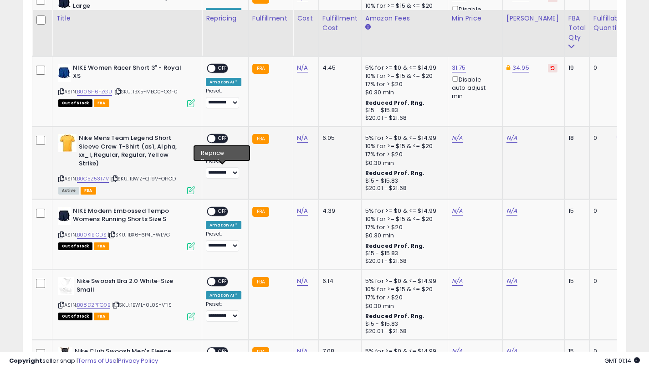
scroll to position [1063, 0]
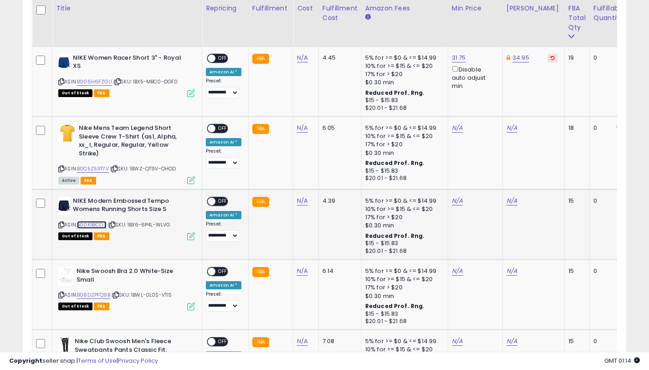
click at [101, 225] on link "B00KIBICDS" at bounding box center [92, 225] width 30 height 8
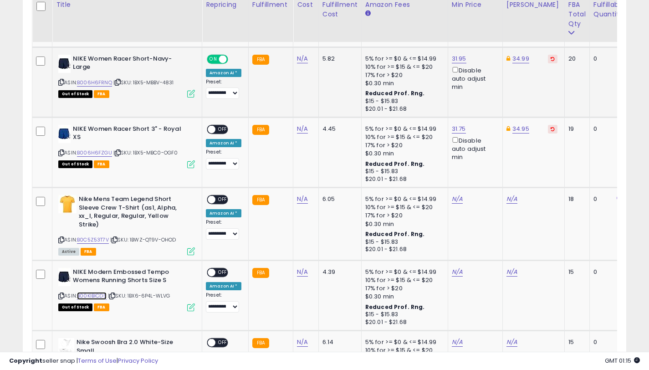
scroll to position [989, 0]
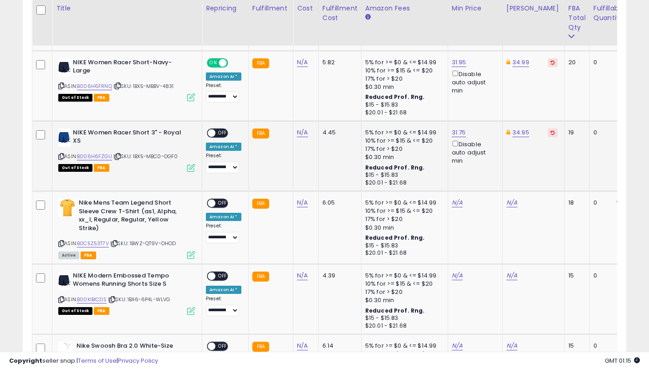
click at [220, 132] on span "OFF" at bounding box center [222, 133] width 15 height 8
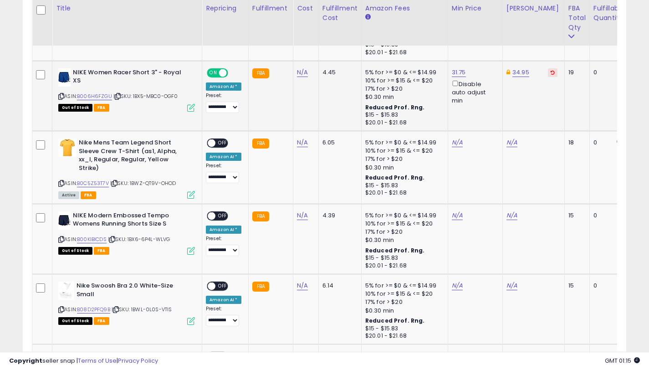
scroll to position [1105, 0]
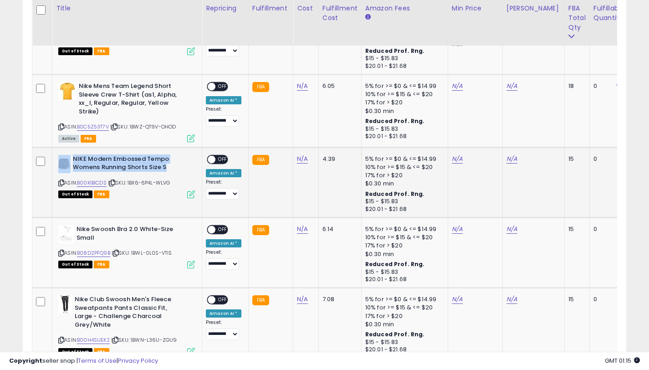
drag, startPoint x: 169, startPoint y: 168, endPoint x: 67, endPoint y: 158, distance: 103.0
click at [67, 158] on div "NIKE Modern Embossed Tempo Womens Running Shorts Size S" at bounding box center [126, 164] width 137 height 19
click at [508, 162] on link "N/A" at bounding box center [511, 158] width 11 height 9
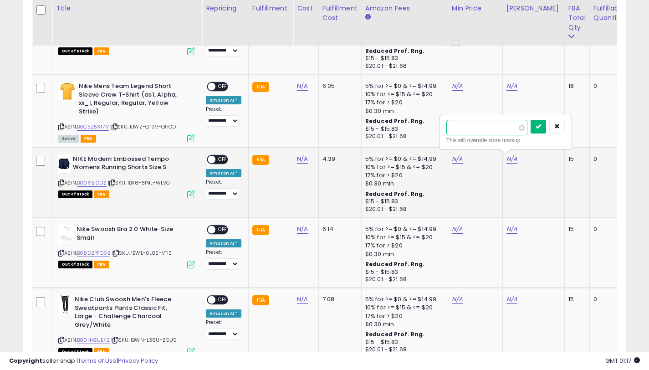
type input "*****"
click at [541, 124] on icon "submit" at bounding box center [538, 125] width 5 height 5
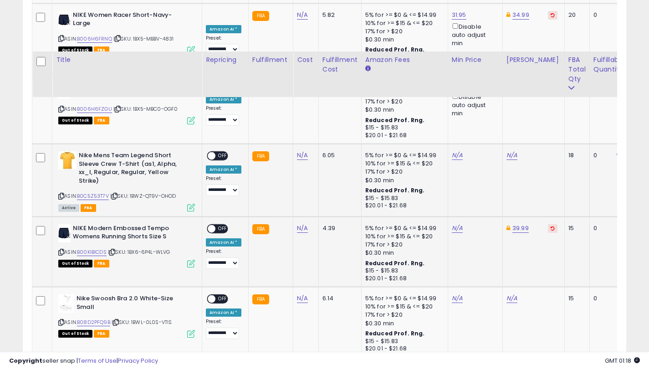
scroll to position [1036, 0]
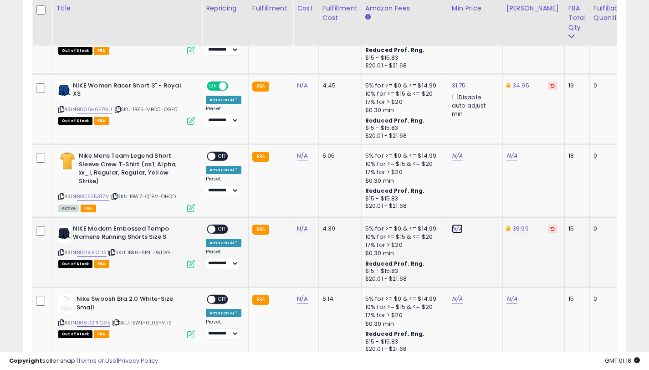
click at [454, 229] on link "N/A" at bounding box center [457, 228] width 11 height 9
type input "*****"
click at [486, 199] on icon "submit" at bounding box center [483, 195] width 5 height 5
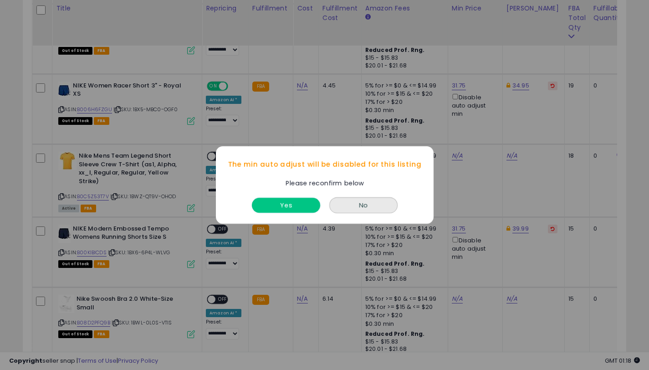
click at [298, 210] on button "Yes" at bounding box center [286, 205] width 68 height 15
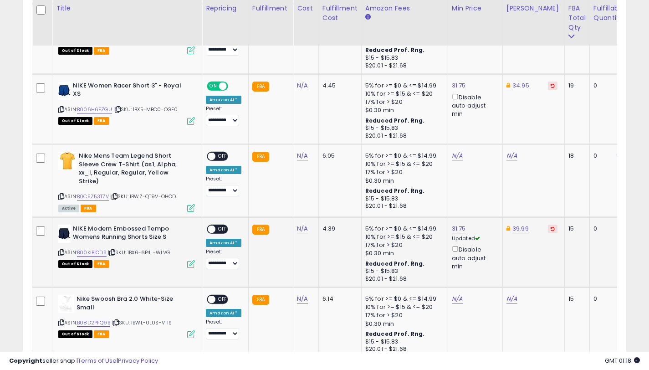
click at [217, 228] on span "OFF" at bounding box center [222, 229] width 15 height 8
click at [99, 198] on link "B0C5Z53T7V" at bounding box center [93, 197] width 32 height 8
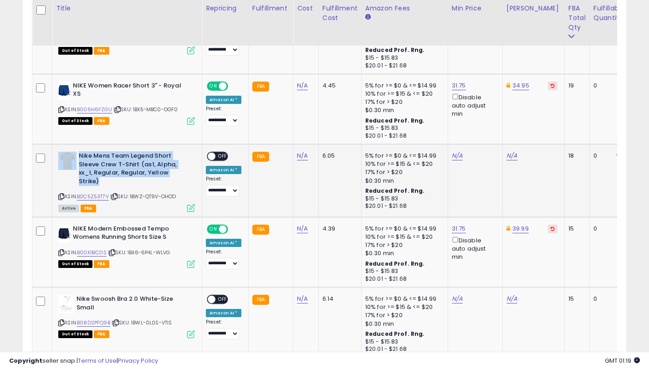
drag, startPoint x: 107, startPoint y: 183, endPoint x: 77, endPoint y: 157, distance: 39.4
click at [77, 157] on div "Nike Mens Team Legend Short Sleeve Crew T-Shirt (as1, Alpha, xx_l, Regular, Reg…" at bounding box center [126, 170] width 137 height 36
click at [510, 158] on link "N/A" at bounding box center [511, 155] width 11 height 9
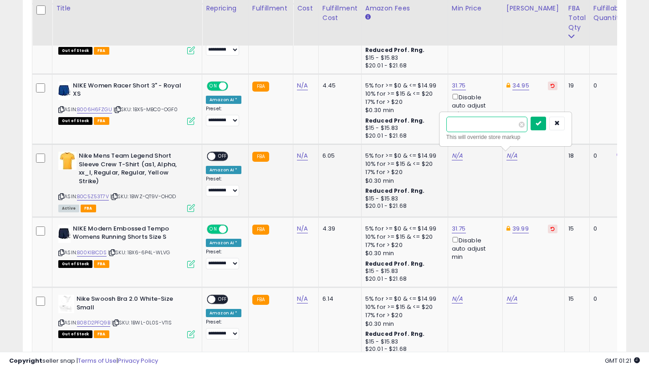
type input "*****"
click at [540, 125] on button "submit" at bounding box center [538, 124] width 15 height 14
click at [452, 159] on link "N/A" at bounding box center [457, 155] width 11 height 9
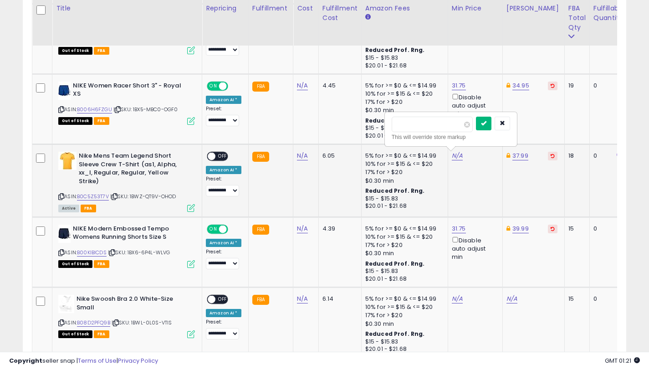
type input "*****"
click at [491, 126] on button "submit" at bounding box center [483, 124] width 15 height 14
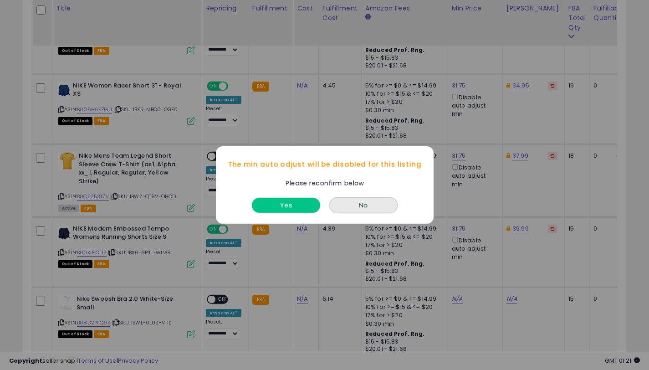
click at [286, 209] on button "Yes" at bounding box center [286, 205] width 68 height 15
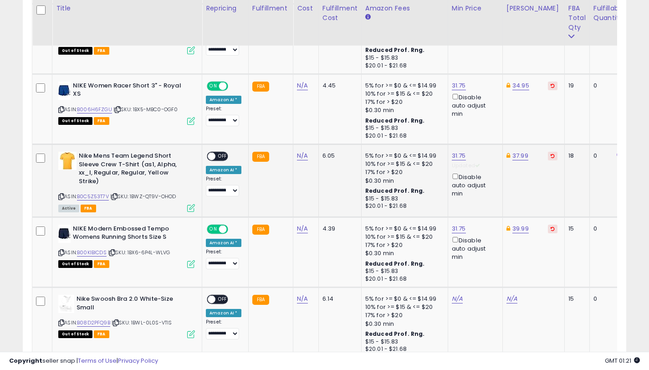
click at [219, 158] on span "OFF" at bounding box center [222, 157] width 15 height 8
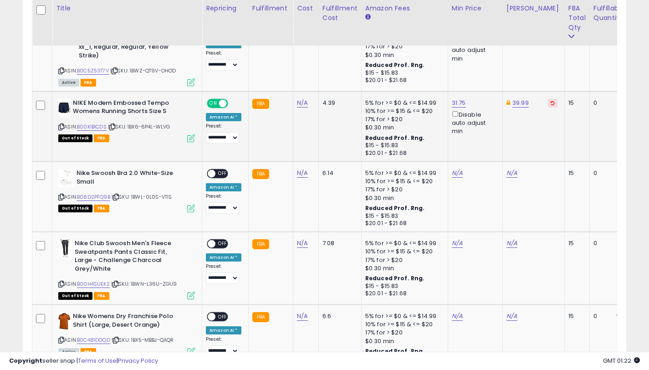
scroll to position [1179, 0]
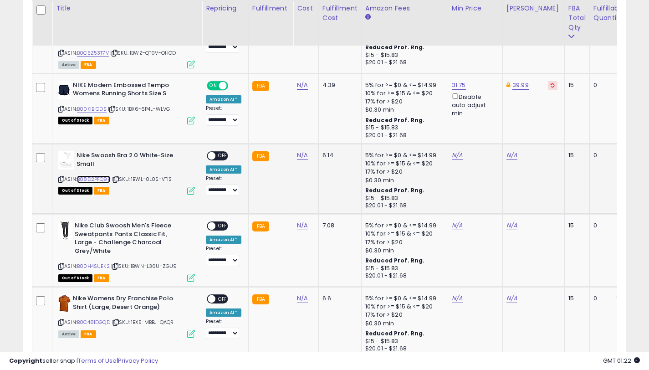
click at [97, 178] on link "B08D2PFQ9B" at bounding box center [93, 179] width 33 height 8
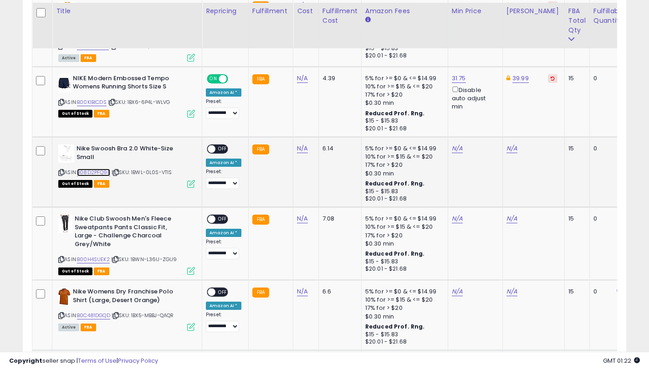
scroll to position [1190, 0]
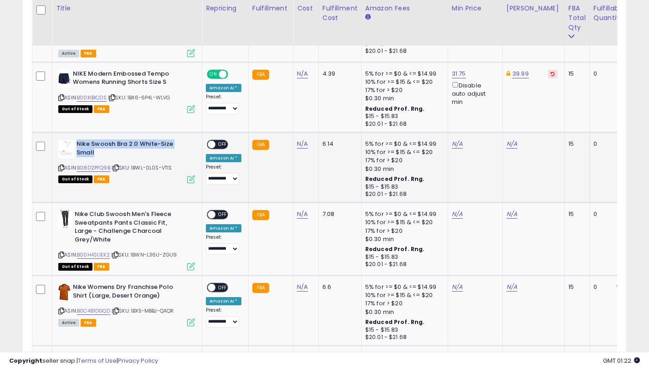
drag, startPoint x: 93, startPoint y: 152, endPoint x: 78, endPoint y: 146, distance: 16.2
click at [78, 146] on b "Nike Swoosh Bra 2.0 White-Size Small" at bounding box center [132, 149] width 111 height 19
click at [506, 144] on link "N/A" at bounding box center [511, 143] width 11 height 9
type input "*****"
click at [541, 112] on icon "submit" at bounding box center [538, 110] width 5 height 5
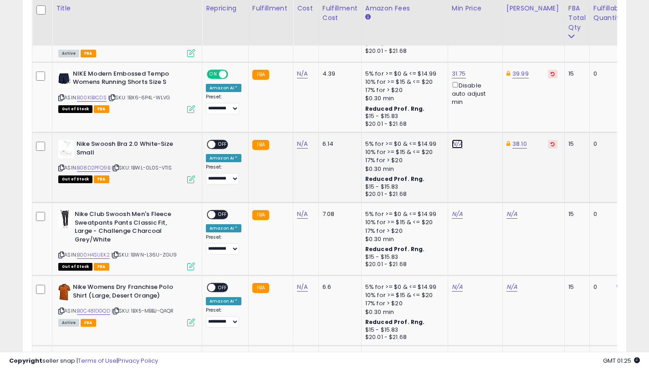
click at [455, 144] on link "N/A" at bounding box center [457, 143] width 11 height 9
type input "*****"
click at [490, 106] on button "submit" at bounding box center [483, 112] width 15 height 14
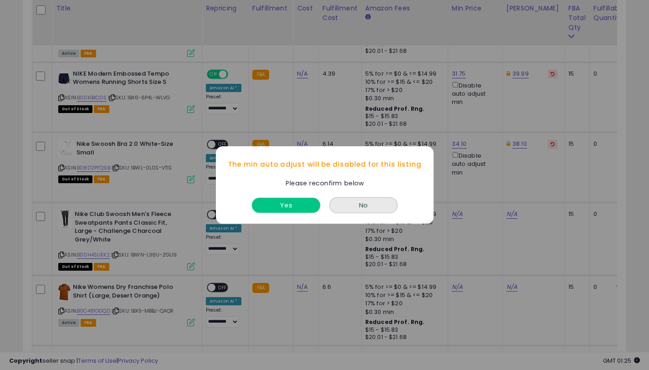
click at [301, 199] on button "Yes" at bounding box center [286, 205] width 68 height 15
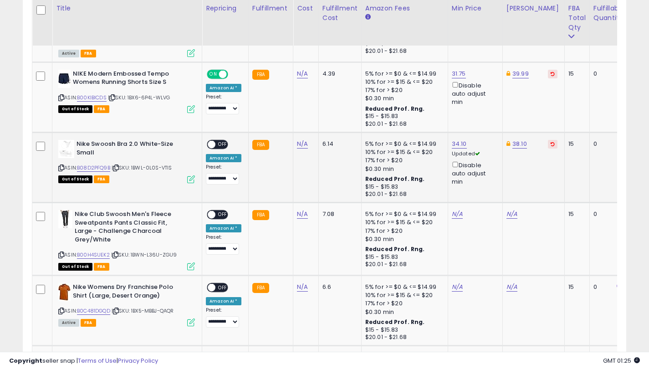
click at [219, 145] on span "OFF" at bounding box center [222, 145] width 15 height 8
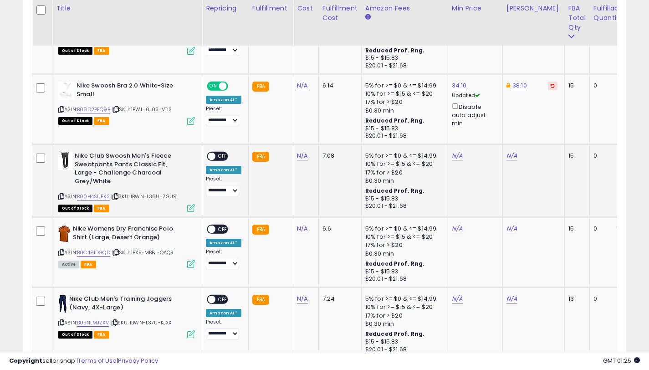
scroll to position [1267, 0]
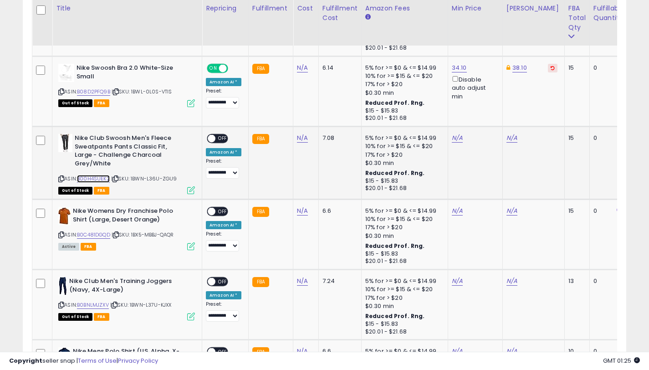
click at [102, 175] on link "B00H4SUEK2" at bounding box center [93, 179] width 33 height 8
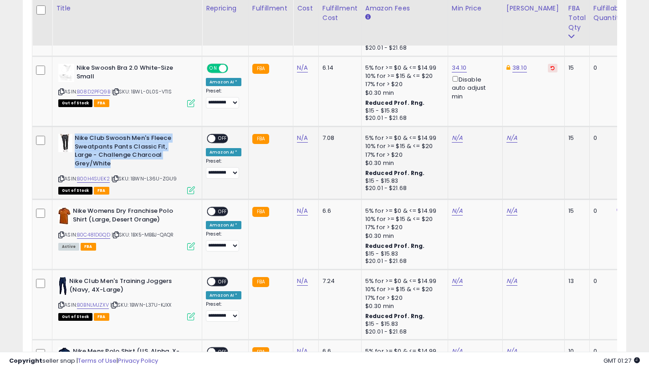
drag, startPoint x: 180, startPoint y: 156, endPoint x: 75, endPoint y: 137, distance: 106.4
click at [75, 137] on b "Nike Club Swoosh Men's Fleece Sweatpants Pants Classic Fit, Large - Challenge C…" at bounding box center [130, 152] width 111 height 36
click at [508, 138] on link "N/A" at bounding box center [511, 137] width 11 height 9
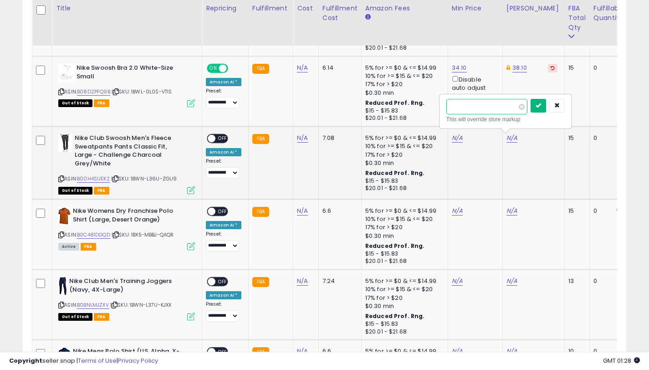
type input "*****"
click at [540, 110] on button "submit" at bounding box center [538, 106] width 15 height 14
click at [454, 137] on link "N/A" at bounding box center [457, 137] width 11 height 9
type input "*****"
click at [491, 106] on button "submit" at bounding box center [483, 106] width 15 height 14
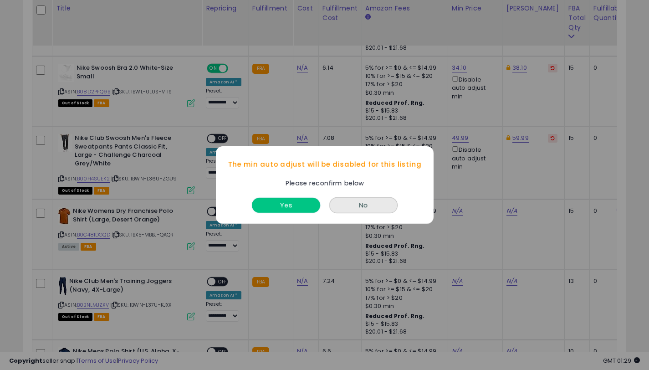
click at [298, 203] on button "Yes" at bounding box center [286, 205] width 68 height 15
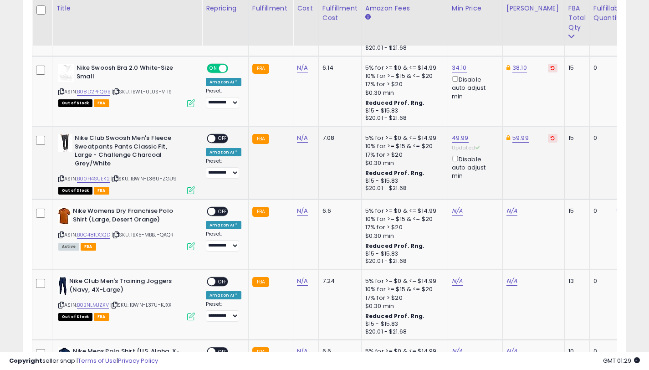
click at [212, 137] on span at bounding box center [212, 139] width 8 height 8
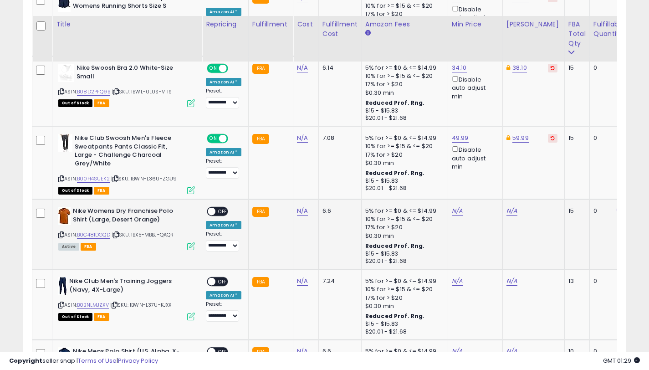
scroll to position [1331, 0]
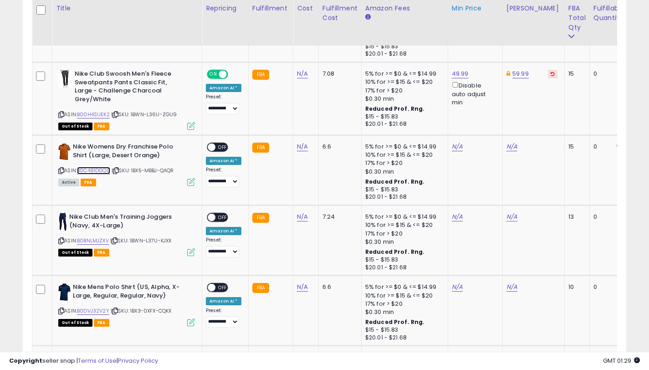
drag, startPoint x: 105, startPoint y: 169, endPoint x: 488, endPoint y: 5, distance: 417.2
click at [105, 169] on link "B0C481DGQD" at bounding box center [93, 171] width 33 height 8
drag, startPoint x: 164, startPoint y: 152, endPoint x: 74, endPoint y: 144, distance: 90.1
click at [74, 144] on b "Nike Womens Dry Franchise Polo Shirt (Large, Desert Orange)" at bounding box center [128, 152] width 111 height 19
click at [506, 147] on link "N/A" at bounding box center [511, 146] width 11 height 9
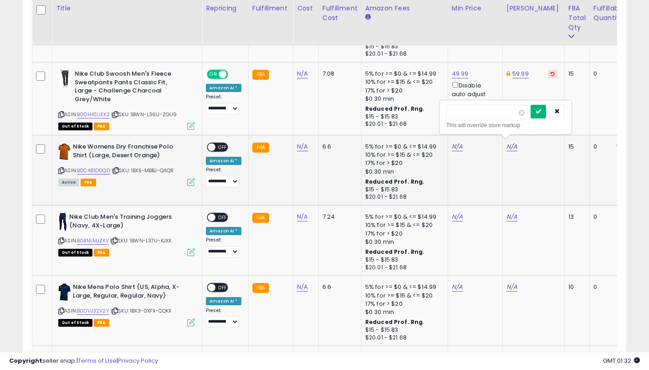
type input "*****"
click at [541, 112] on icon "submit" at bounding box center [538, 110] width 5 height 5
click at [456, 144] on link "N/A" at bounding box center [457, 146] width 11 height 9
type input "*****"
click at [486, 108] on icon "submit" at bounding box center [483, 110] width 5 height 5
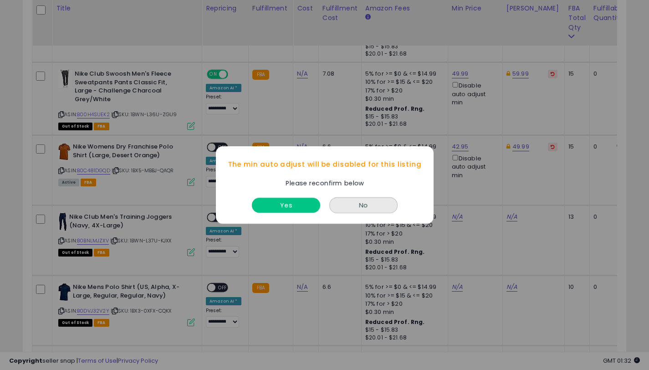
click at [292, 203] on button "Yes" at bounding box center [286, 205] width 68 height 15
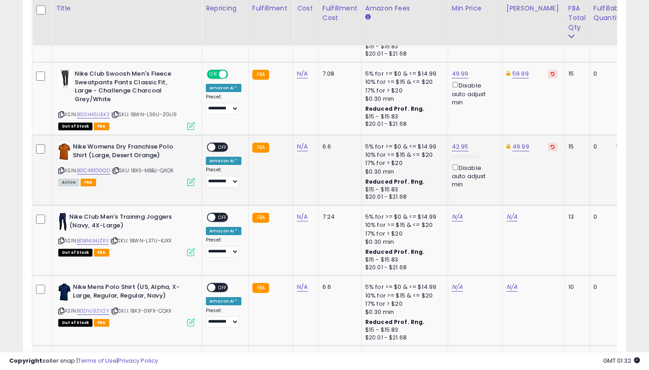
click at [221, 143] on span "OFF" at bounding box center [222, 147] width 15 height 8
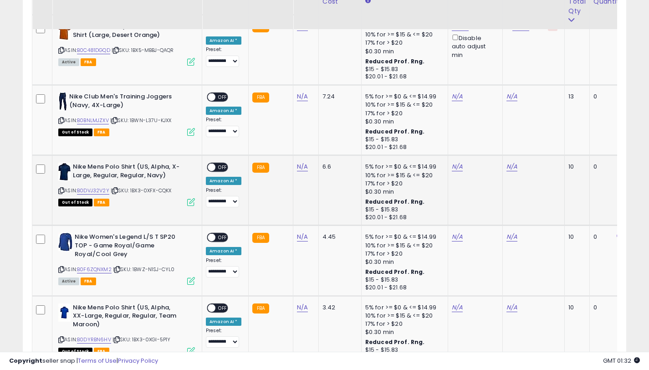
scroll to position [1435, 0]
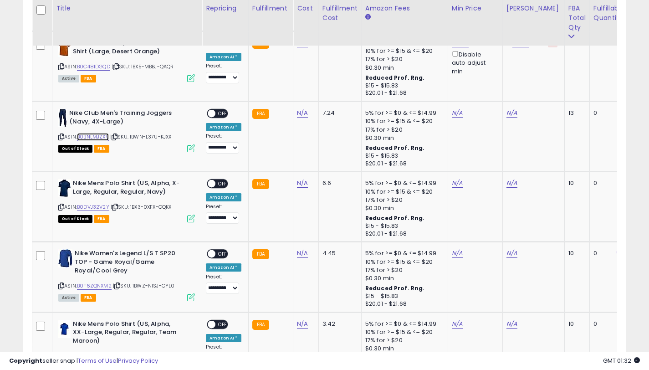
click at [104, 135] on link "B0BNLMJZXV" at bounding box center [93, 137] width 32 height 8
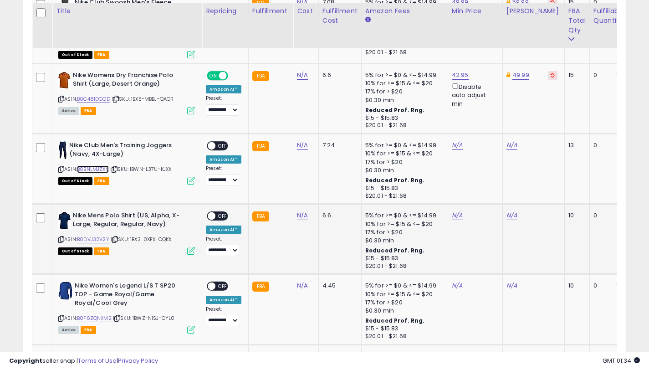
scroll to position [1402, 0]
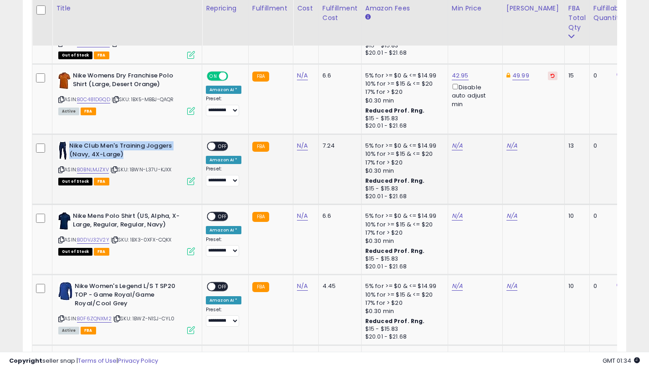
drag, startPoint x: 129, startPoint y: 153, endPoint x: 69, endPoint y: 142, distance: 60.7
click at [69, 142] on b "Nike Club Men's Training Joggers (Navy, 4X-Large)" at bounding box center [124, 151] width 111 height 19
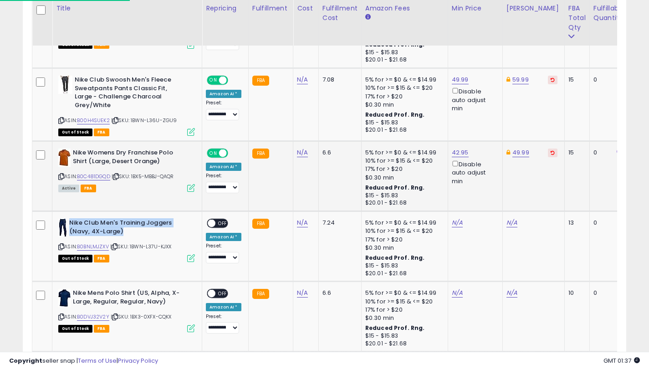
scroll to position [1339, 0]
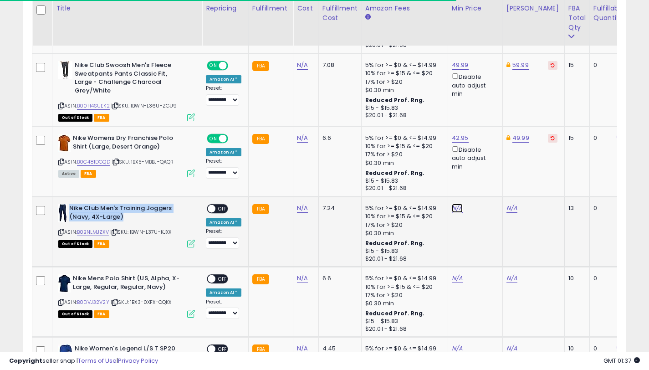
click at [455, 207] on link "N/A" at bounding box center [457, 208] width 11 height 9
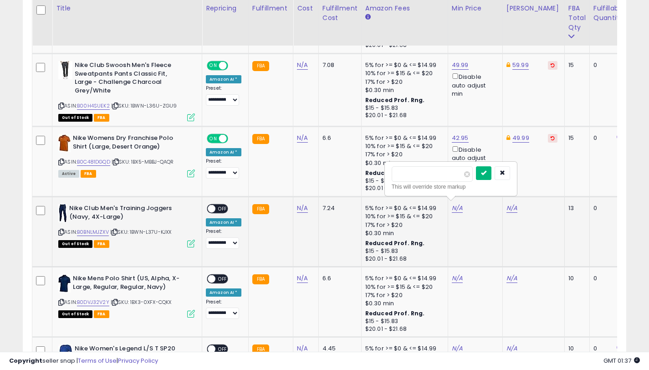
type input "*****"
click at [486, 173] on icon "submit" at bounding box center [483, 172] width 5 height 5
click at [512, 207] on link "64.12" at bounding box center [513, 208] width 15 height 9
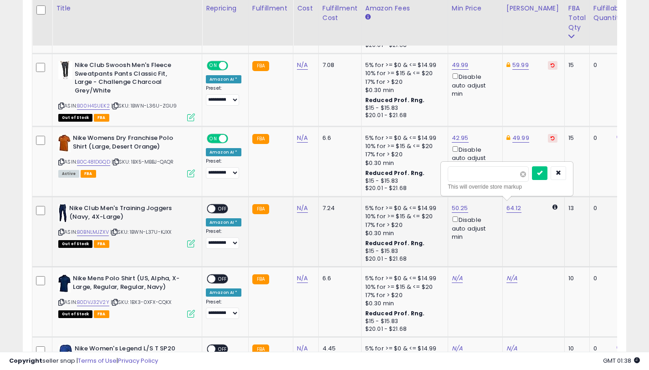
click at [526, 175] on span at bounding box center [523, 174] width 6 height 6
type input "*****"
click at [540, 172] on button "submit" at bounding box center [539, 173] width 15 height 14
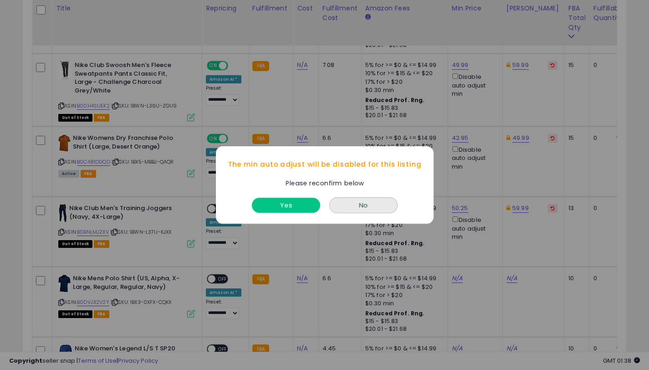
click at [276, 200] on button "Yes" at bounding box center [286, 205] width 68 height 15
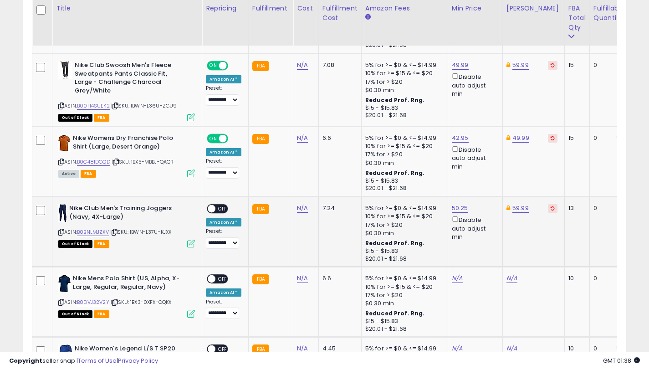
click at [217, 205] on span "OFF" at bounding box center [222, 209] width 15 height 8
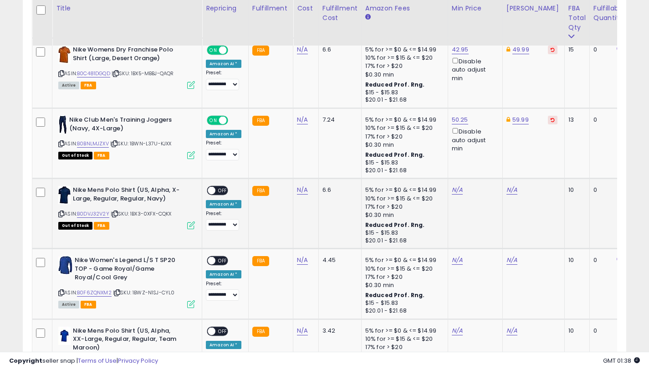
scroll to position [1446, 0]
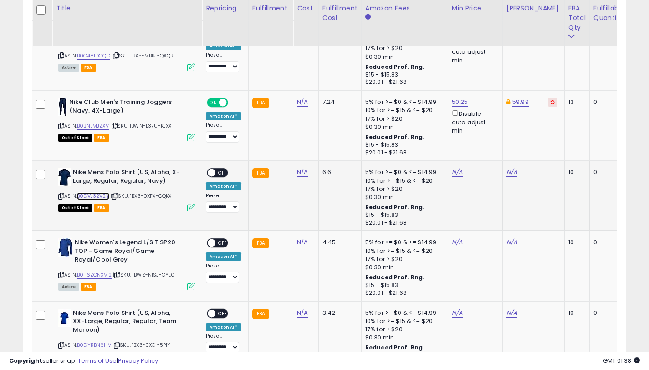
click at [97, 192] on link "B0DVJ32V2Y" at bounding box center [93, 196] width 32 height 8
drag, startPoint x: 166, startPoint y: 176, endPoint x: 74, endPoint y: 170, distance: 92.2
click at [74, 170] on b "Nike Mens Polo Shirt (US, Alpha, X-Large, Regular, Regular, Navy)" at bounding box center [128, 177] width 111 height 19
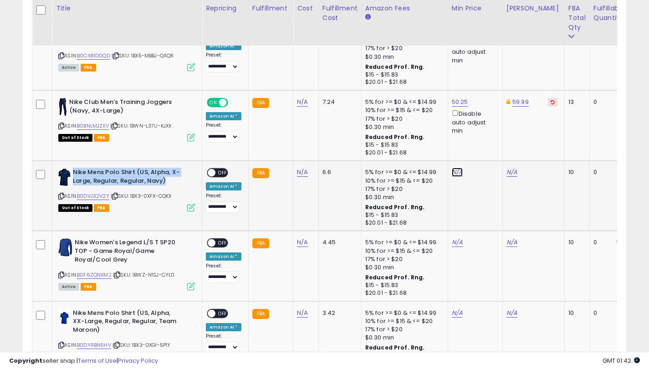
click at [452, 170] on link "N/A" at bounding box center [457, 172] width 11 height 9
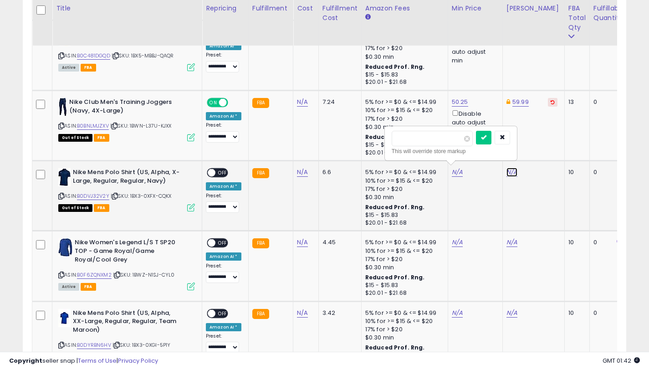
click at [507, 170] on link "N/A" at bounding box center [511, 172] width 11 height 9
type input "*****"
click at [541, 138] on icon "submit" at bounding box center [538, 136] width 5 height 5
click at [457, 169] on link "N/A" at bounding box center [457, 172] width 11 height 9
type input "*****"
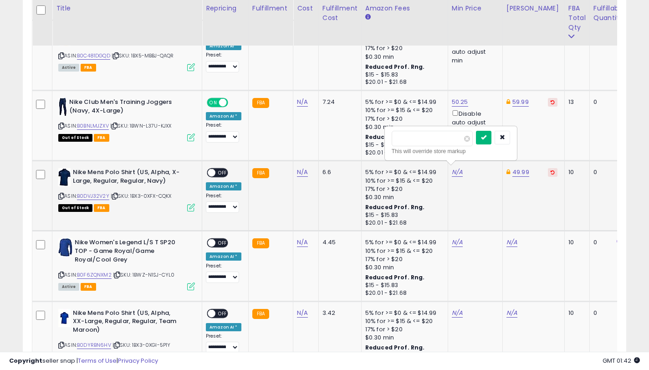
click at [485, 144] on button "submit" at bounding box center [483, 138] width 15 height 14
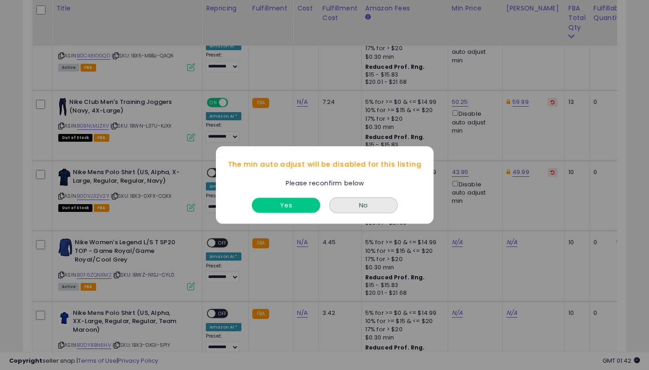
click at [296, 202] on button "Yes" at bounding box center [286, 205] width 68 height 15
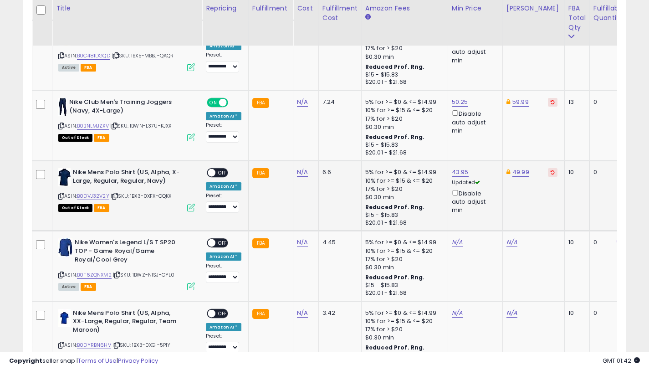
click at [222, 170] on span "OFF" at bounding box center [222, 173] width 15 height 8
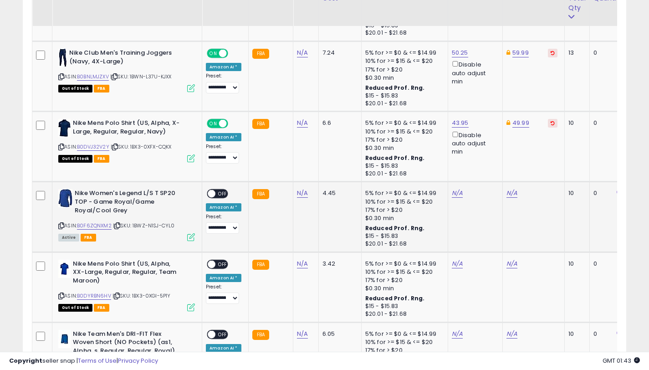
scroll to position [1475, 0]
